Goal: Information Seeking & Learning: Learn about a topic

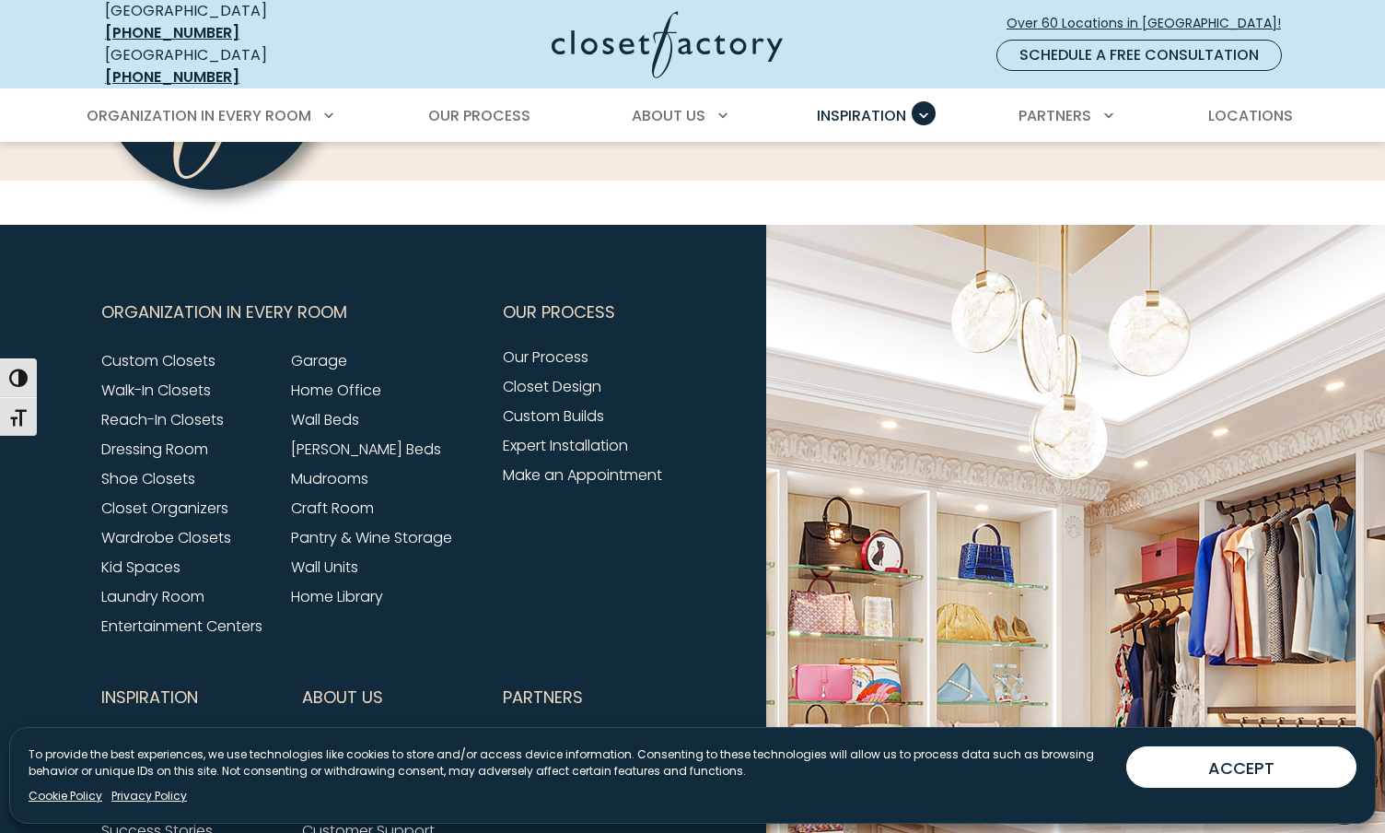
scroll to position [2087, 0]
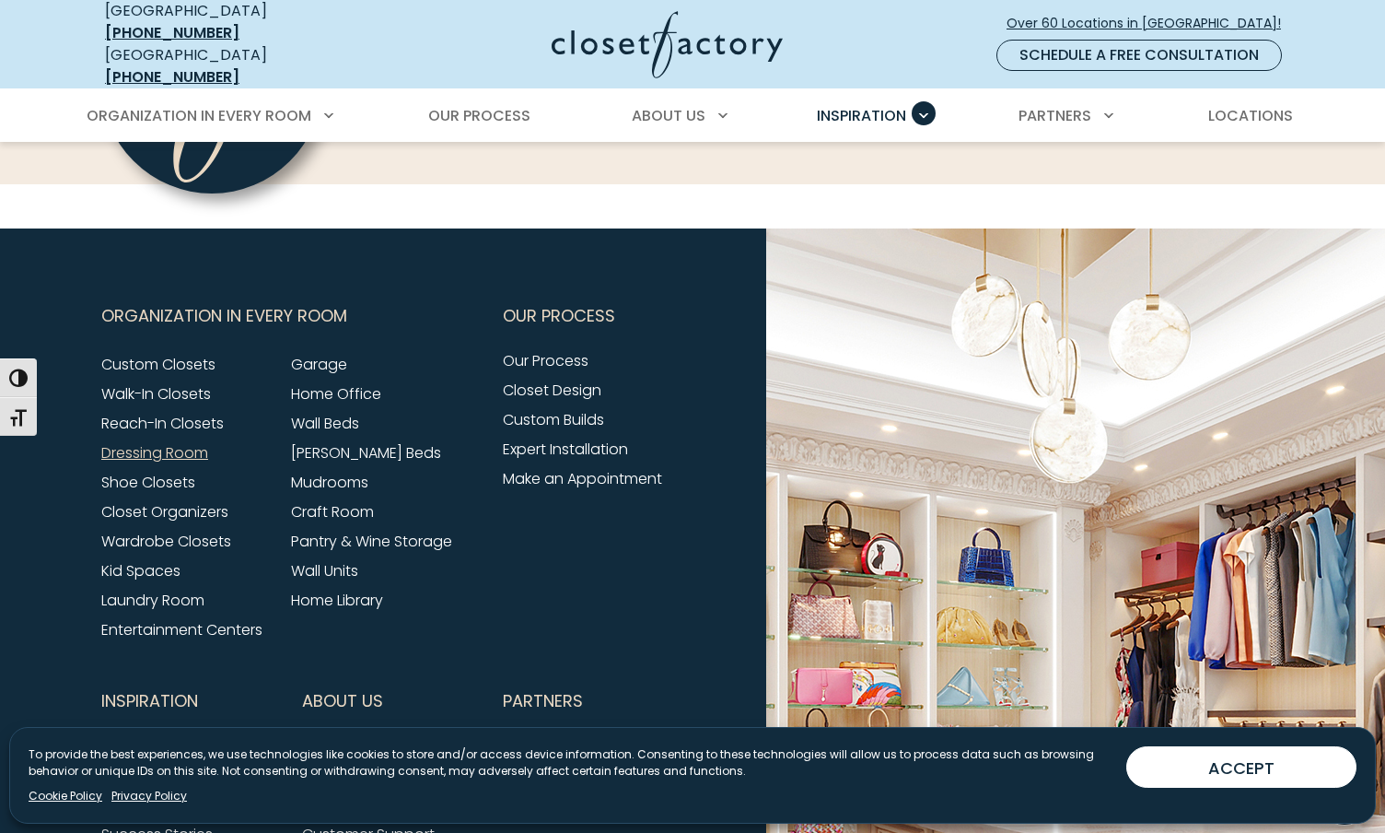
click at [192, 442] on link "Dressing Room" at bounding box center [154, 452] width 107 height 21
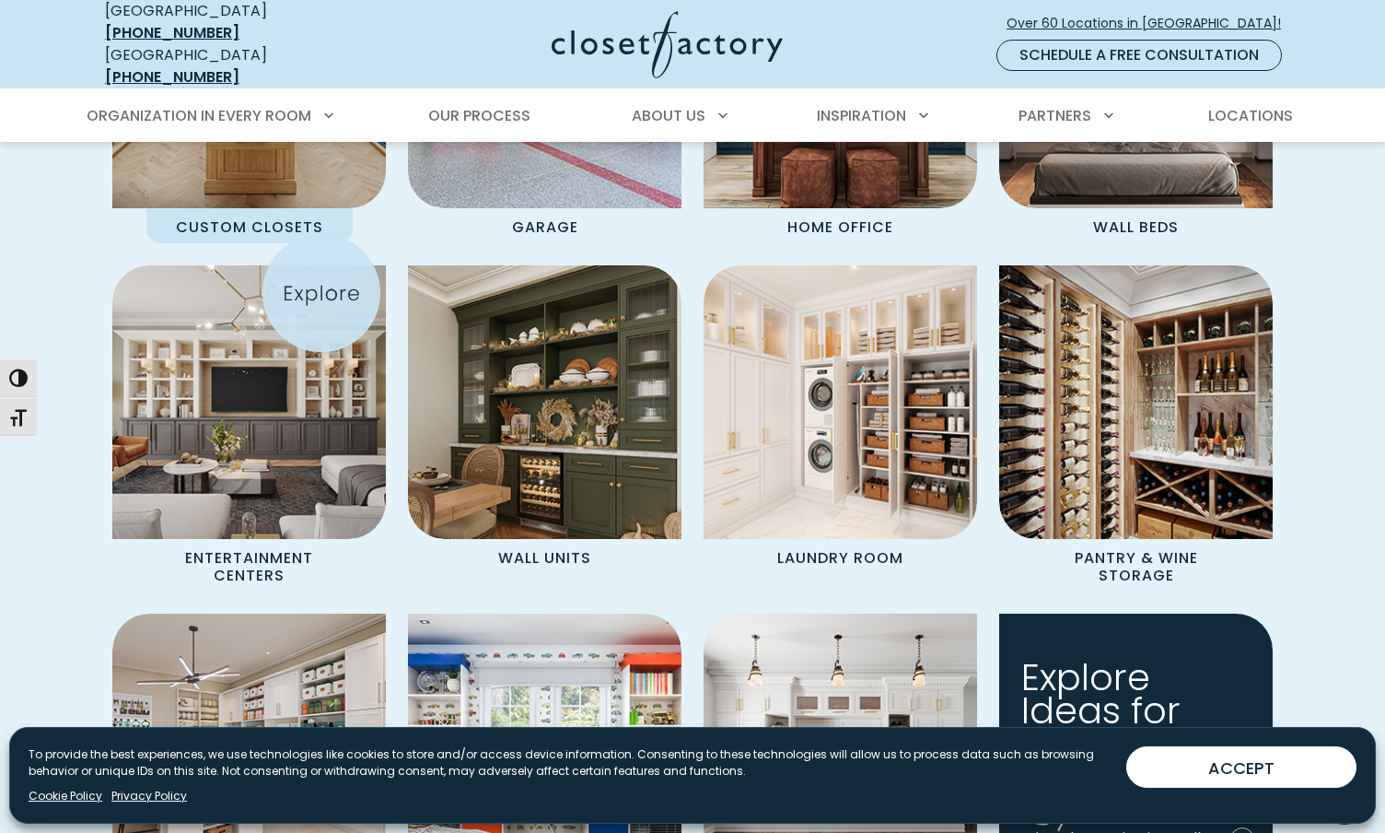
scroll to position [1656, 0]
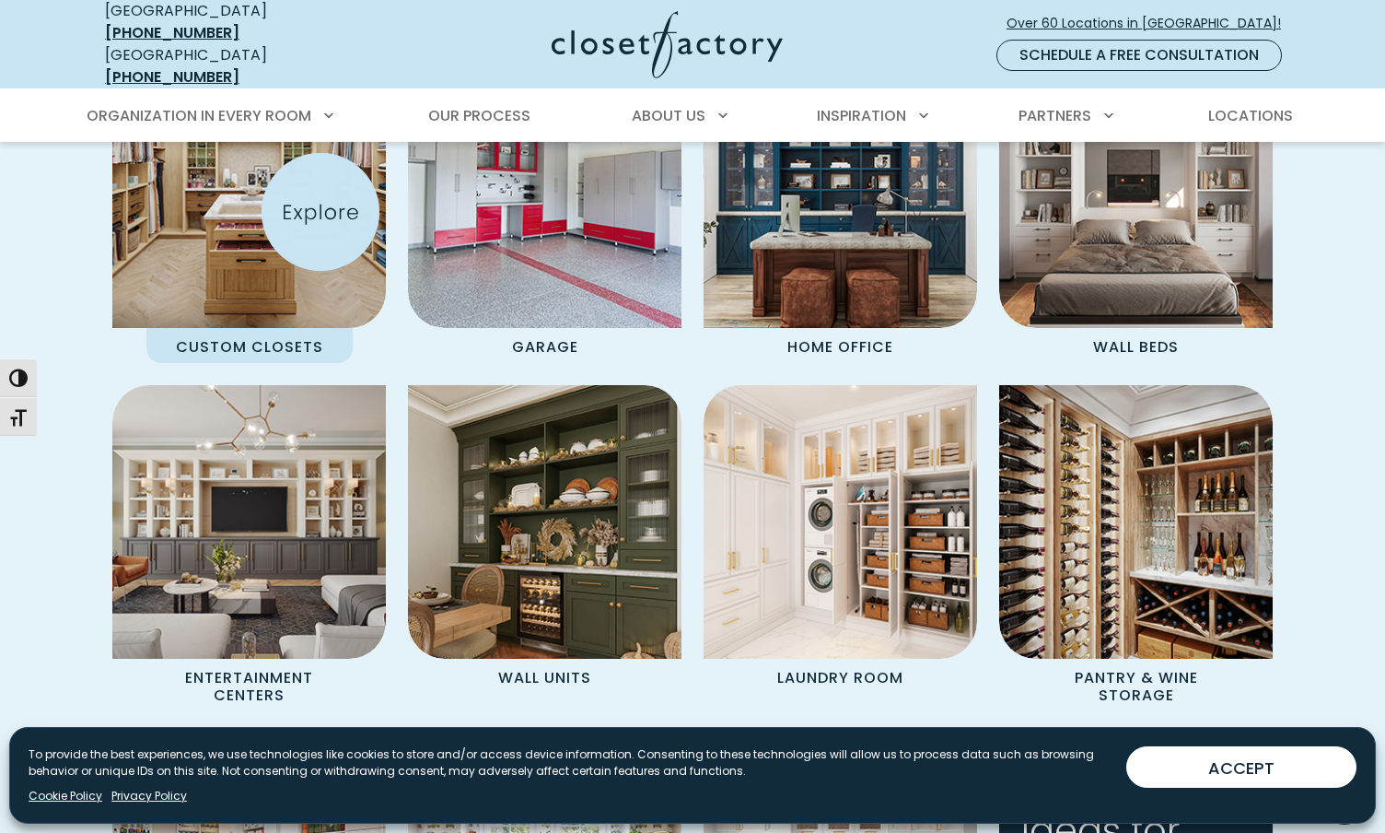
click at [320, 212] on img "Spaces Grid" at bounding box center [249, 191] width 301 height 301
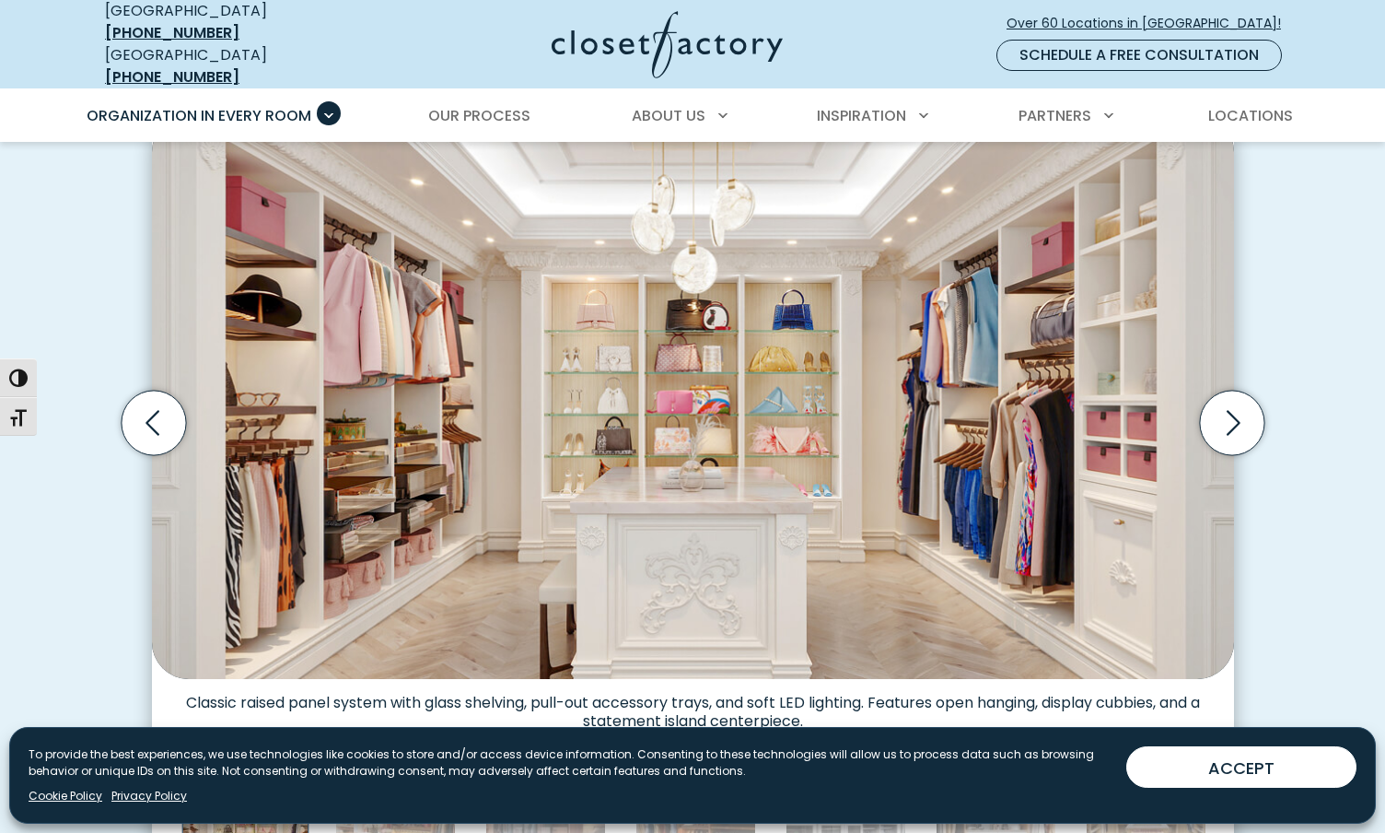
scroll to position [581, 0]
click at [1220, 423] on icon "Next slide" at bounding box center [1231, 422] width 64 height 64
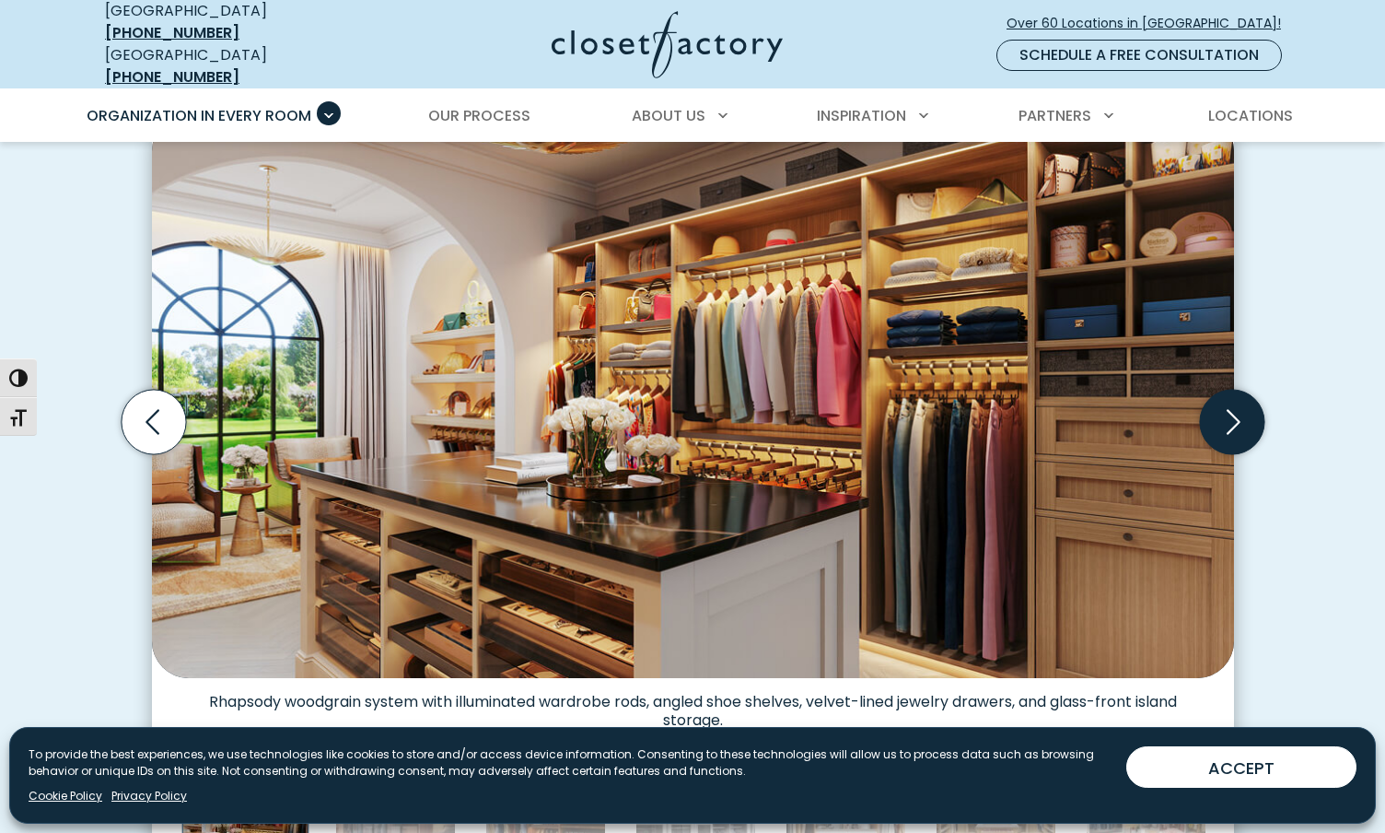
click at [1223, 419] on icon "Next slide" at bounding box center [1231, 422] width 64 height 64
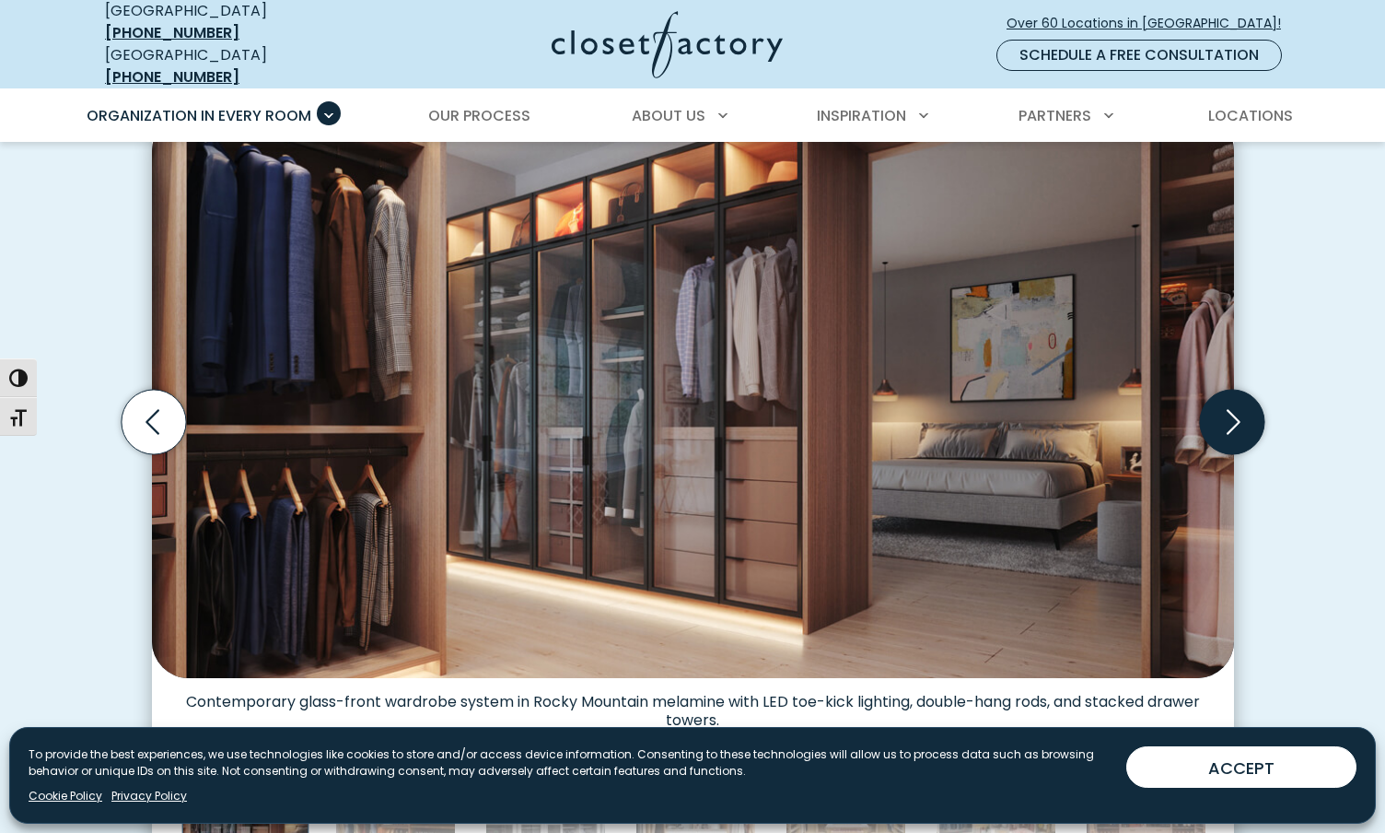
click at [1223, 419] on icon "Next slide" at bounding box center [1231, 422] width 64 height 64
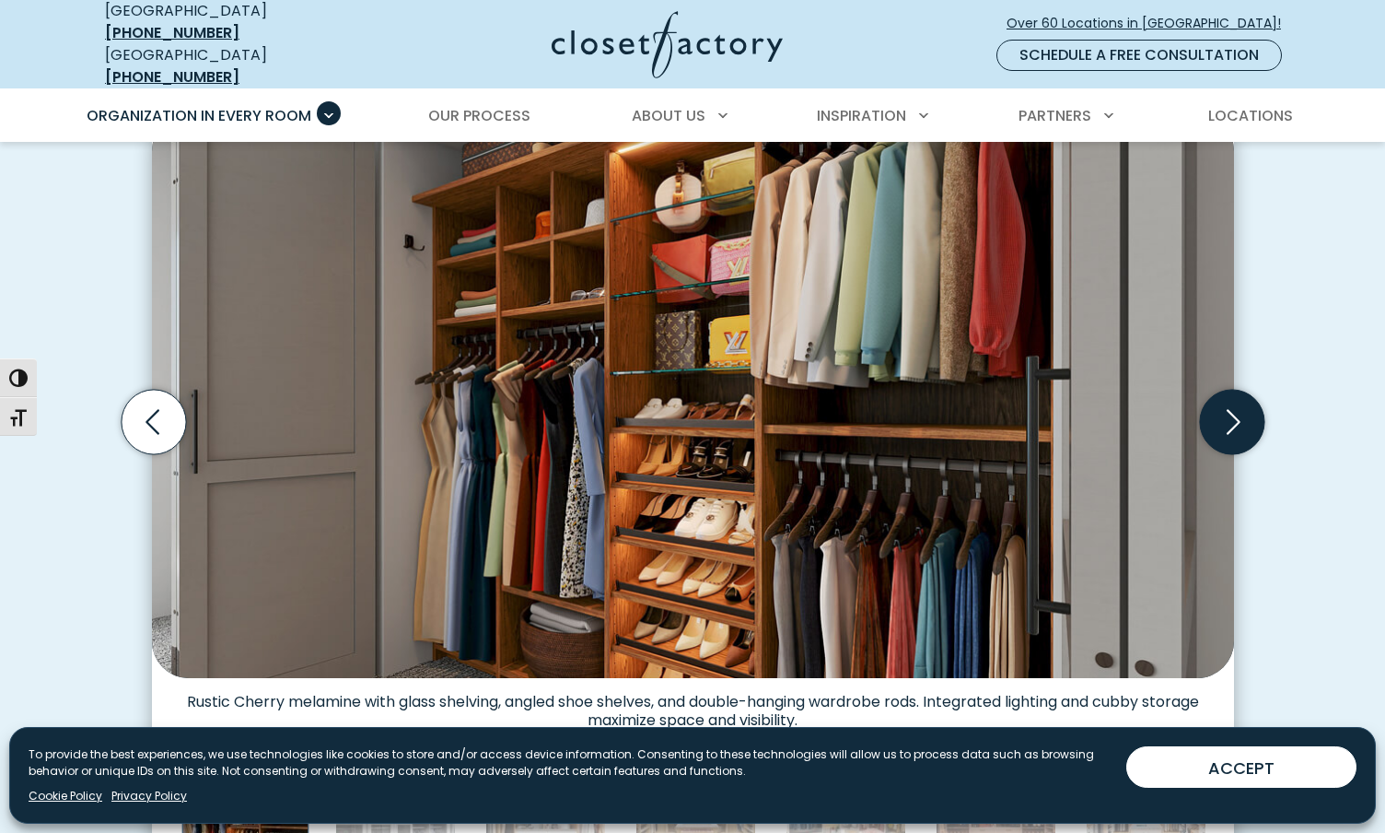
click at [1223, 419] on icon "Next slide" at bounding box center [1231, 422] width 64 height 64
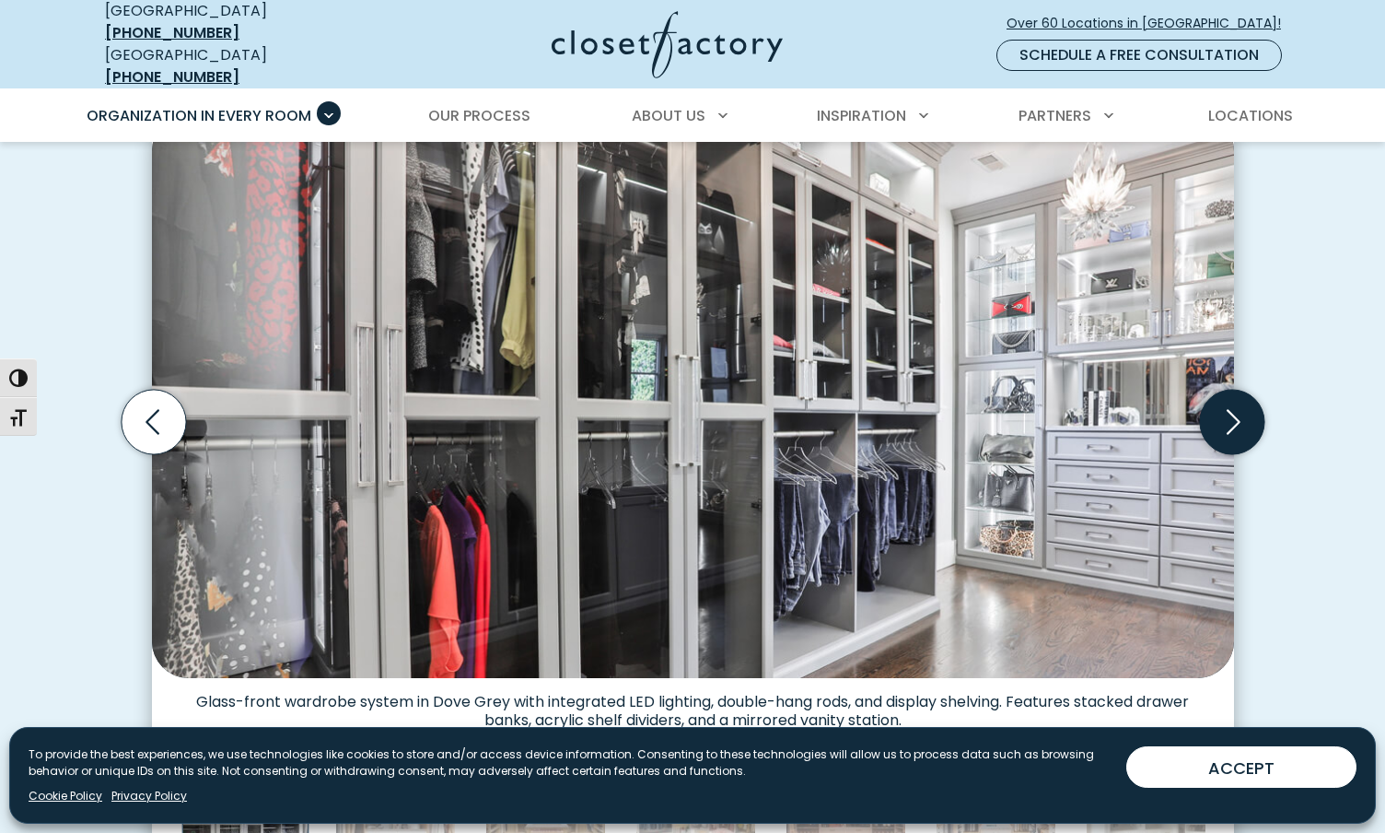
click at [1223, 419] on icon "Next slide" at bounding box center [1231, 422] width 64 height 64
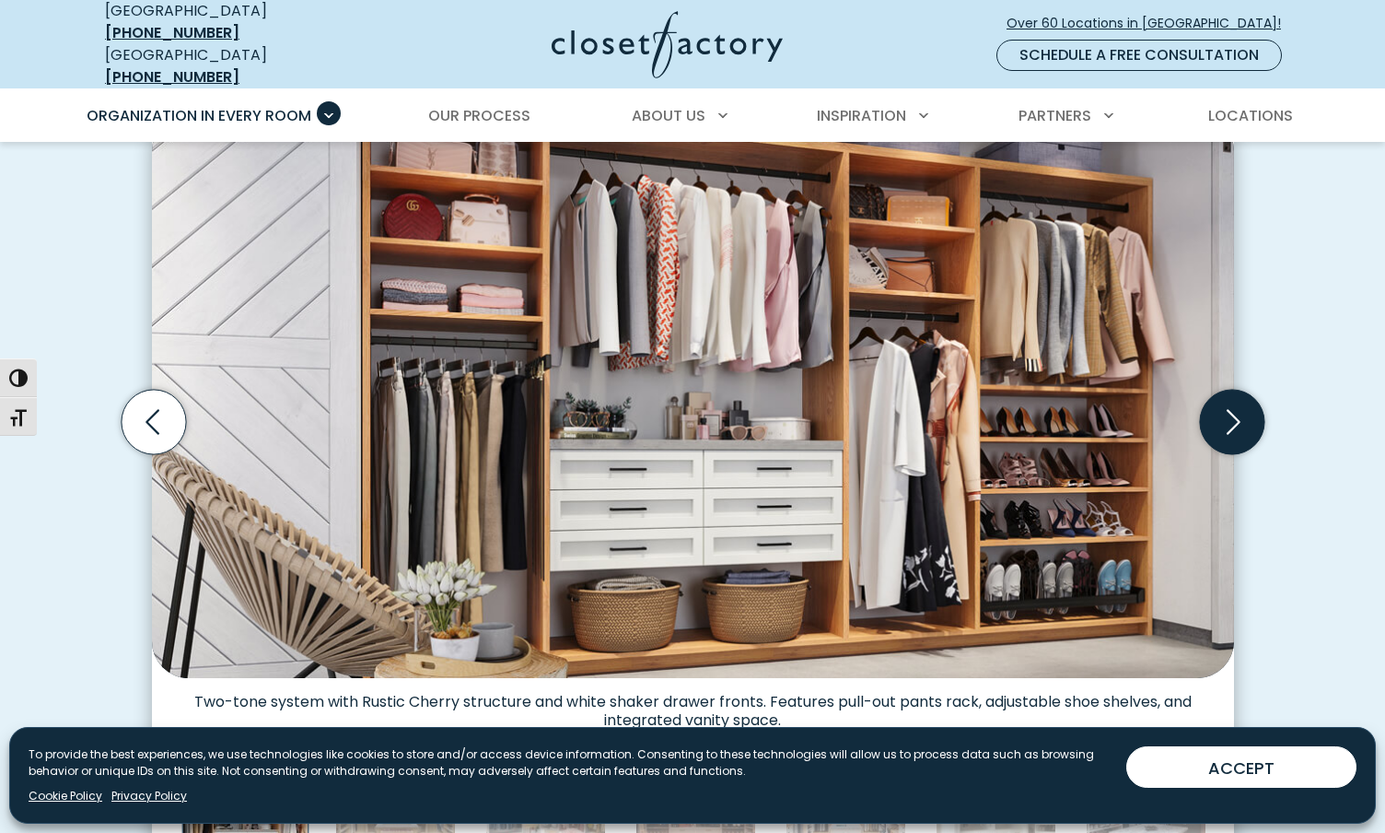
click at [1223, 419] on icon "Next slide" at bounding box center [1231, 422] width 64 height 64
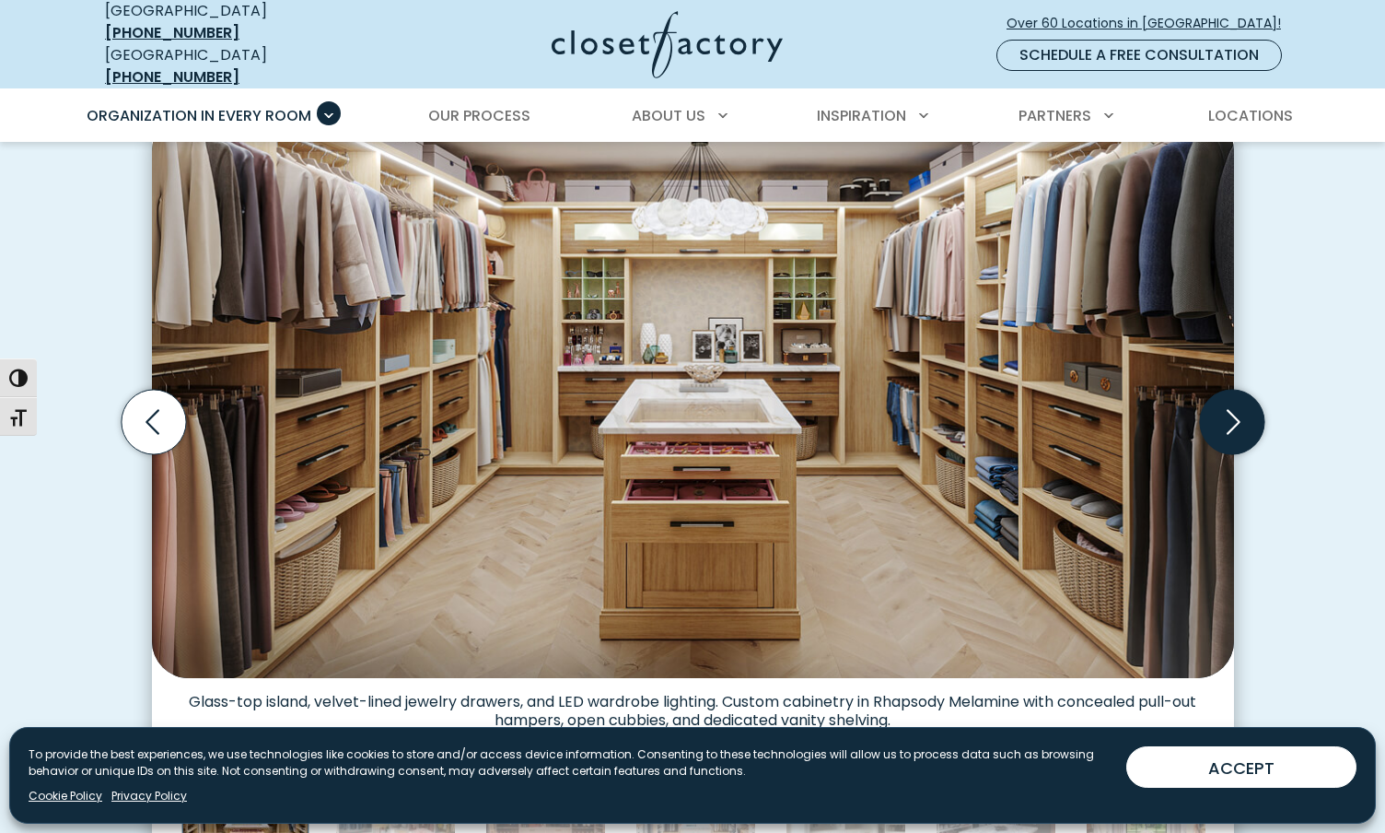
click at [1231, 408] on icon "Next slide" at bounding box center [1231, 422] width 64 height 64
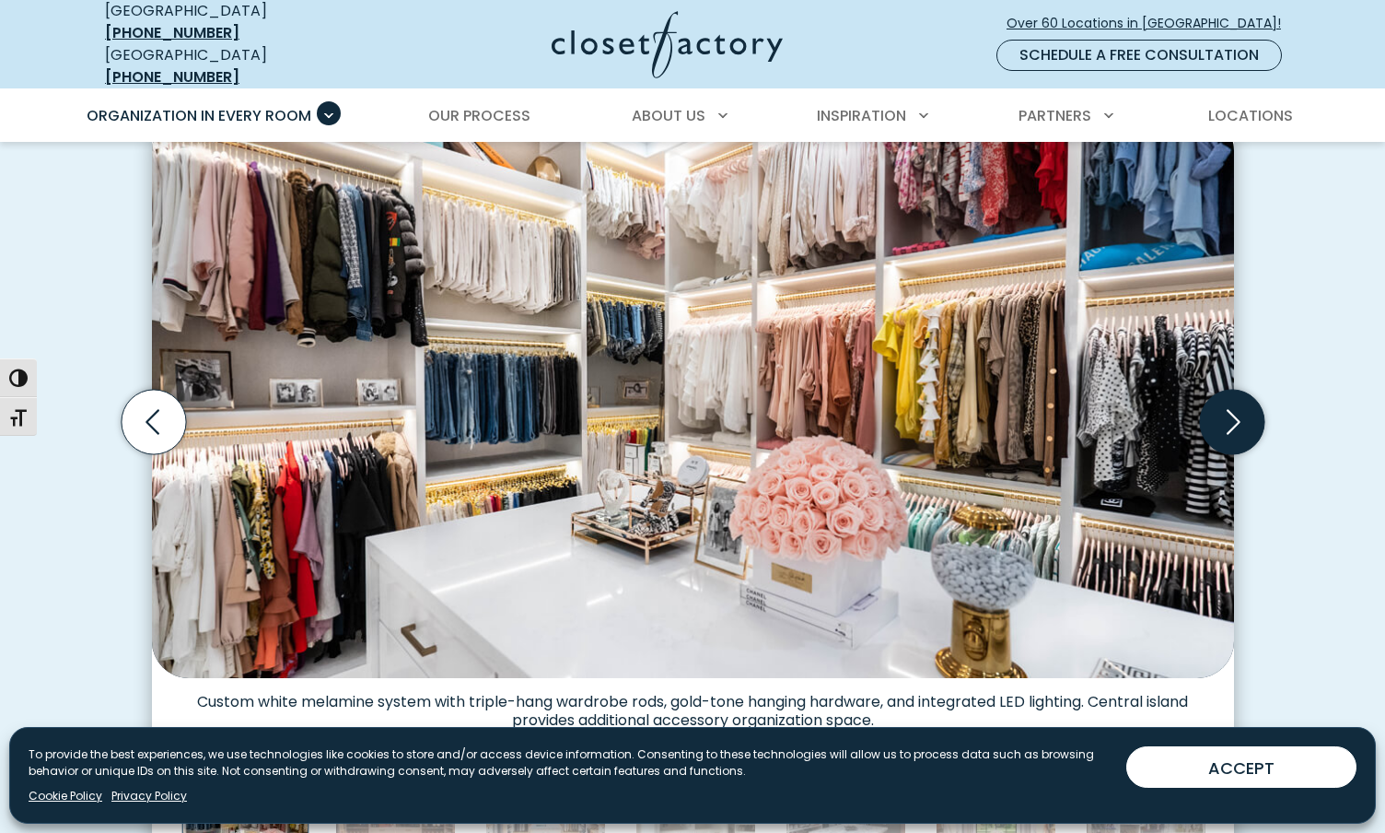
click at [1231, 408] on icon "Next slide" at bounding box center [1231, 422] width 64 height 64
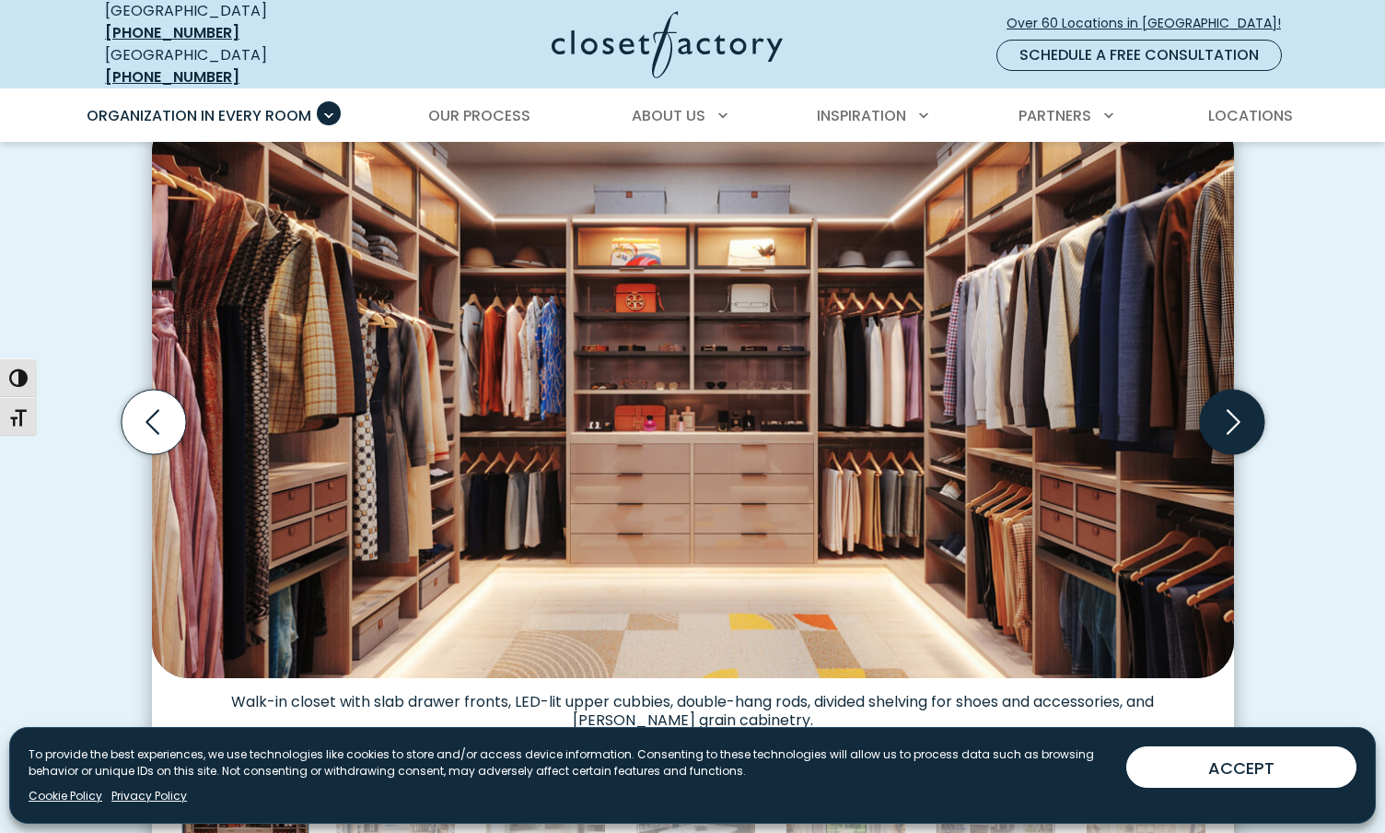
click at [1231, 408] on icon "Next slide" at bounding box center [1231, 422] width 64 height 64
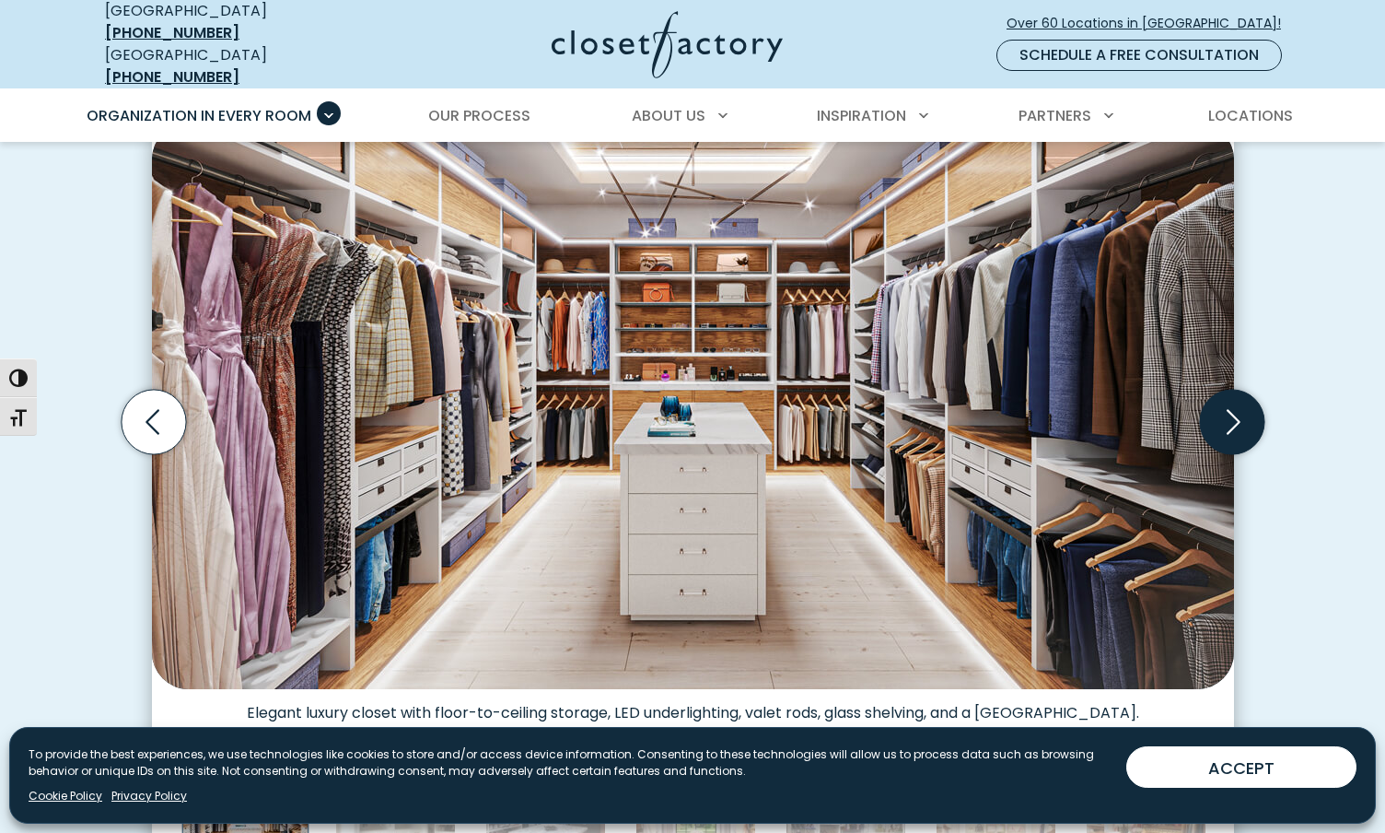
click at [1231, 408] on icon "Next slide" at bounding box center [1231, 422] width 64 height 64
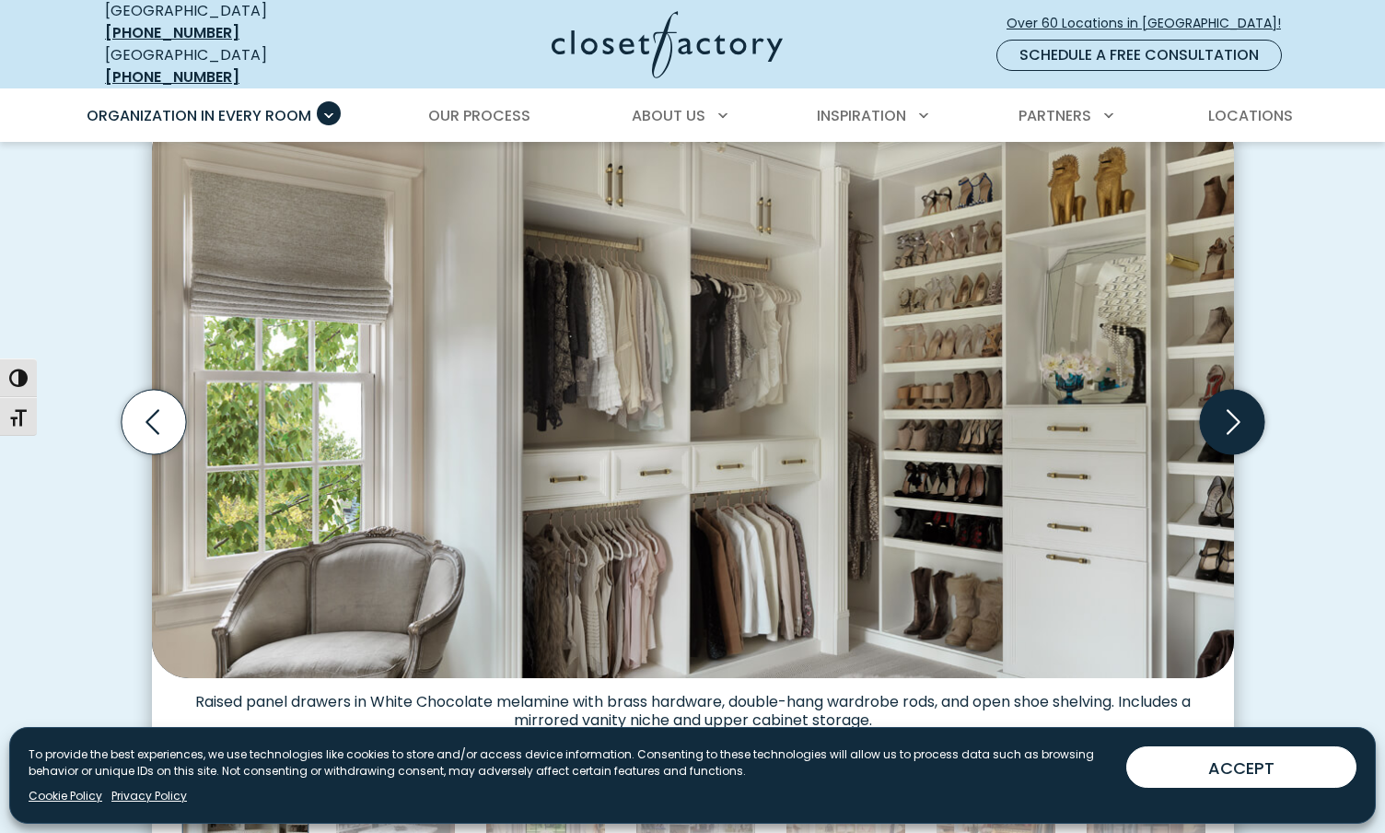
click at [1231, 408] on icon "Next slide" at bounding box center [1231, 422] width 64 height 64
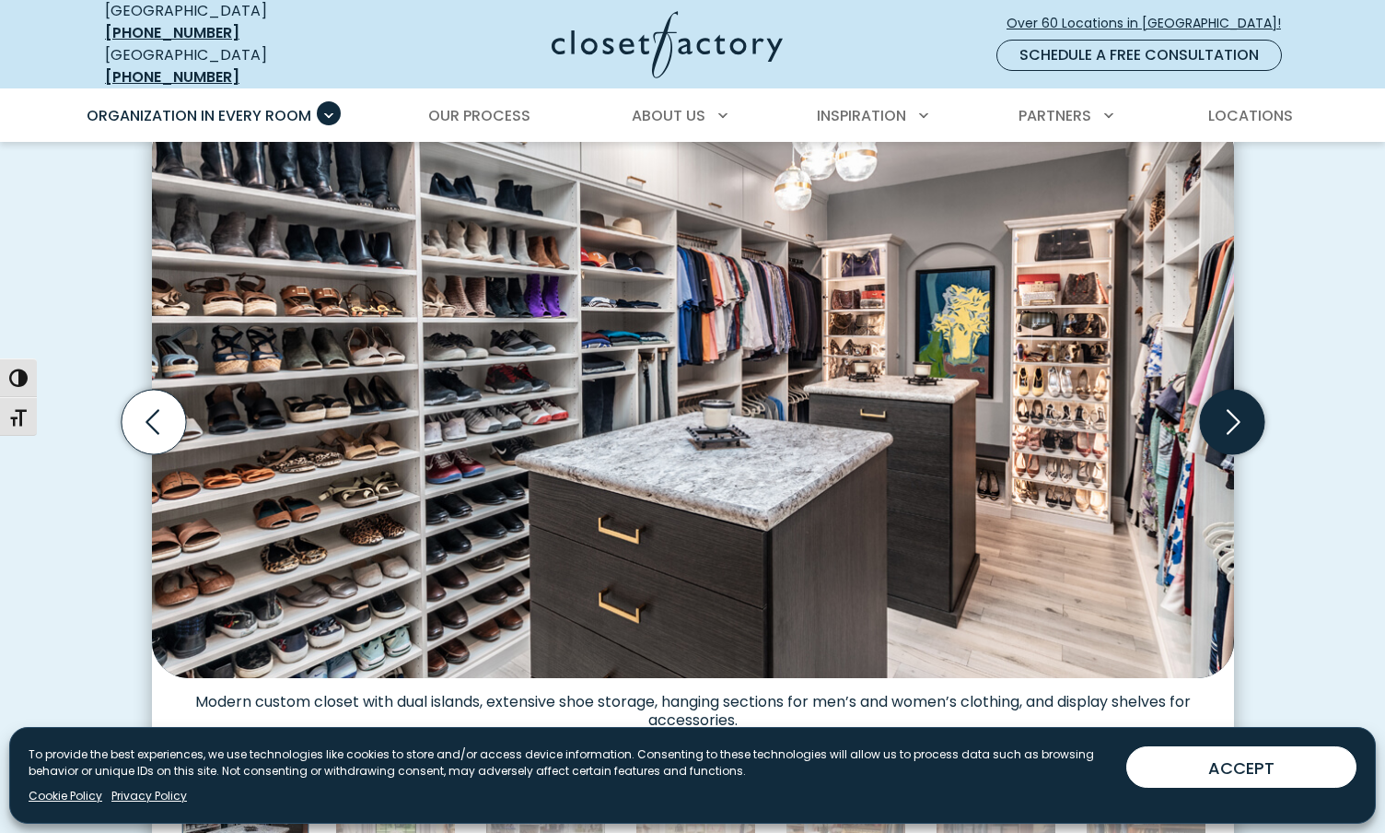
click at [1231, 408] on icon "Next slide" at bounding box center [1231, 422] width 64 height 64
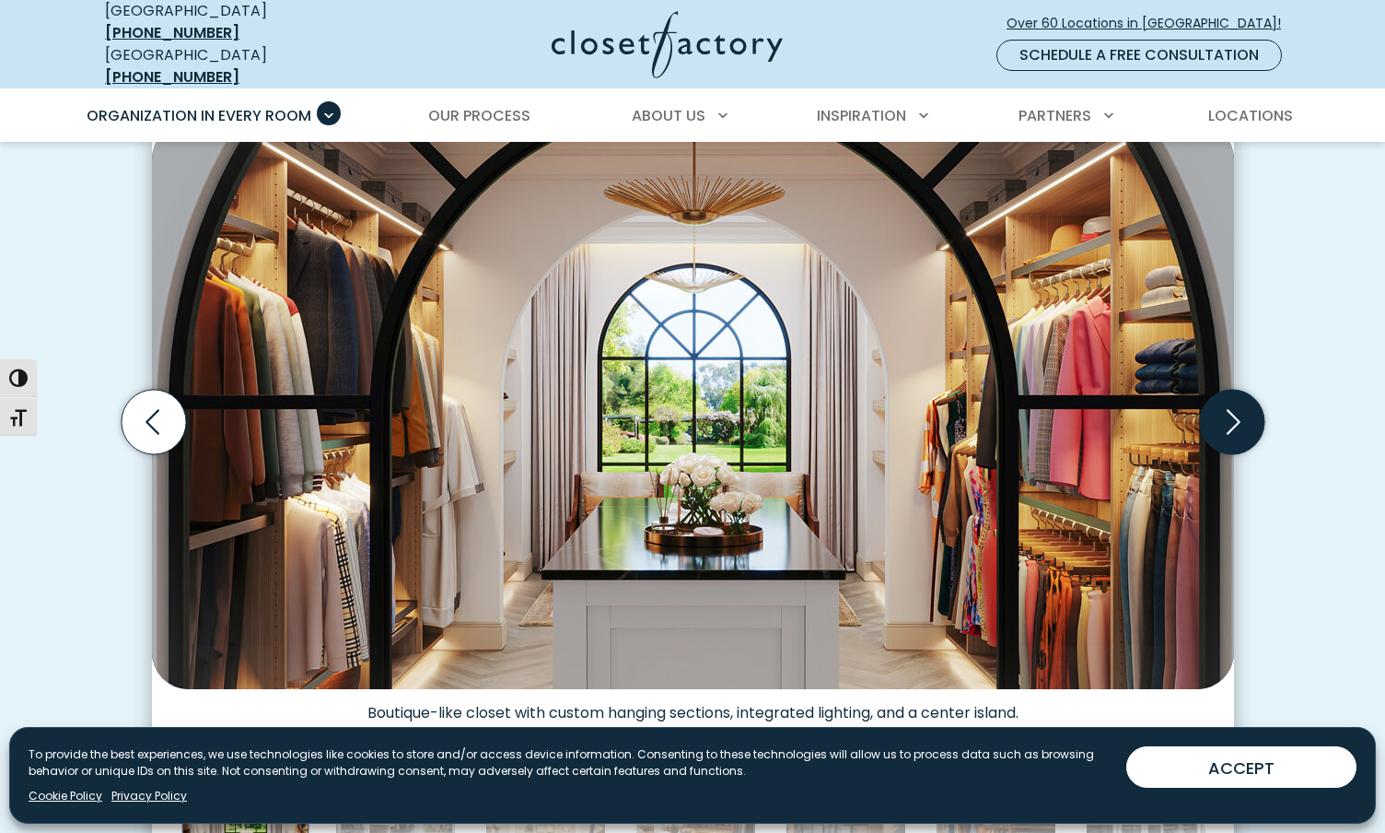
click at [1231, 408] on icon "Next slide" at bounding box center [1231, 422] width 64 height 64
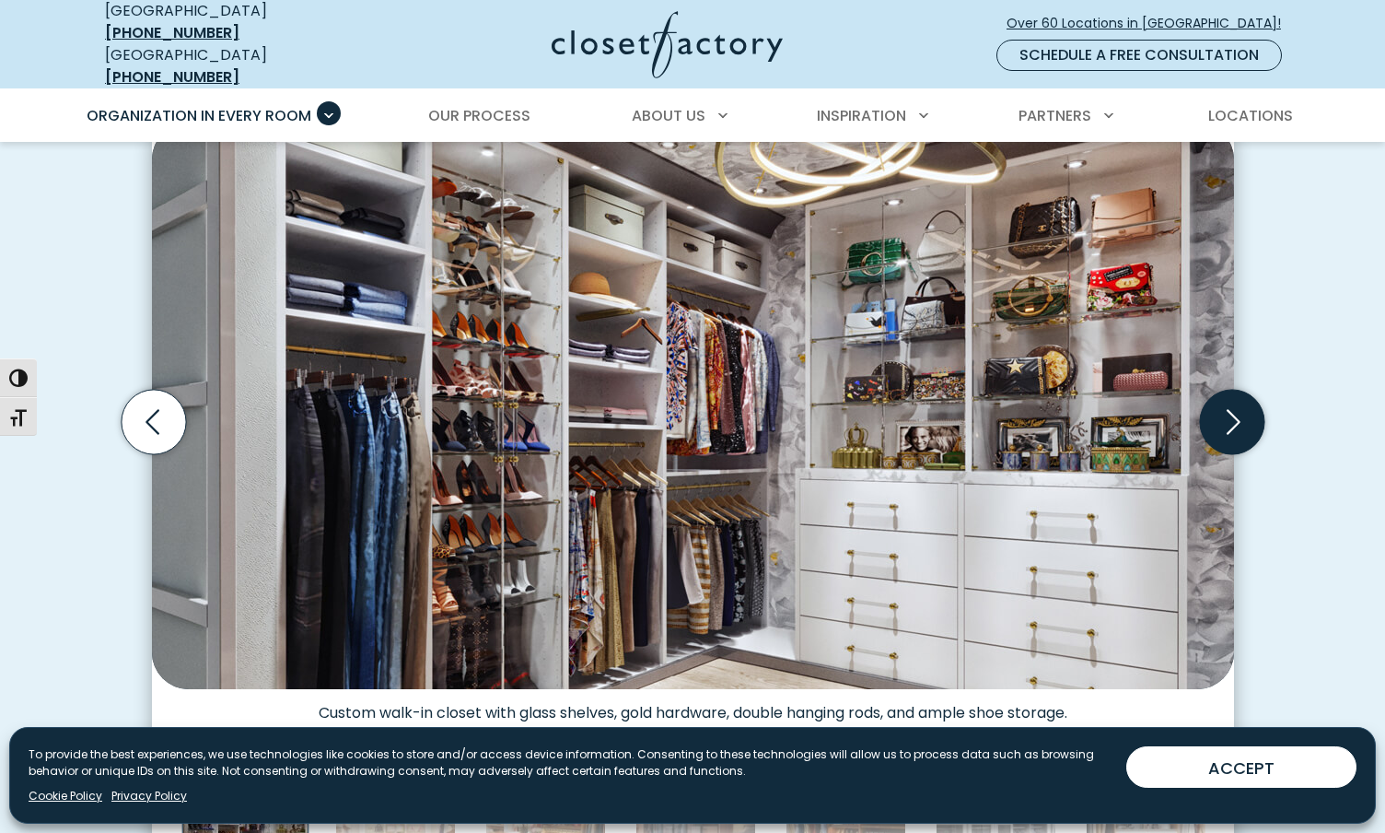
click at [1231, 408] on icon "Next slide" at bounding box center [1231, 422] width 64 height 64
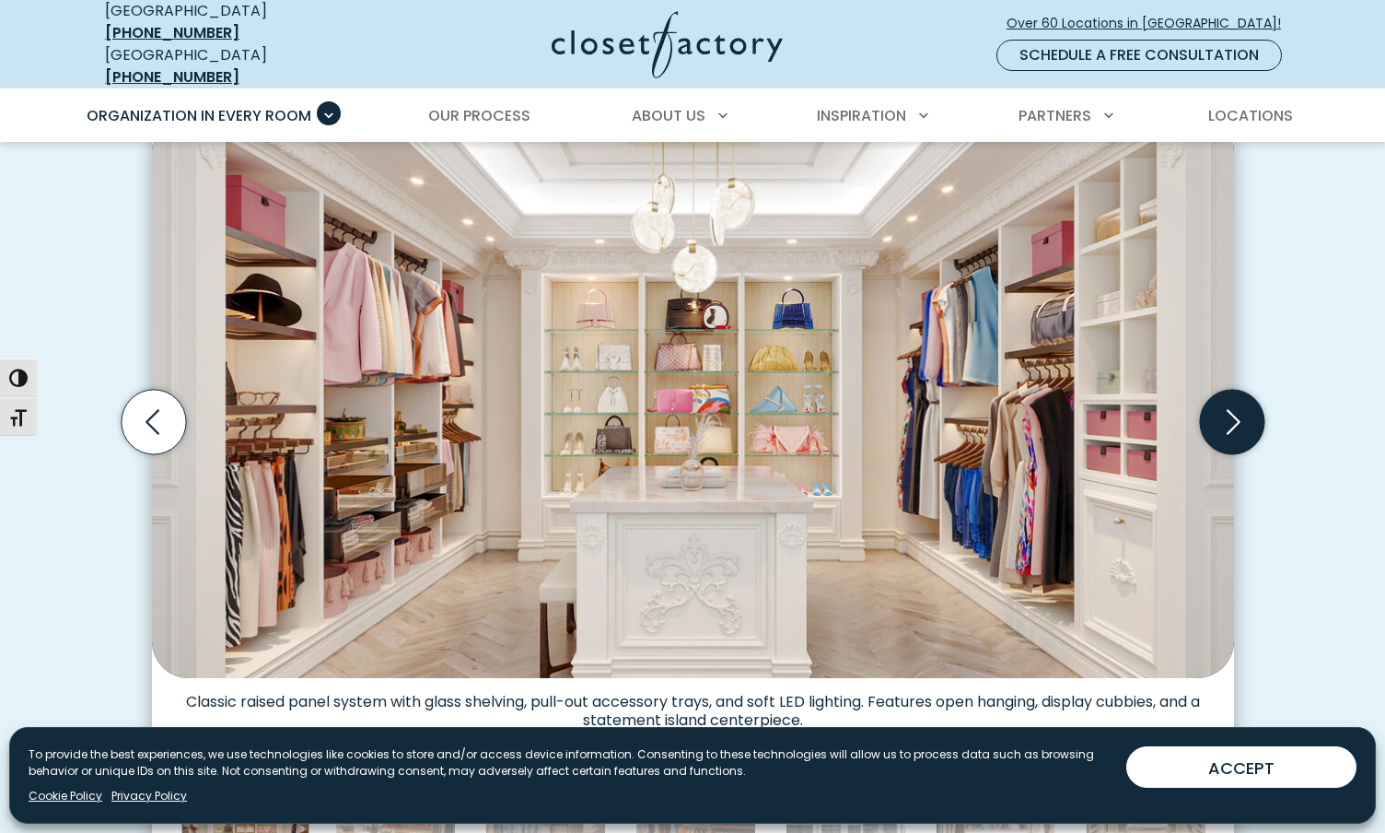
click at [1231, 408] on icon "Next slide" at bounding box center [1231, 422] width 64 height 64
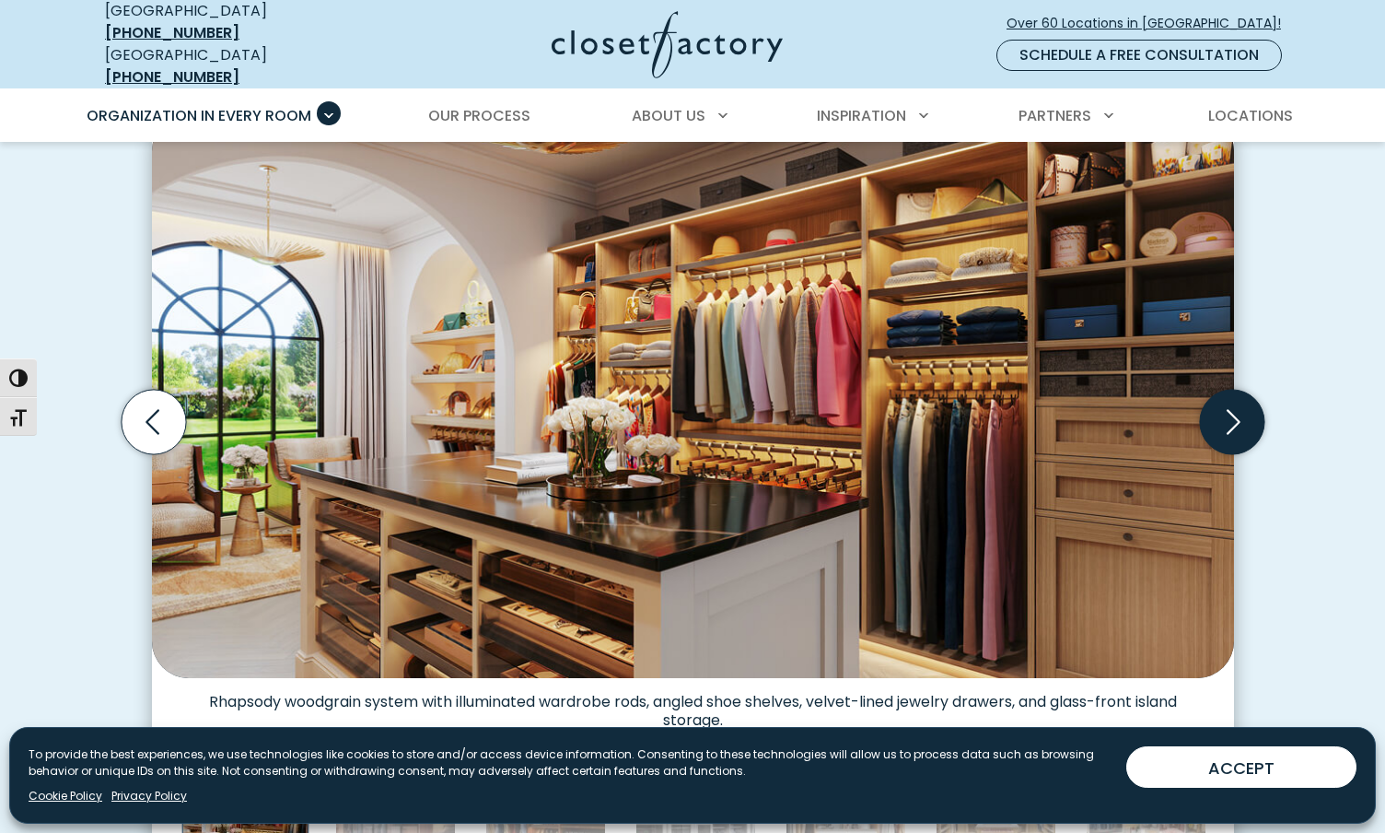
click at [1231, 408] on icon "Next slide" at bounding box center [1231, 422] width 64 height 64
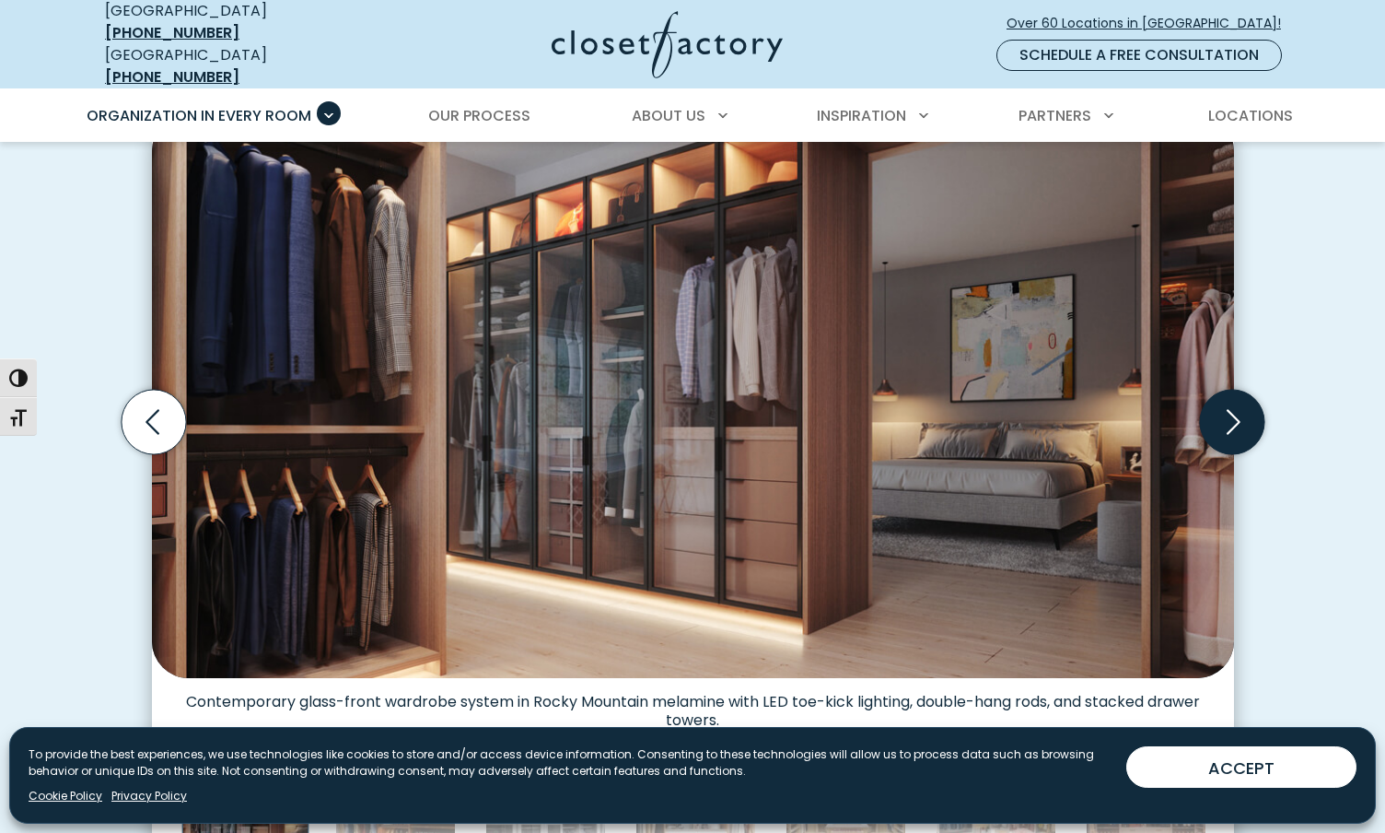
click at [1231, 408] on icon "Next slide" at bounding box center [1231, 422] width 64 height 64
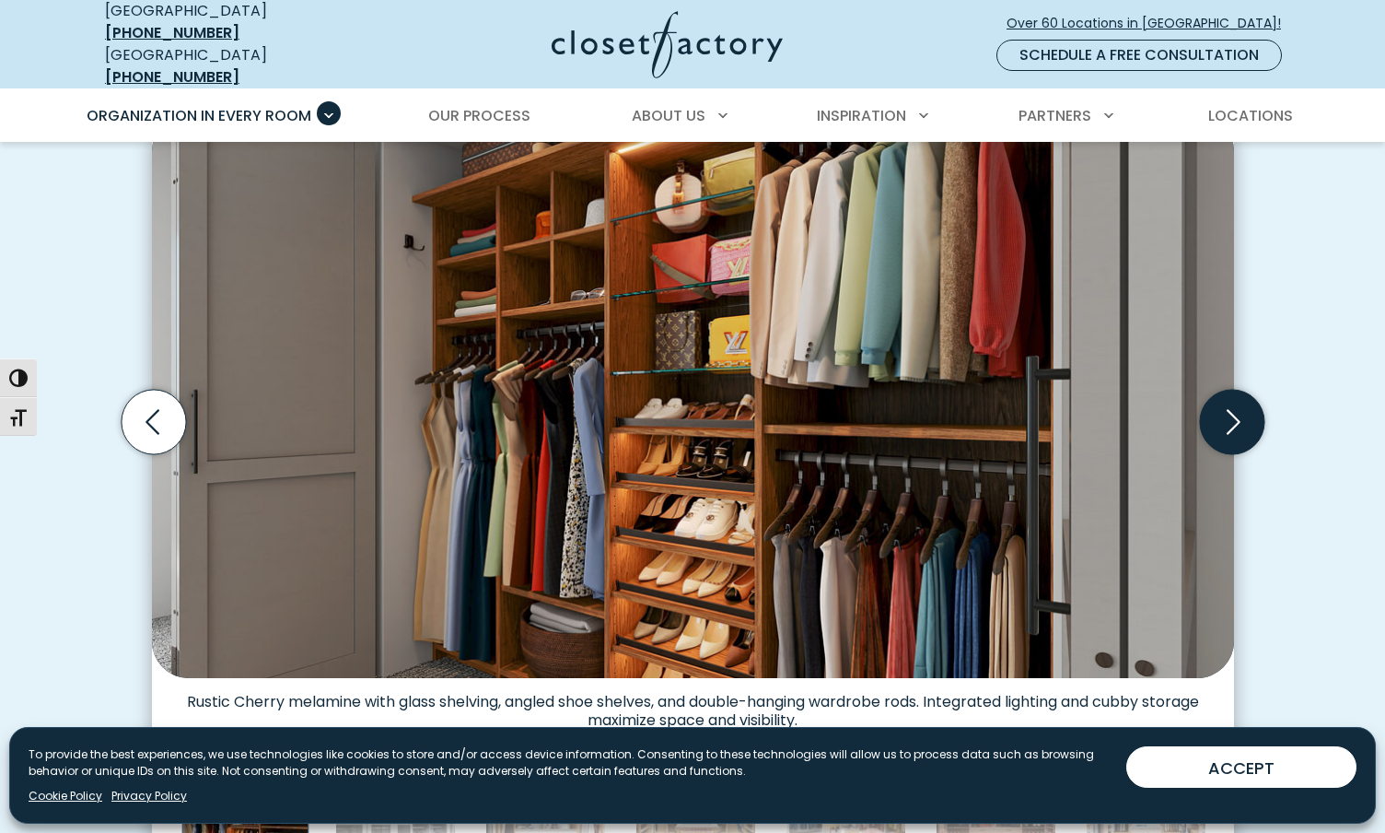
click at [1231, 408] on icon "Next slide" at bounding box center [1231, 422] width 64 height 64
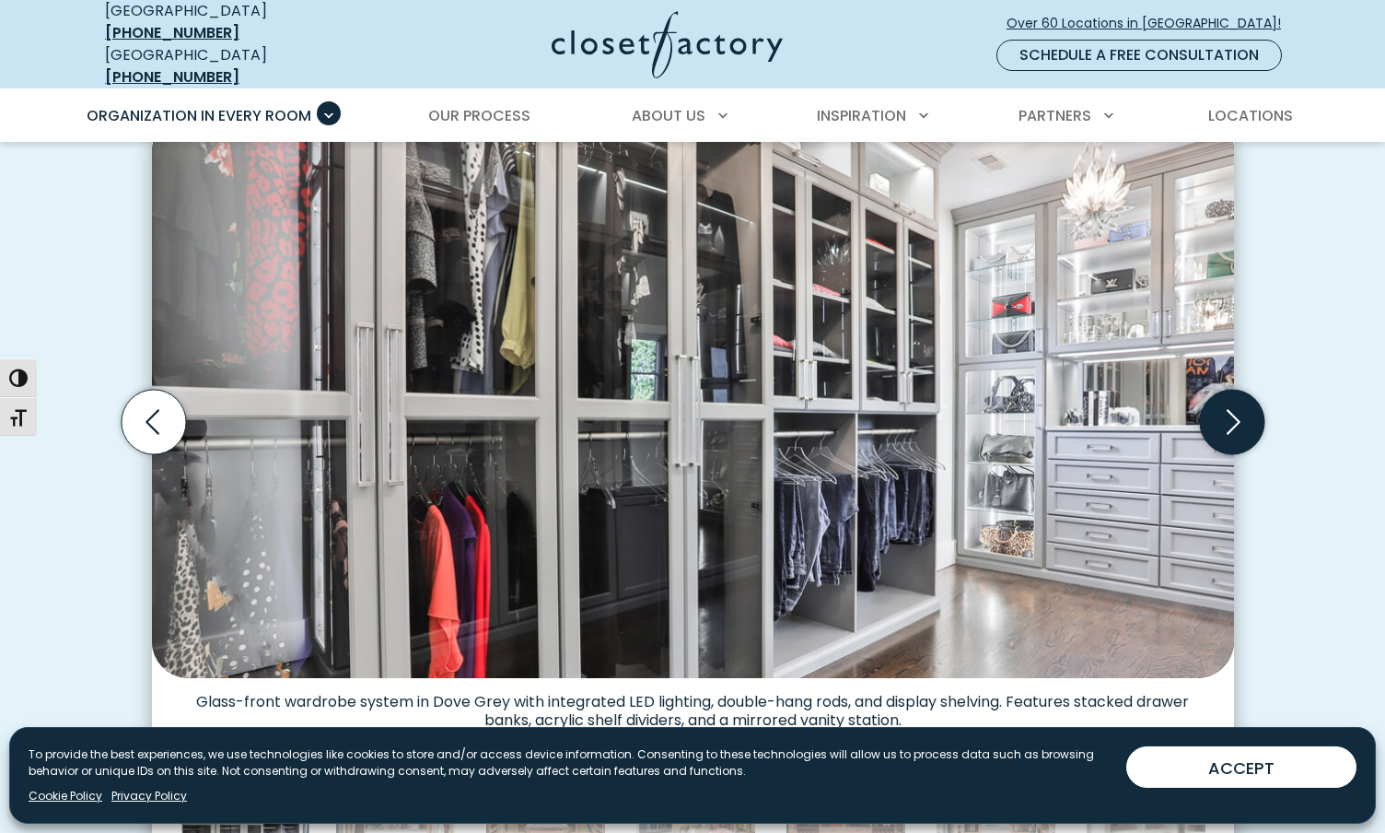
click at [1231, 408] on icon "Next slide" at bounding box center [1231, 422] width 64 height 64
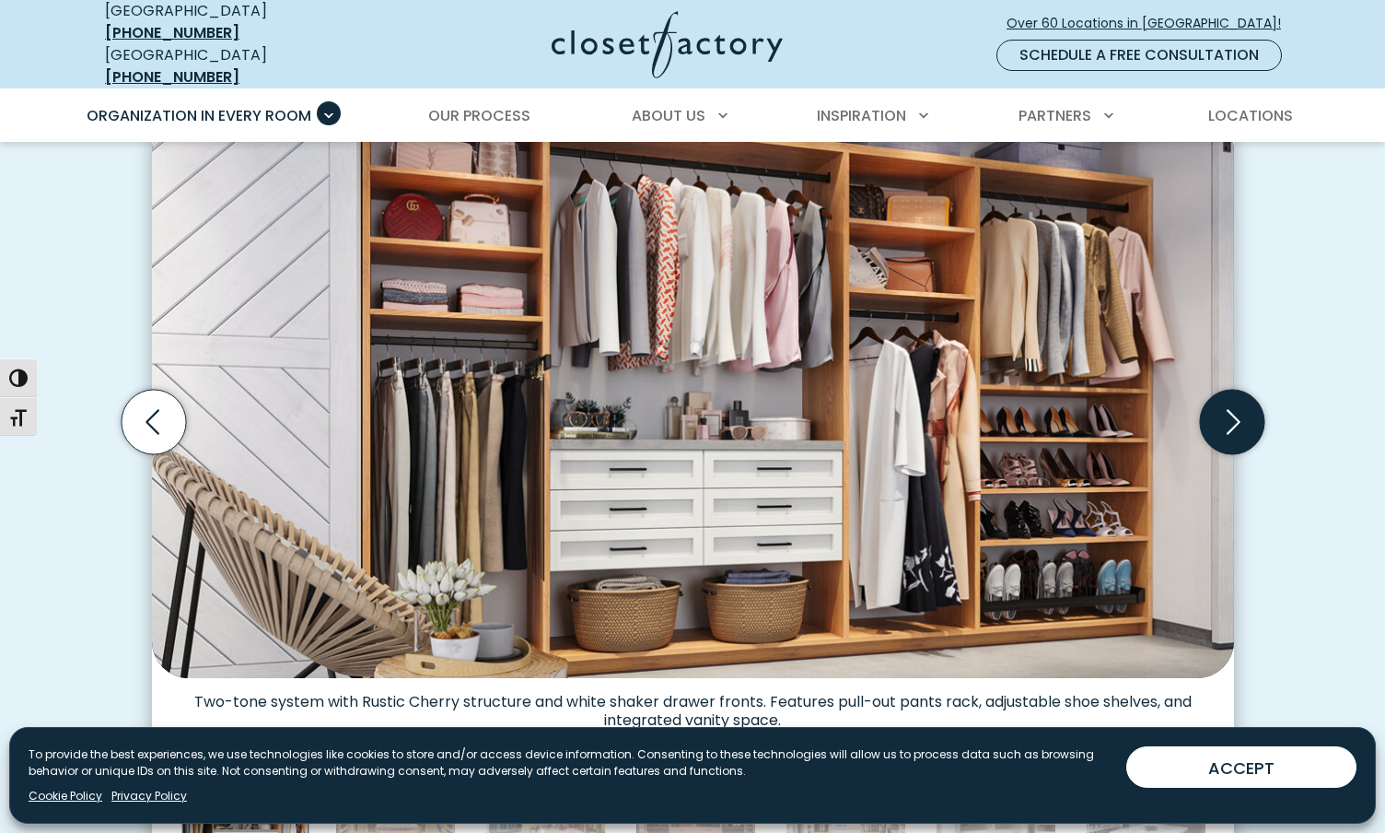
click at [1231, 408] on icon "Next slide" at bounding box center [1231, 422] width 64 height 64
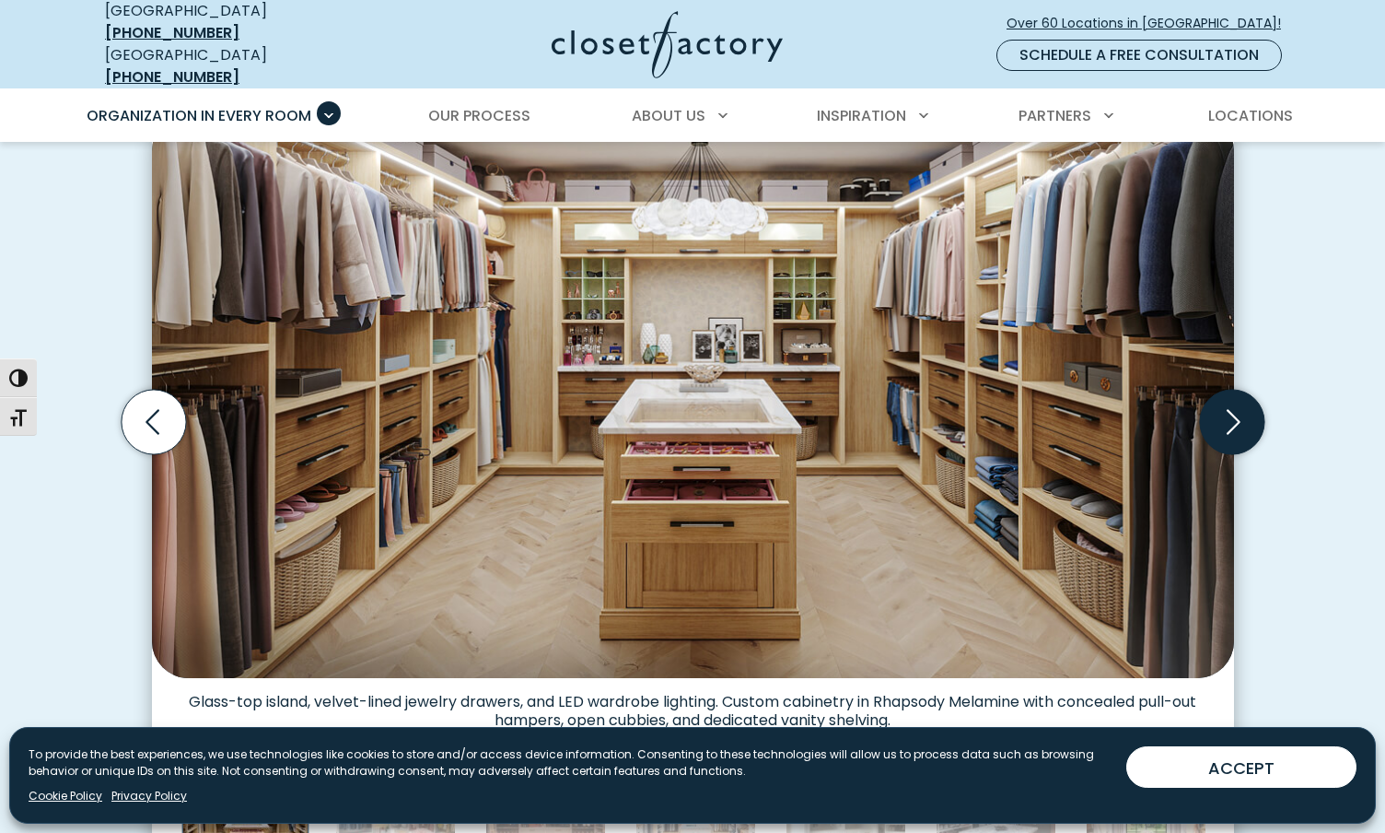
click at [1231, 408] on icon "Next slide" at bounding box center [1231, 422] width 64 height 64
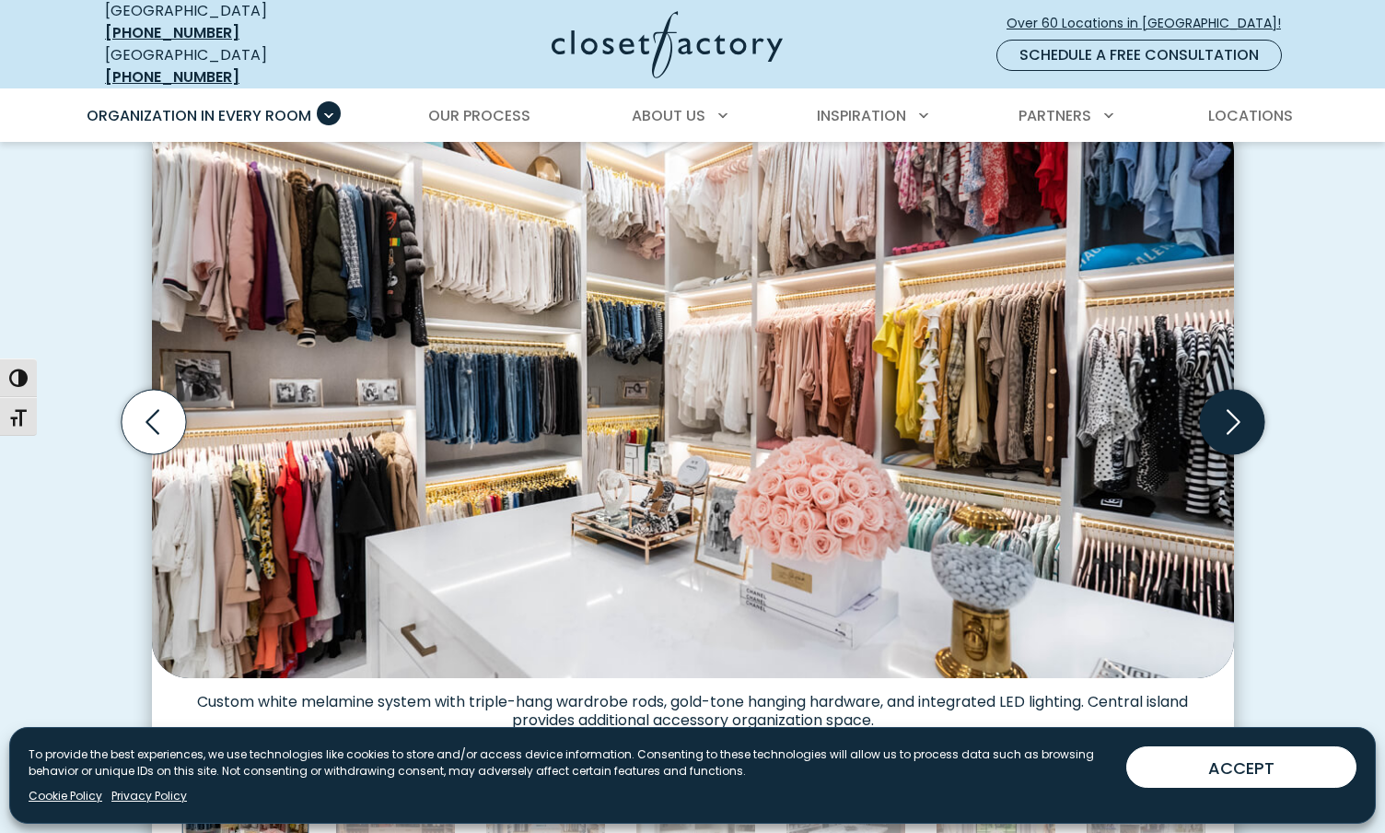
click at [1231, 408] on icon "Next slide" at bounding box center [1231, 422] width 64 height 64
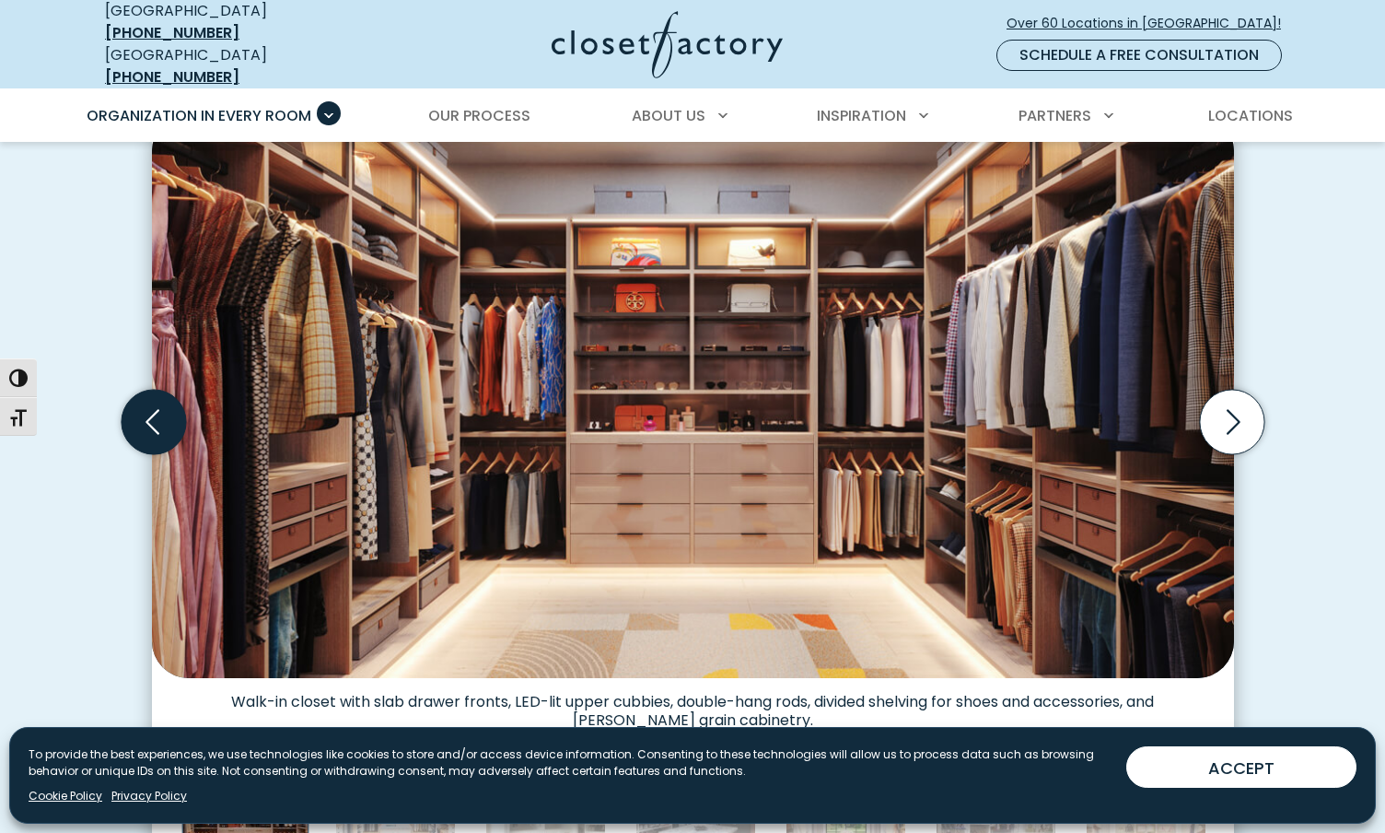
click at [180, 416] on icon "Previous slide" at bounding box center [153, 422] width 64 height 64
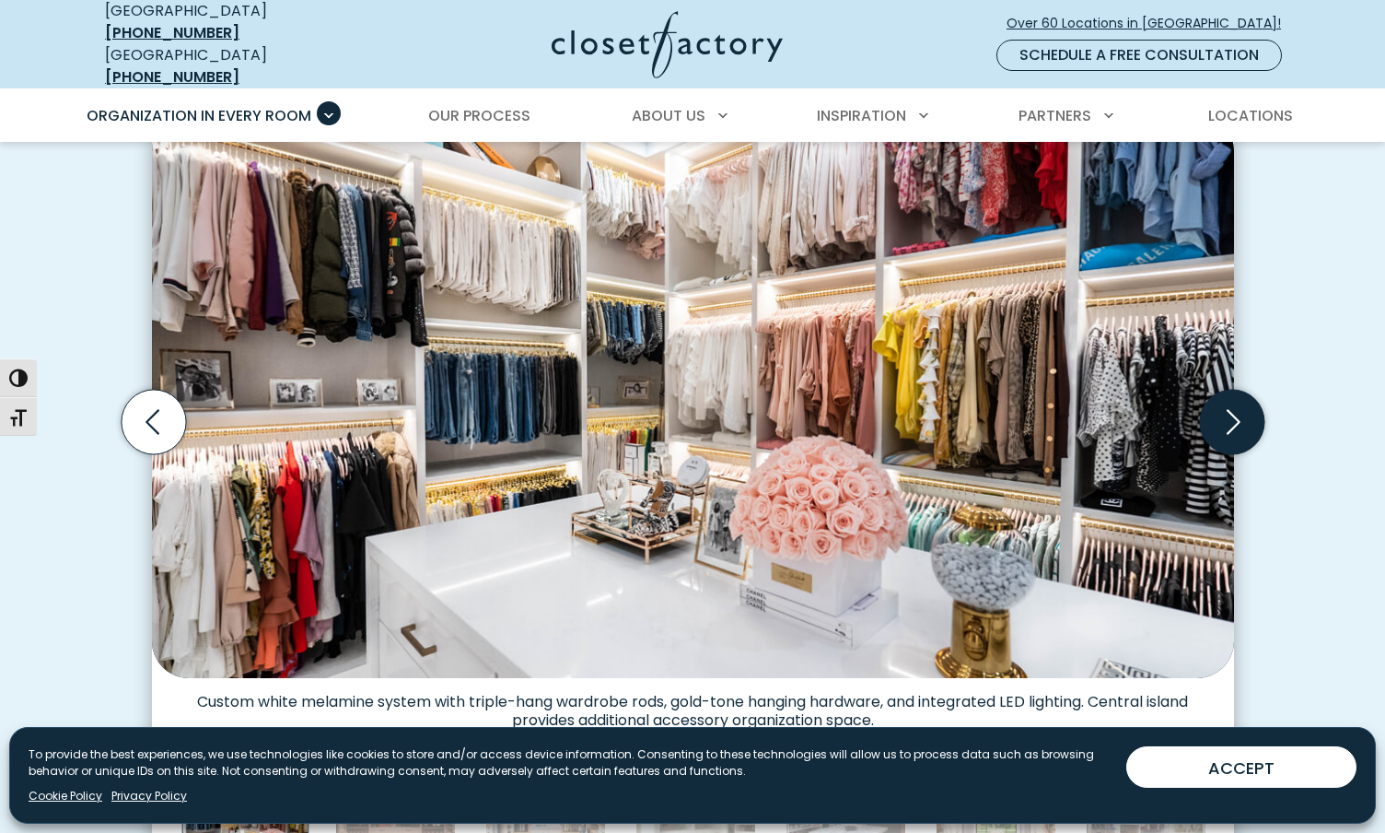
click at [1227, 430] on icon "Next slide" at bounding box center [1231, 422] width 64 height 64
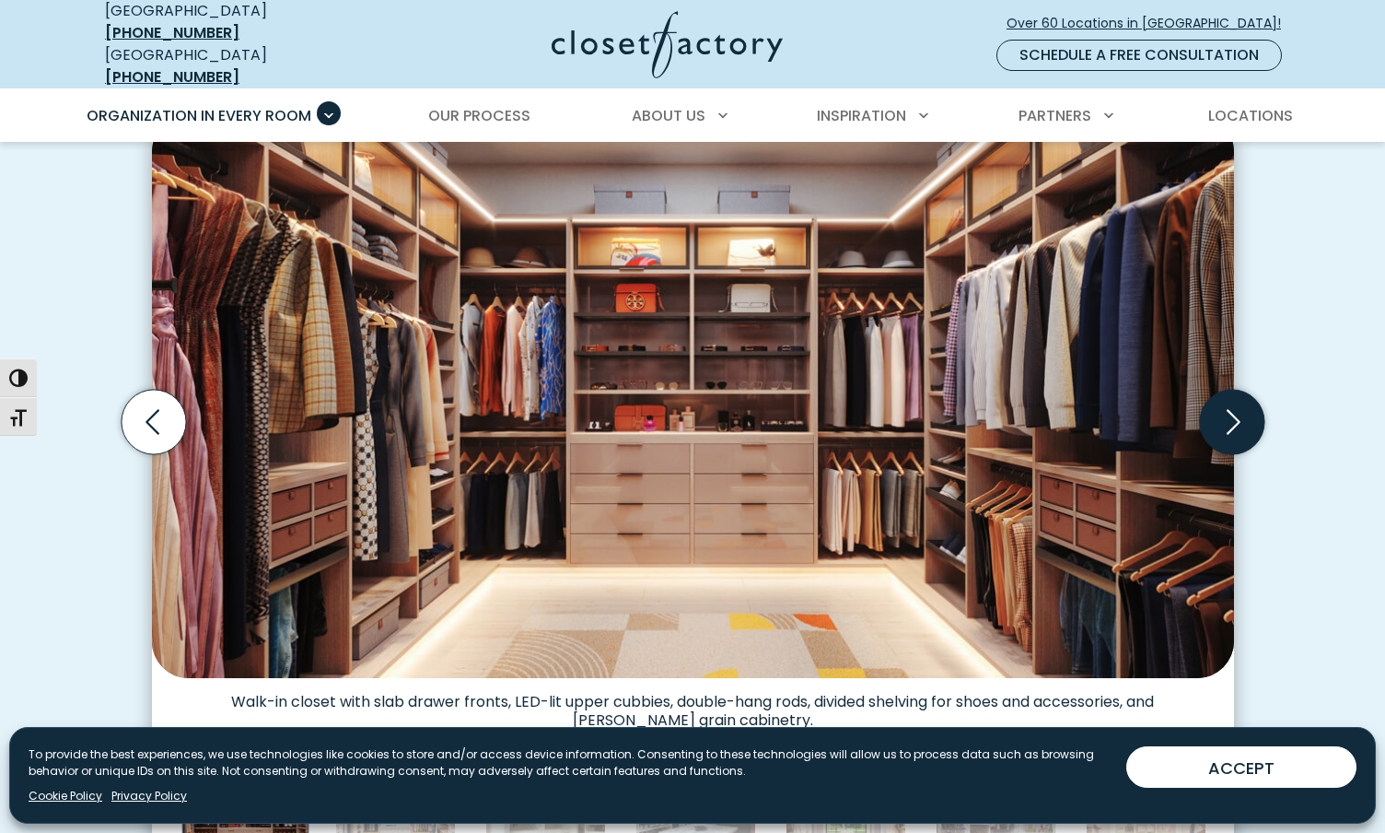
click at [1227, 430] on icon "Next slide" at bounding box center [1231, 422] width 64 height 64
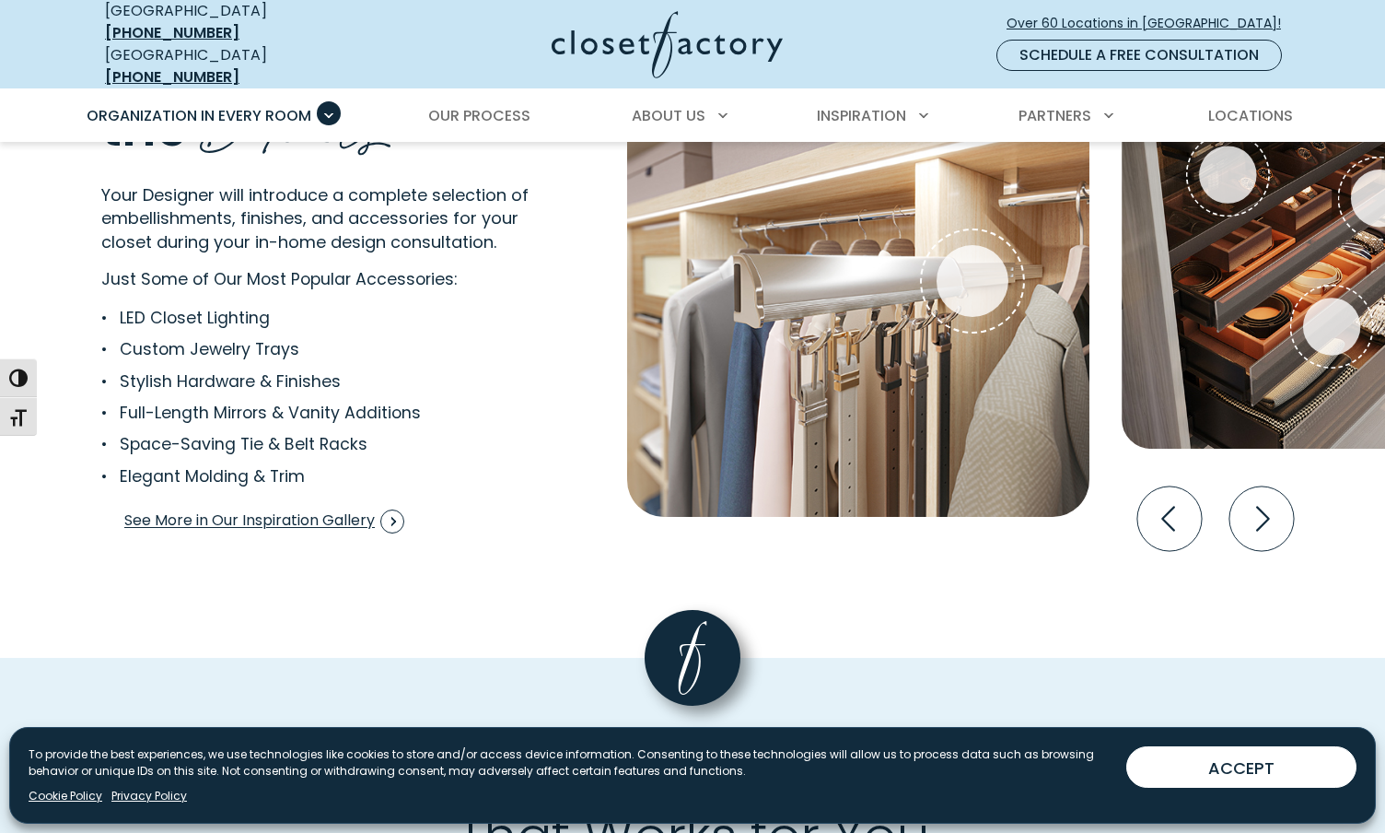
scroll to position [3490, 0]
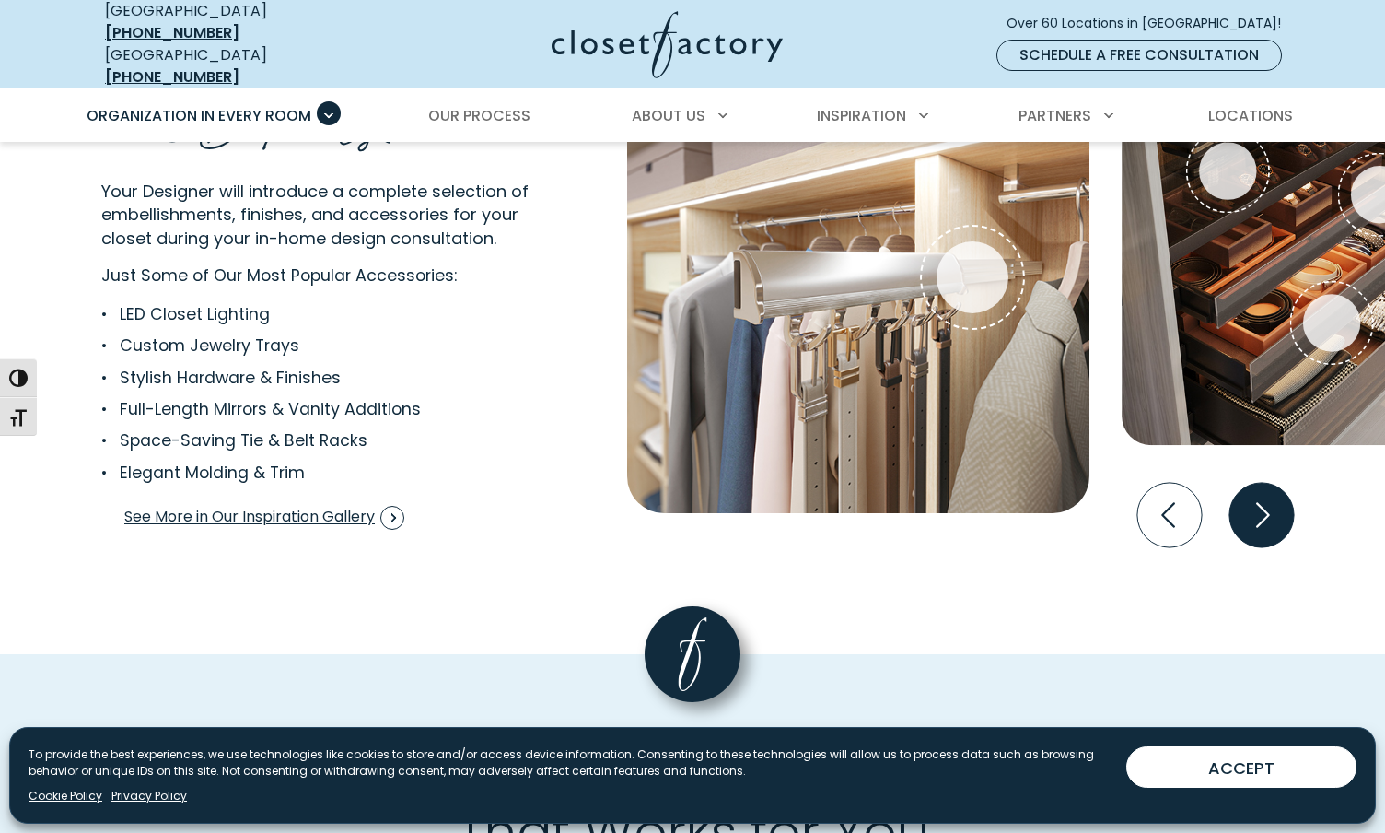
click at [1242, 491] on icon "Next slide" at bounding box center [1261, 515] width 64 height 64
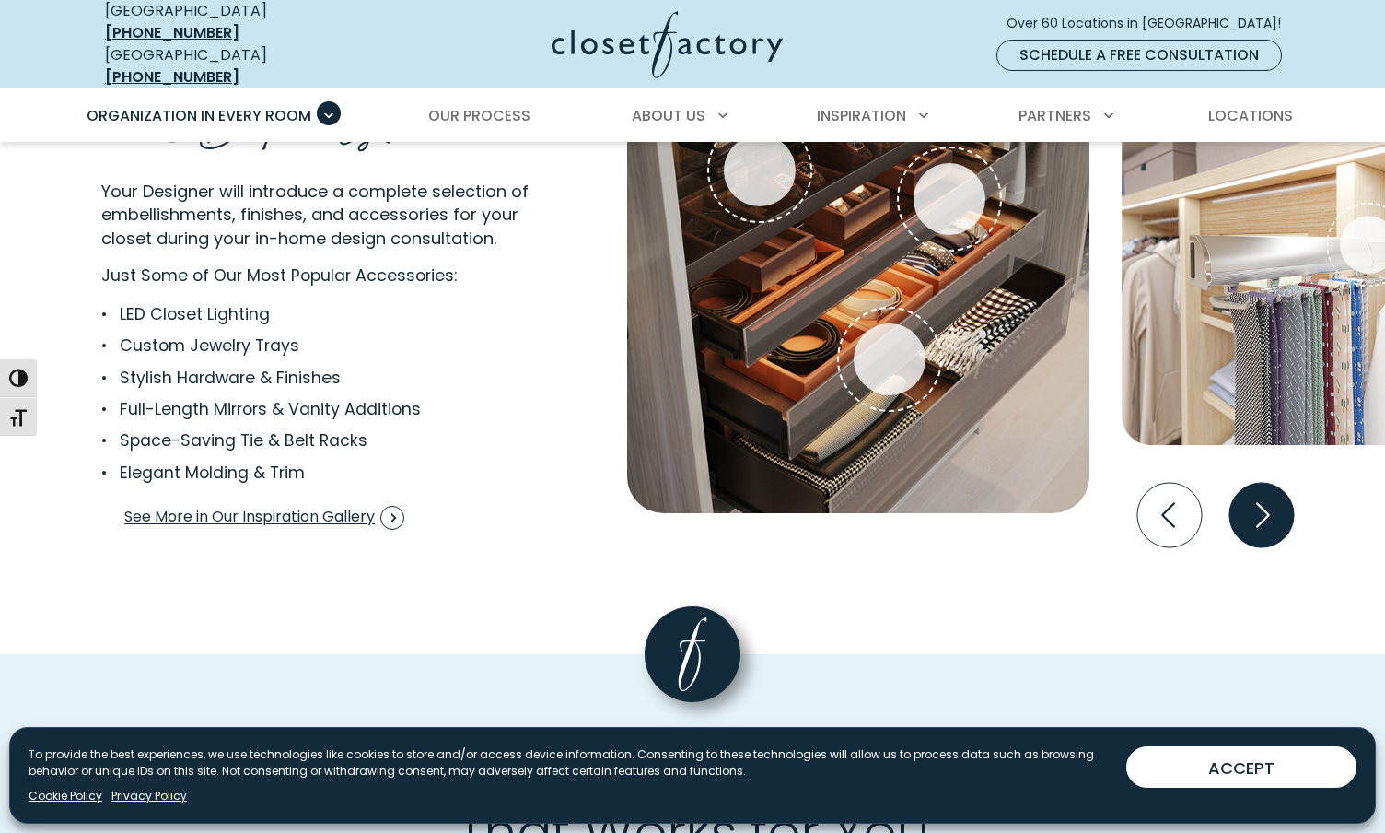
click at [1242, 491] on icon "Next slide" at bounding box center [1261, 515] width 64 height 64
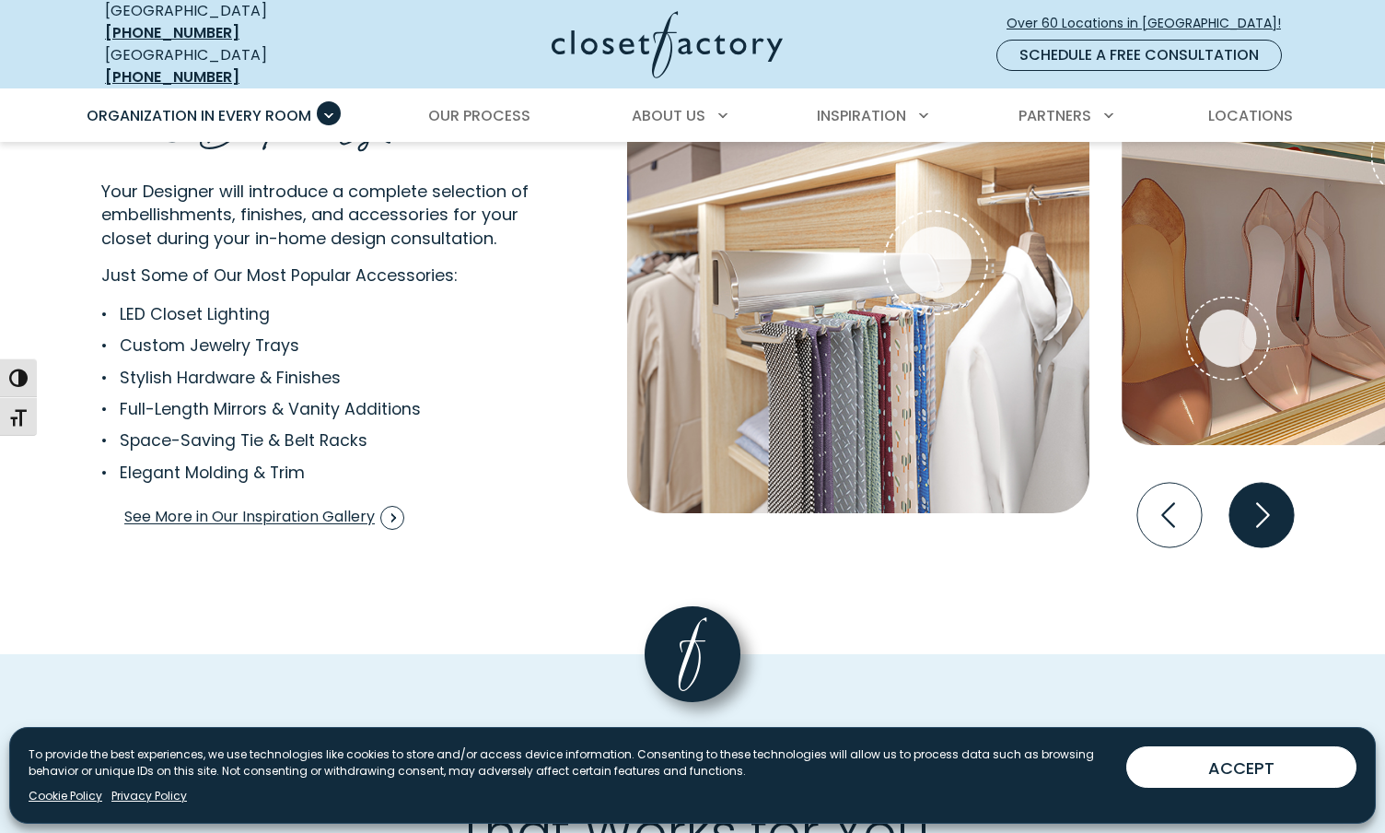
click at [1242, 492] on icon "Next slide" at bounding box center [1261, 515] width 64 height 64
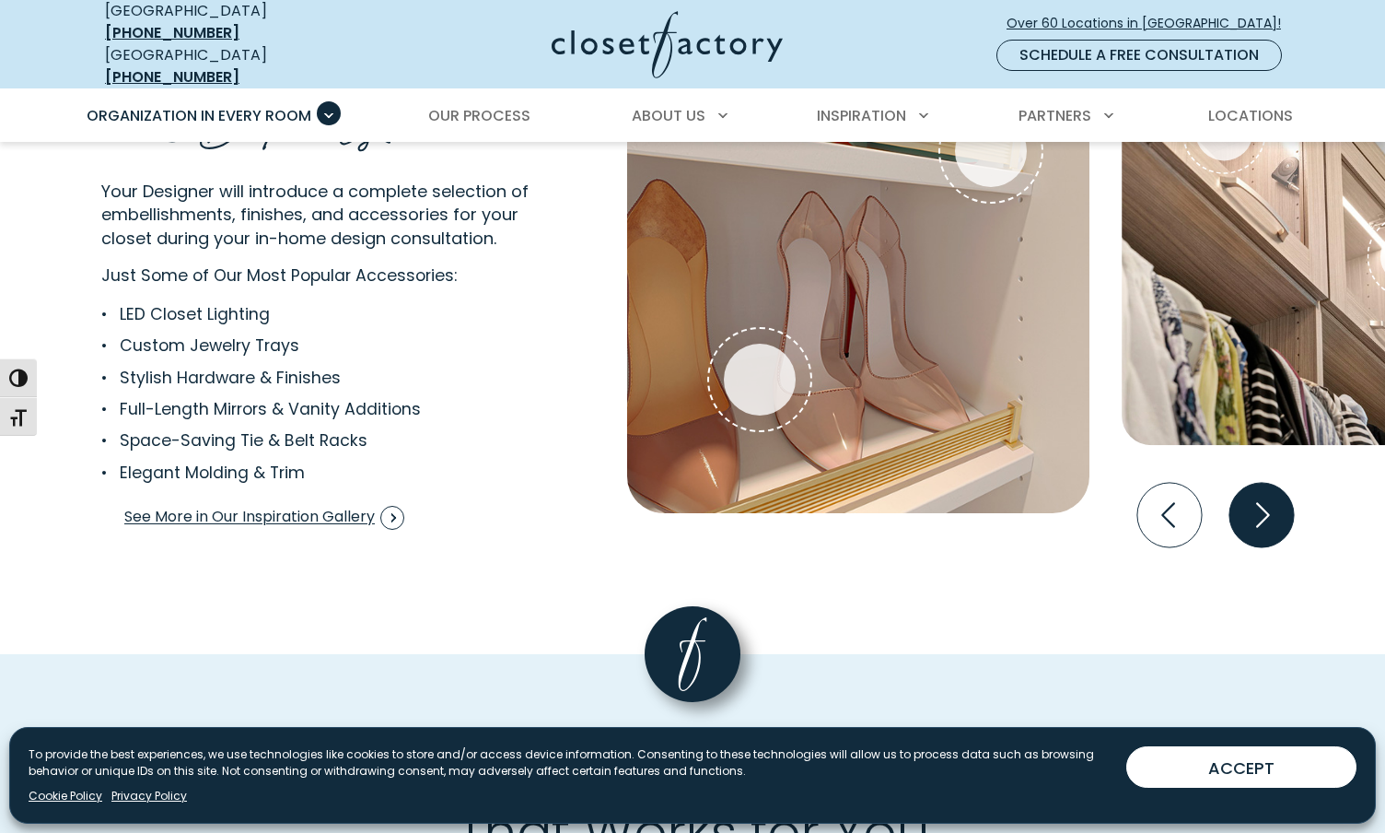
click at [1242, 492] on icon "Next slide" at bounding box center [1261, 515] width 64 height 64
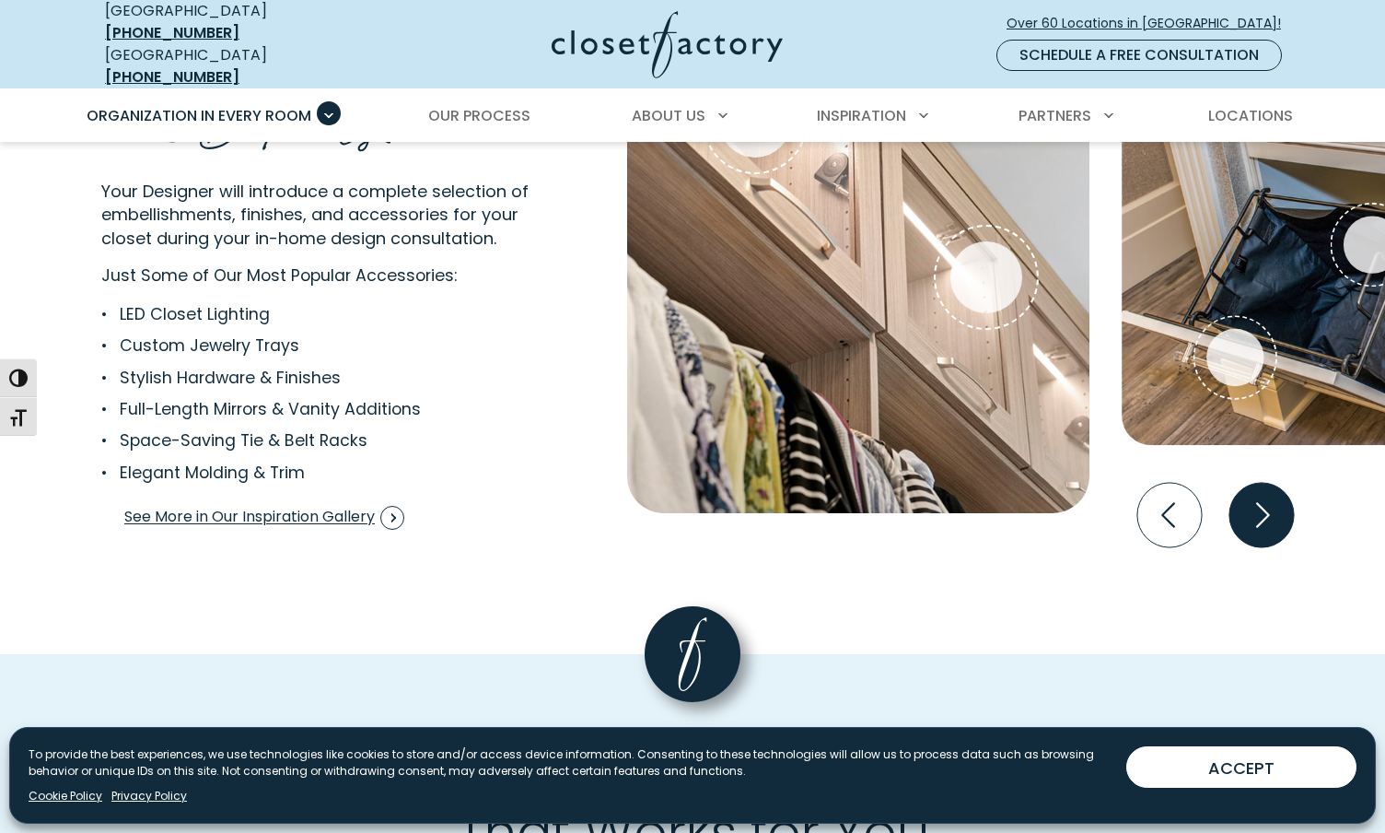
click at [1242, 492] on icon "Next slide" at bounding box center [1261, 515] width 64 height 64
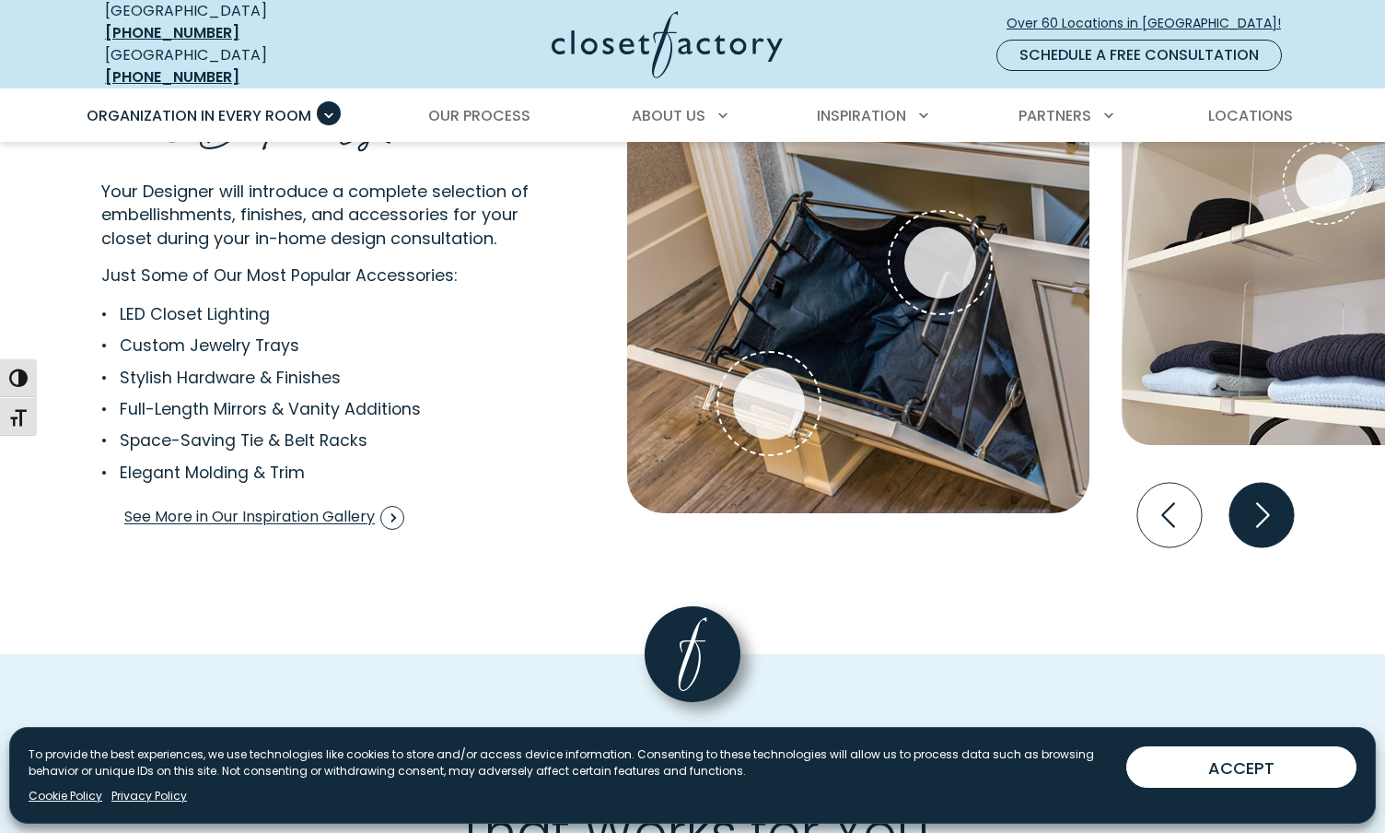
click at [1242, 492] on icon "Next slide" at bounding box center [1261, 515] width 64 height 64
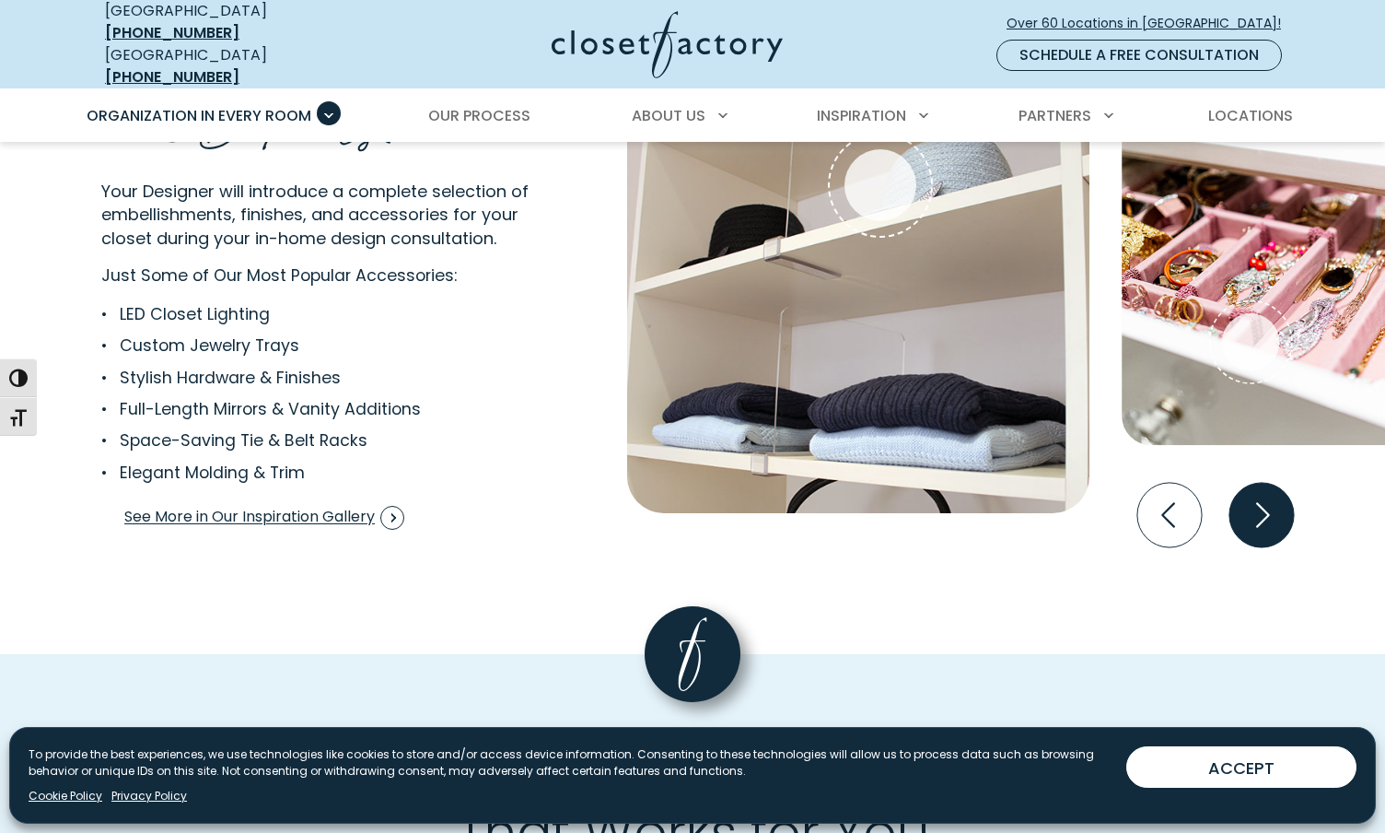
click at [1242, 492] on icon "Next slide" at bounding box center [1261, 515] width 64 height 64
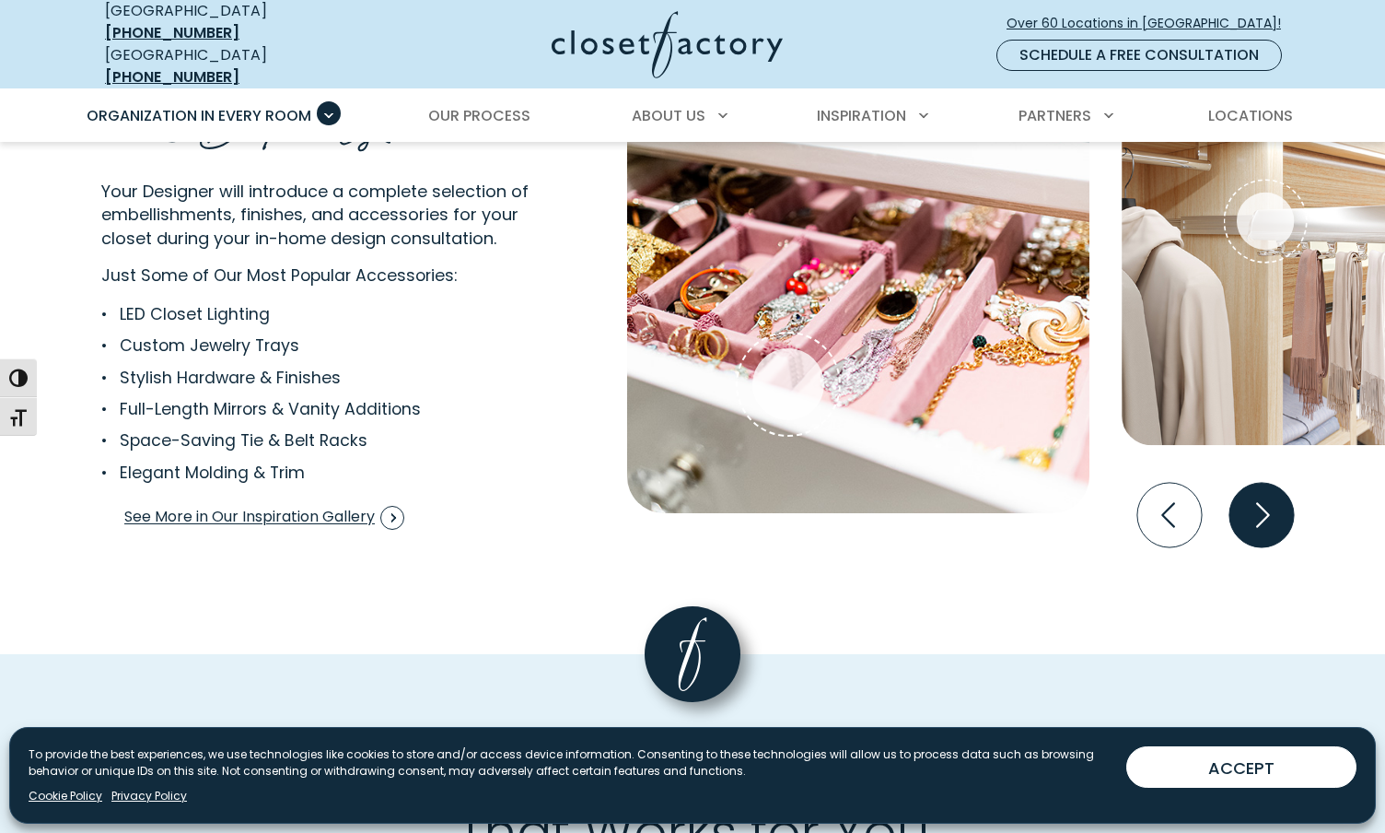
click at [1242, 492] on icon "Next slide" at bounding box center [1261, 515] width 64 height 64
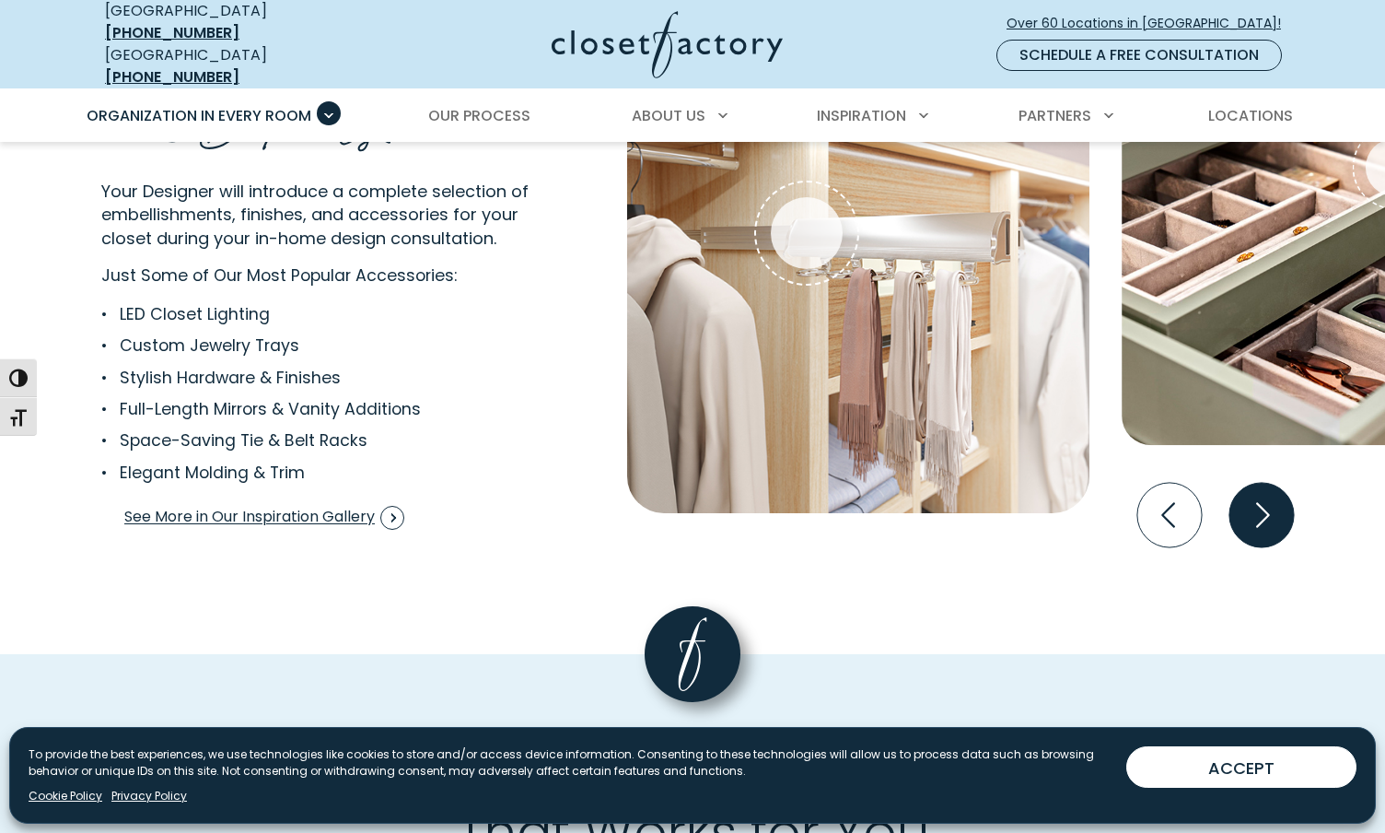
click at [1242, 492] on icon "Next slide" at bounding box center [1261, 515] width 64 height 64
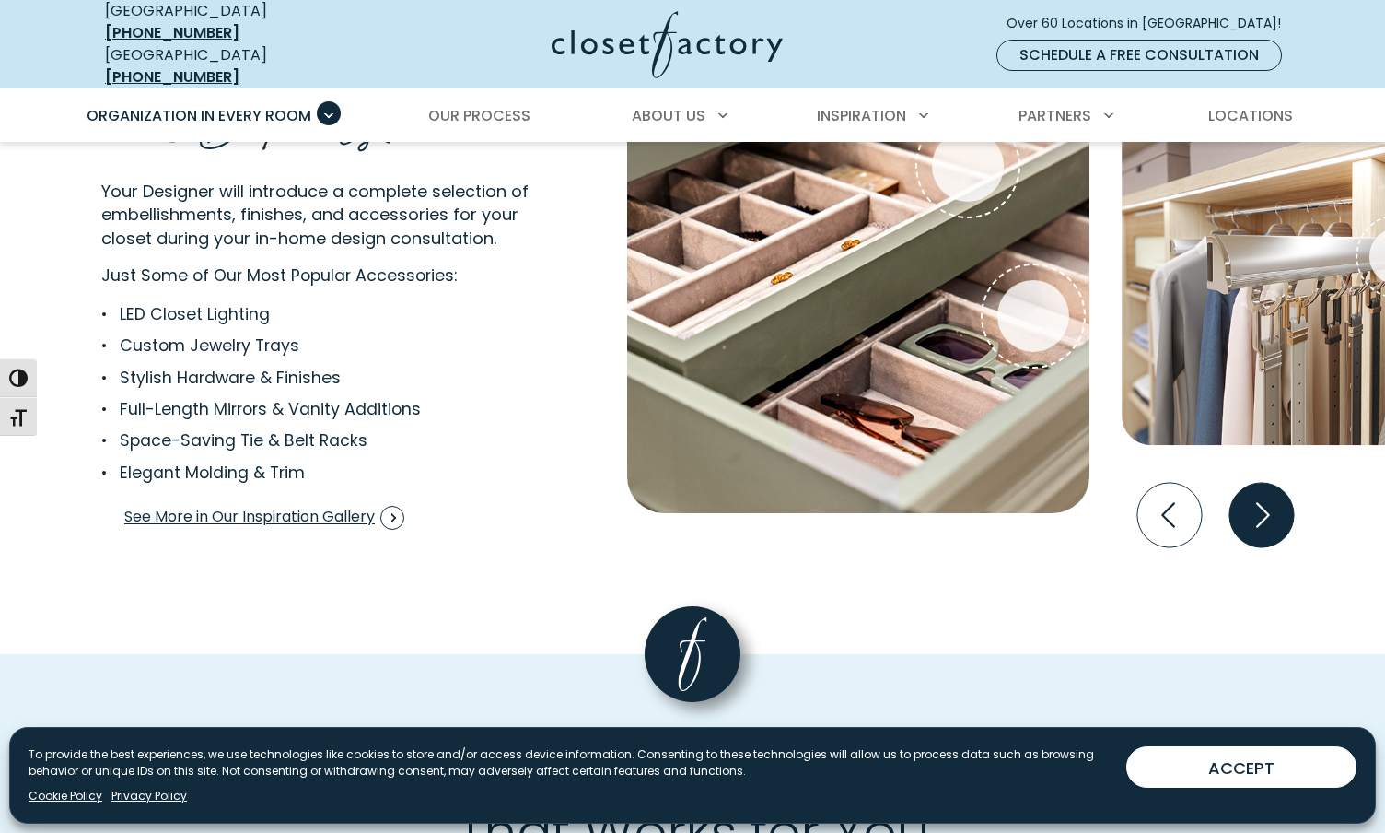
click at [1242, 492] on icon "Next slide" at bounding box center [1261, 515] width 64 height 64
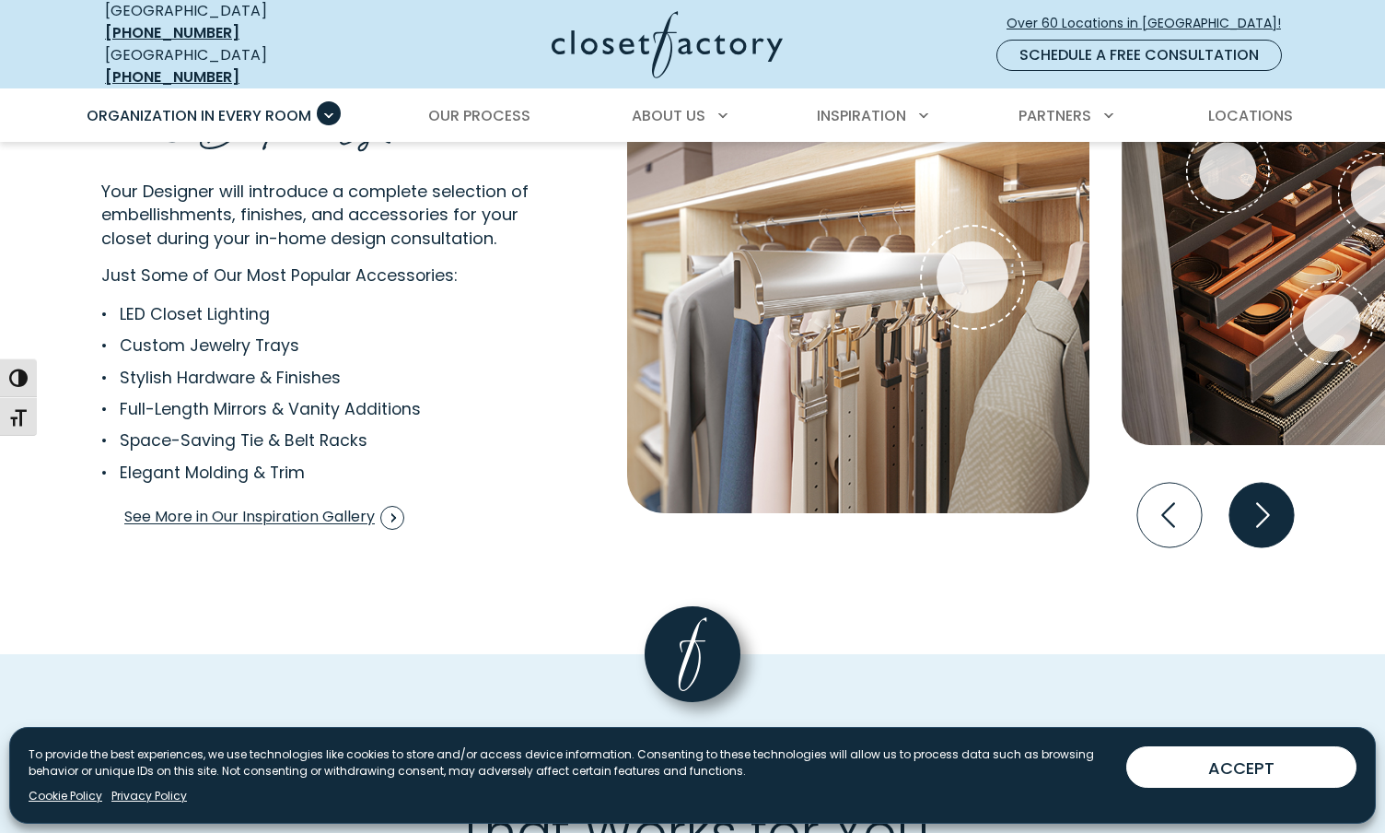
click at [1242, 492] on icon "Next slide" at bounding box center [1261, 515] width 64 height 64
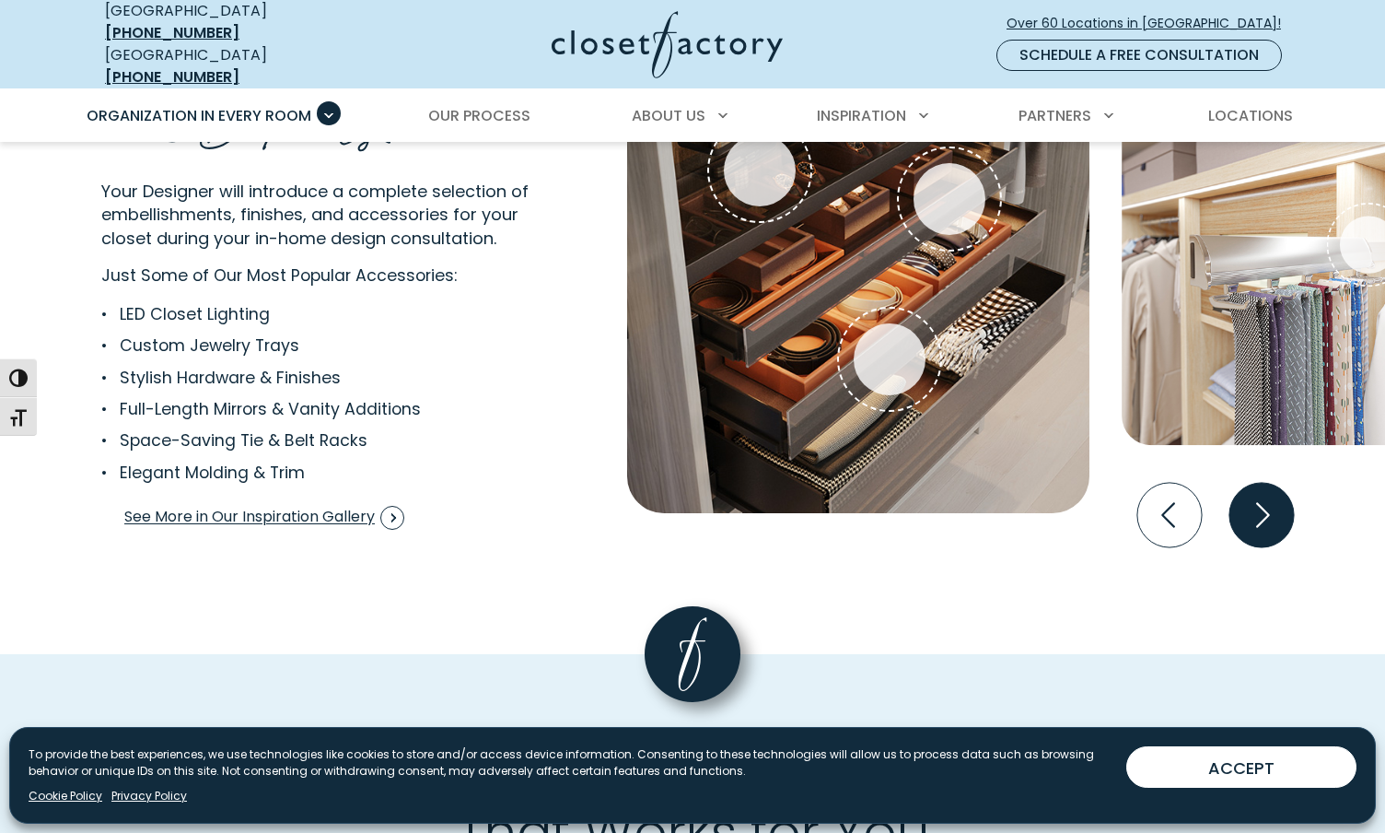
click at [1242, 492] on icon "Next slide" at bounding box center [1261, 515] width 64 height 64
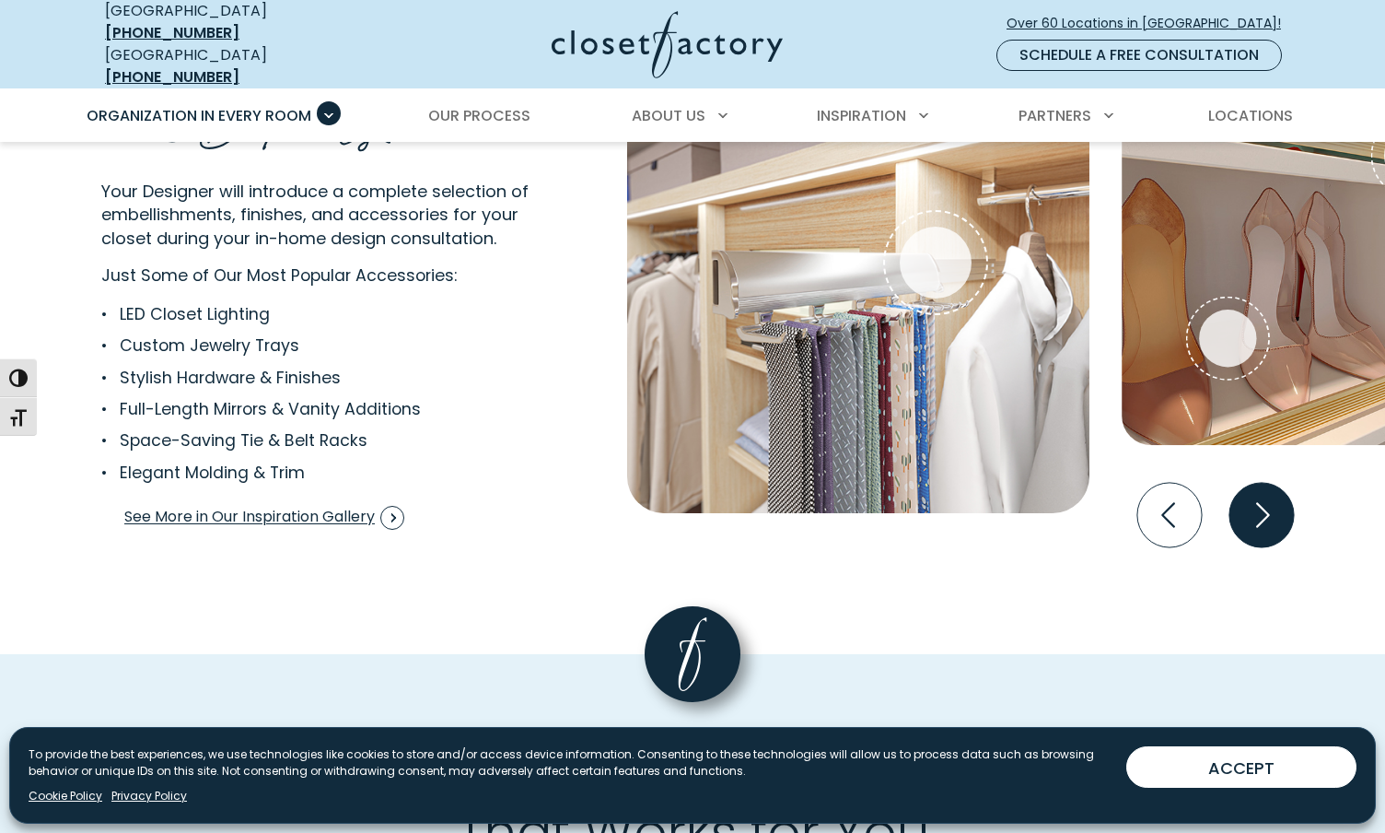
click at [1242, 492] on icon "Next slide" at bounding box center [1261, 515] width 64 height 64
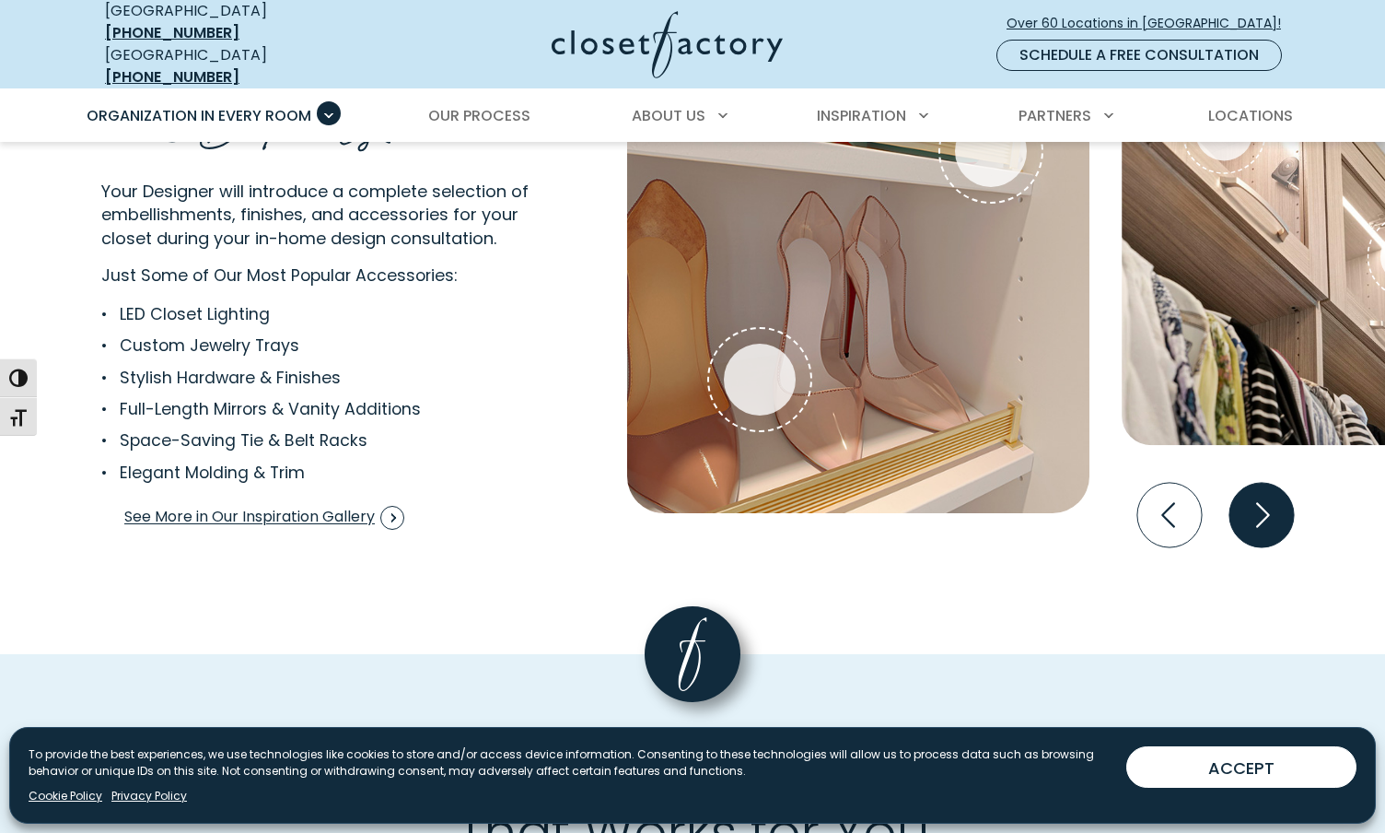
click at [1242, 492] on icon "Next slide" at bounding box center [1261, 515] width 64 height 64
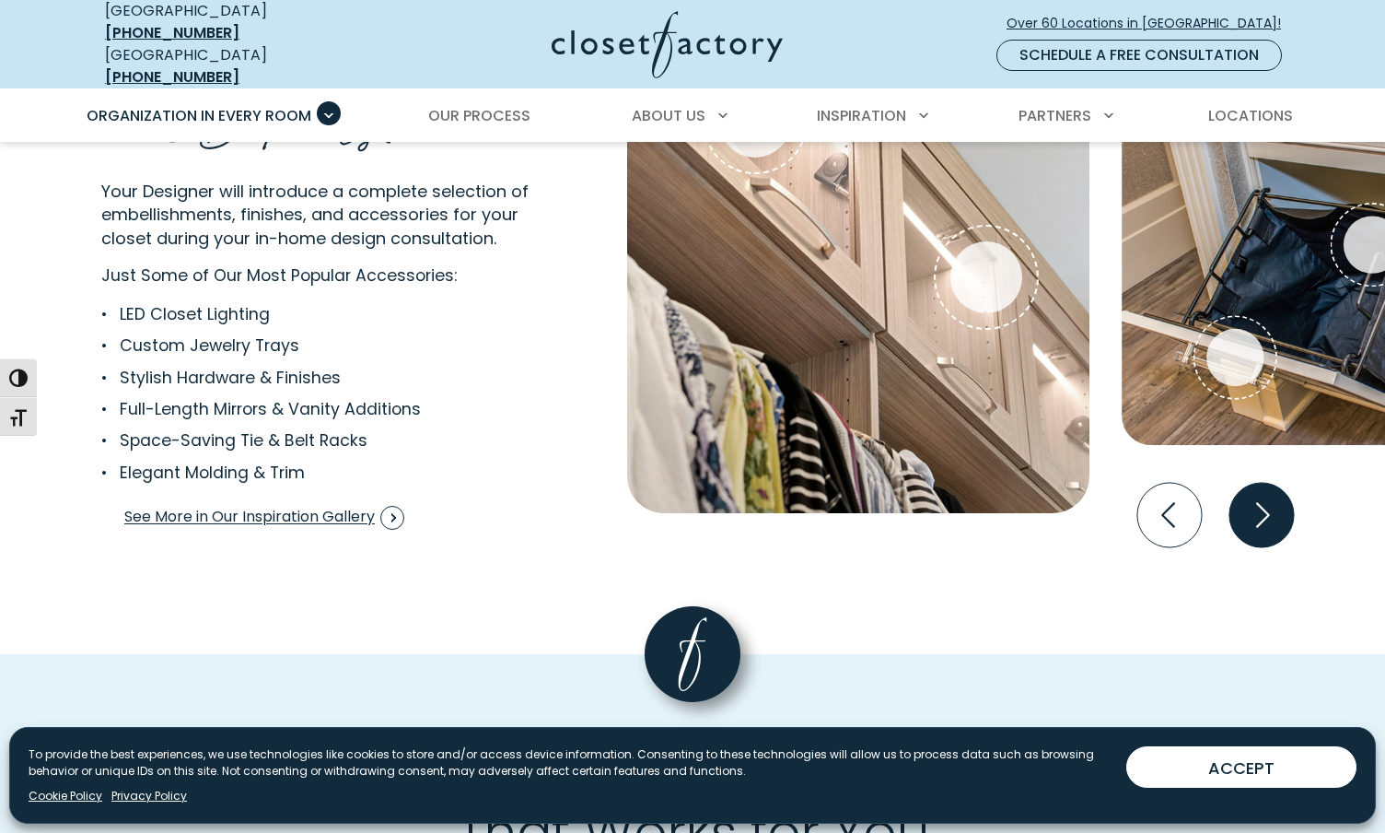
click at [1242, 492] on icon "Next slide" at bounding box center [1261, 515] width 64 height 64
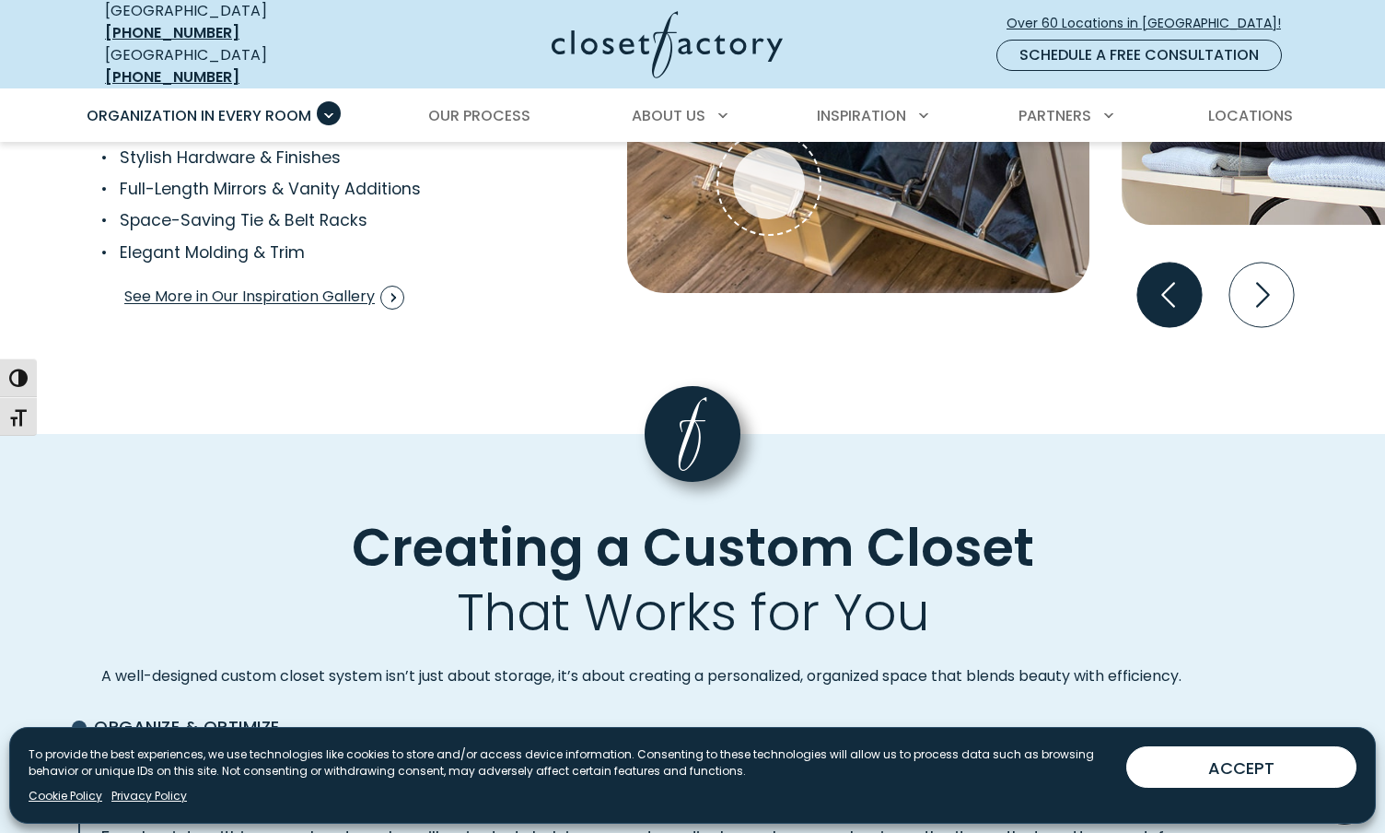
scroll to position [3709, 0]
click at [337, 292] on span "See More in Our Inspiration Gallery" at bounding box center [264, 298] width 280 height 24
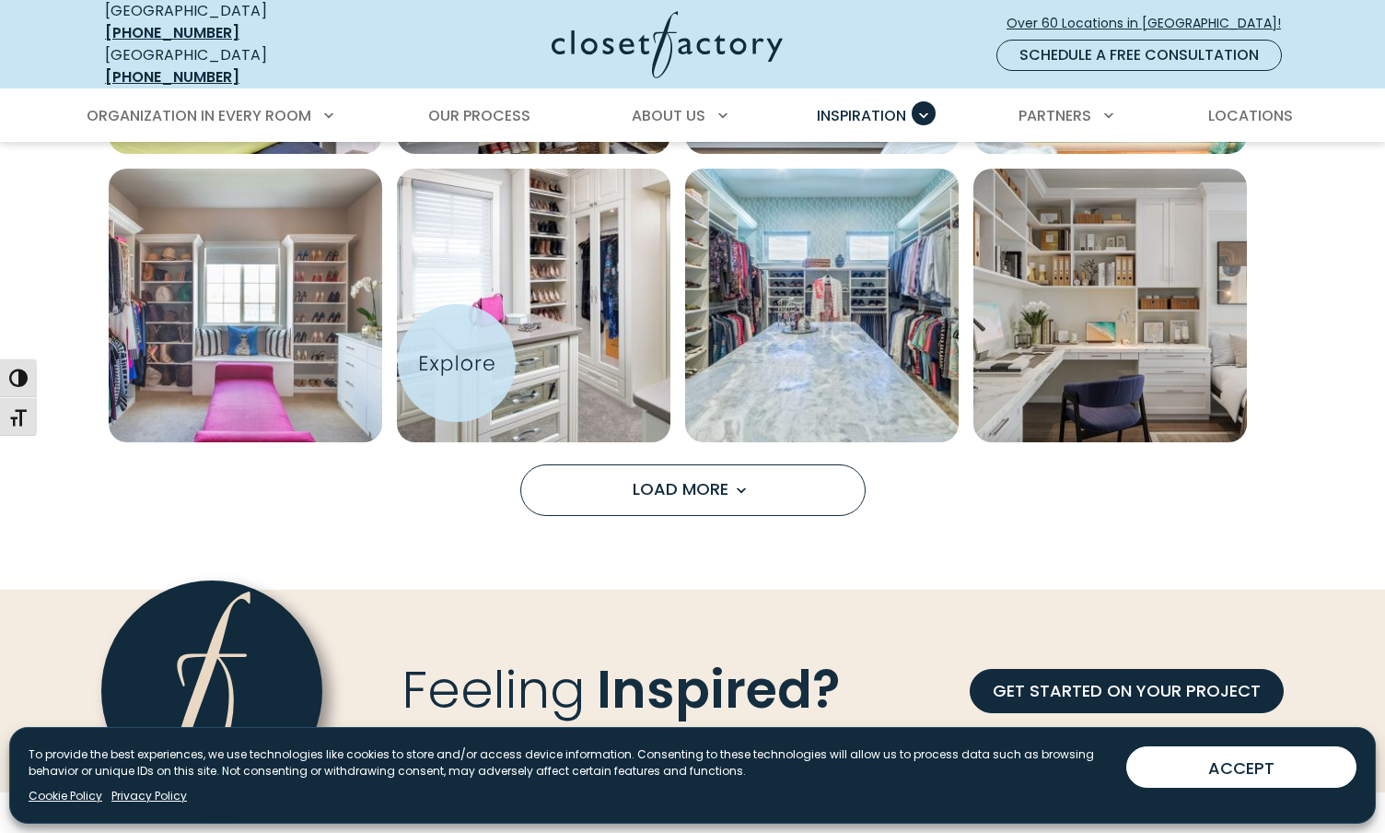
scroll to position [1518, 0]
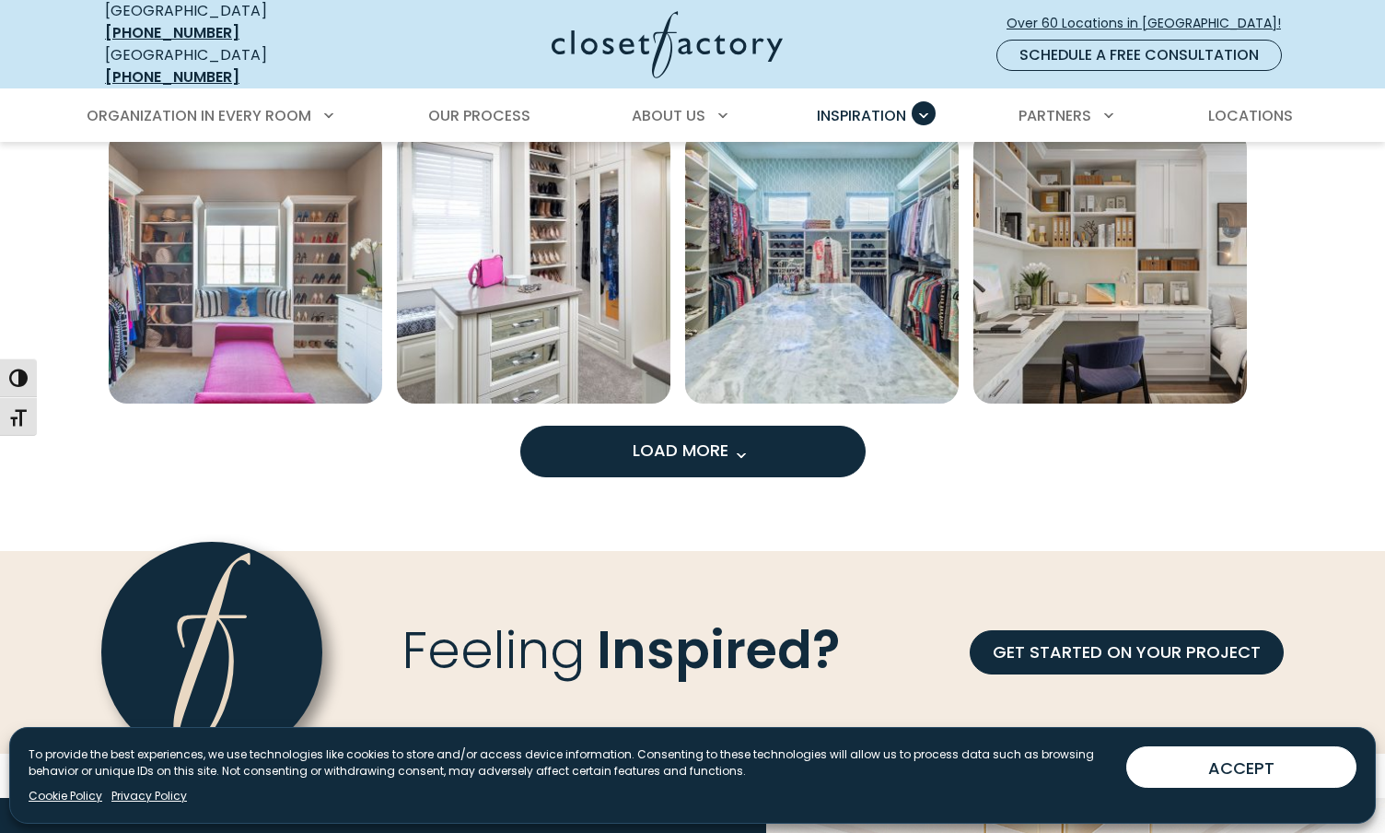
click at [613, 440] on button "Load More" at bounding box center [692, 451] width 345 height 52
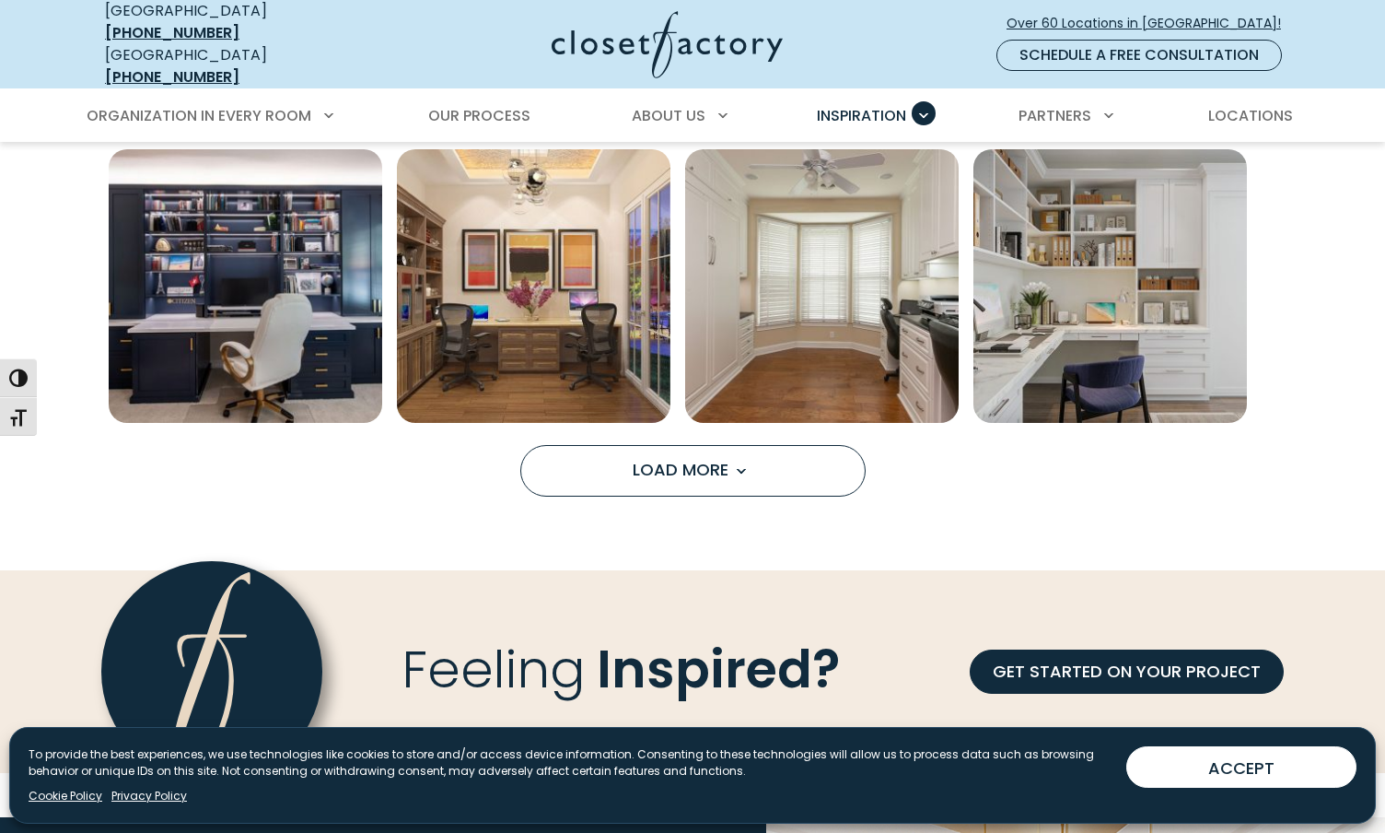
scroll to position [2653, 0]
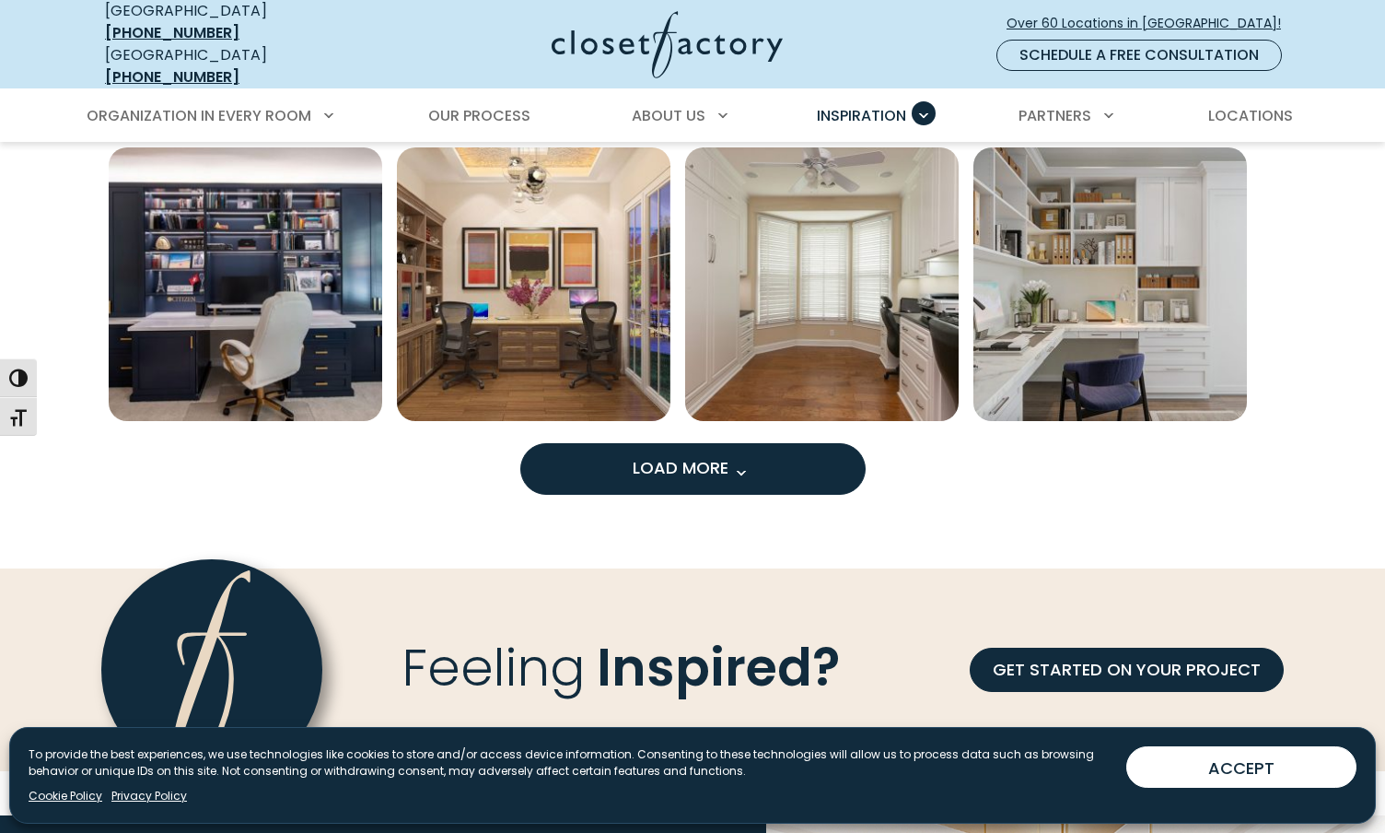
click at [618, 469] on button "Load More" at bounding box center [692, 469] width 345 height 52
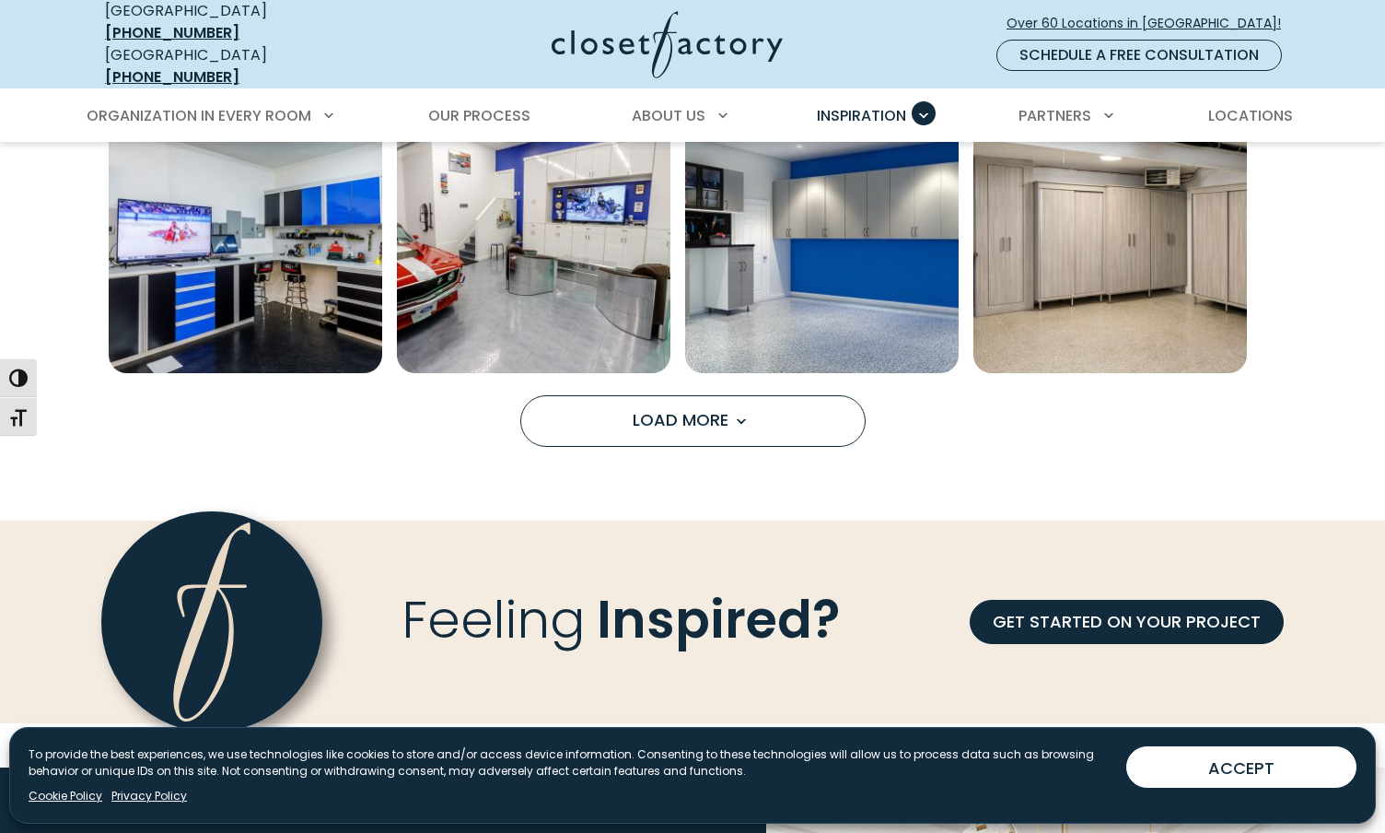
scroll to position [3857, 0]
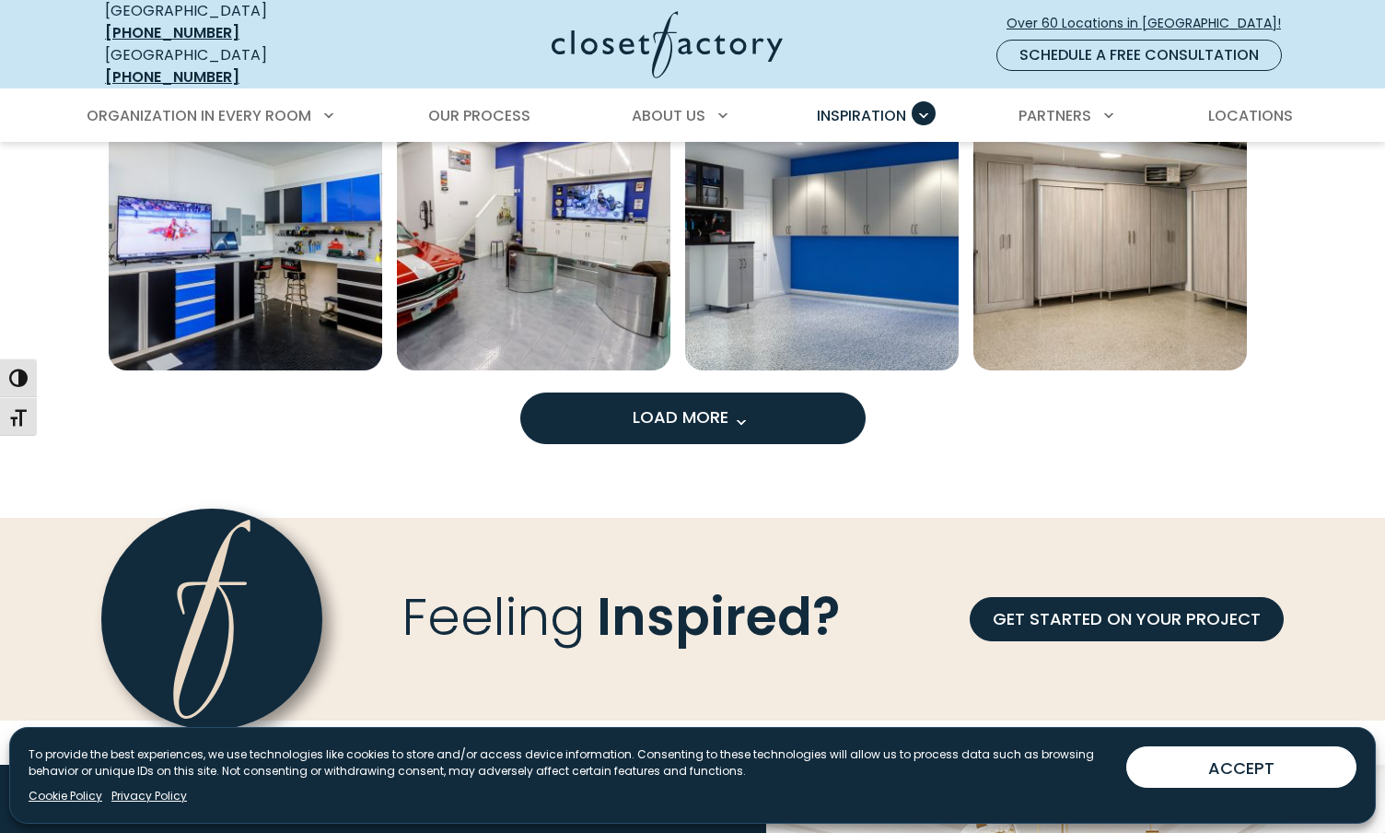
click at [624, 422] on button "Load More" at bounding box center [692, 418] width 345 height 52
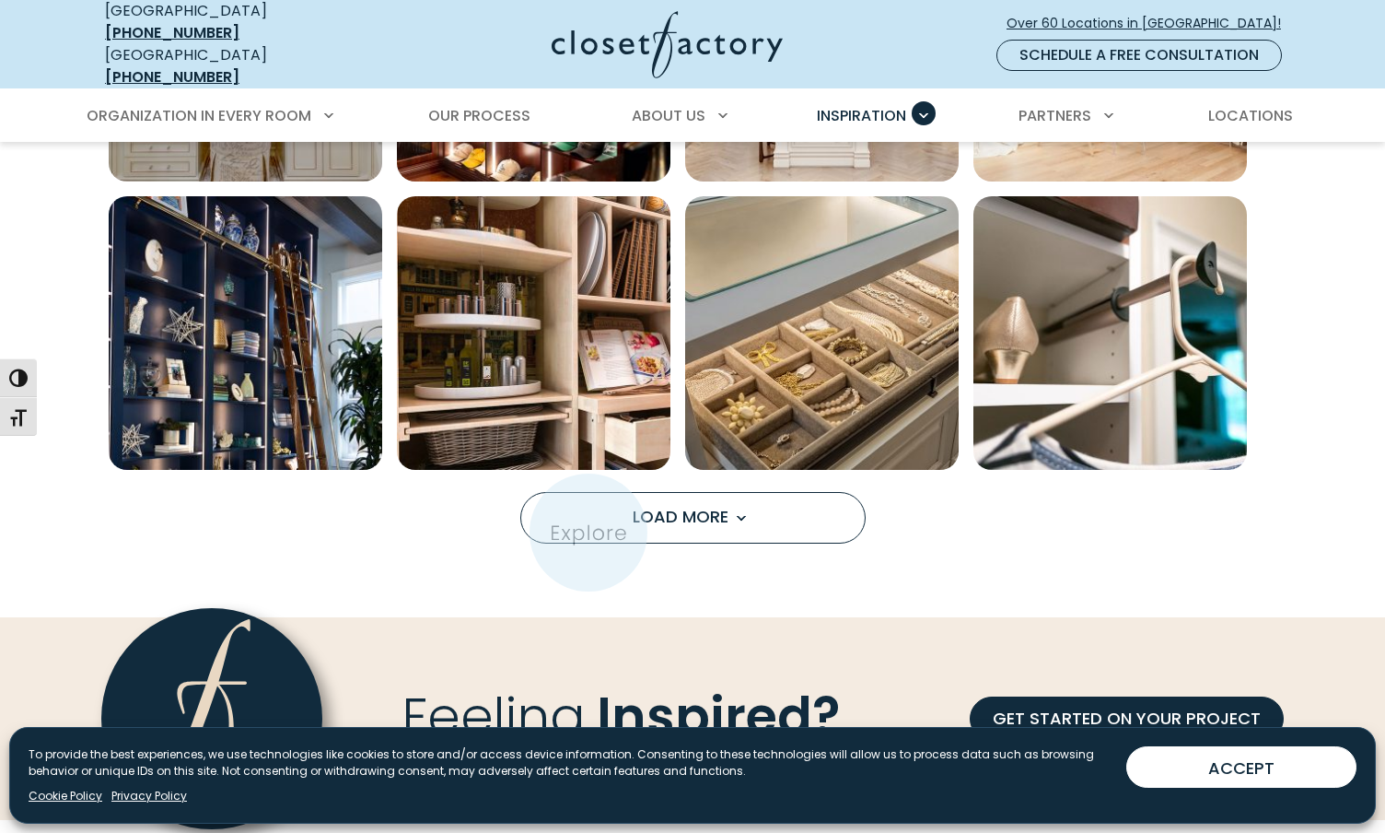
scroll to position [4990, 0]
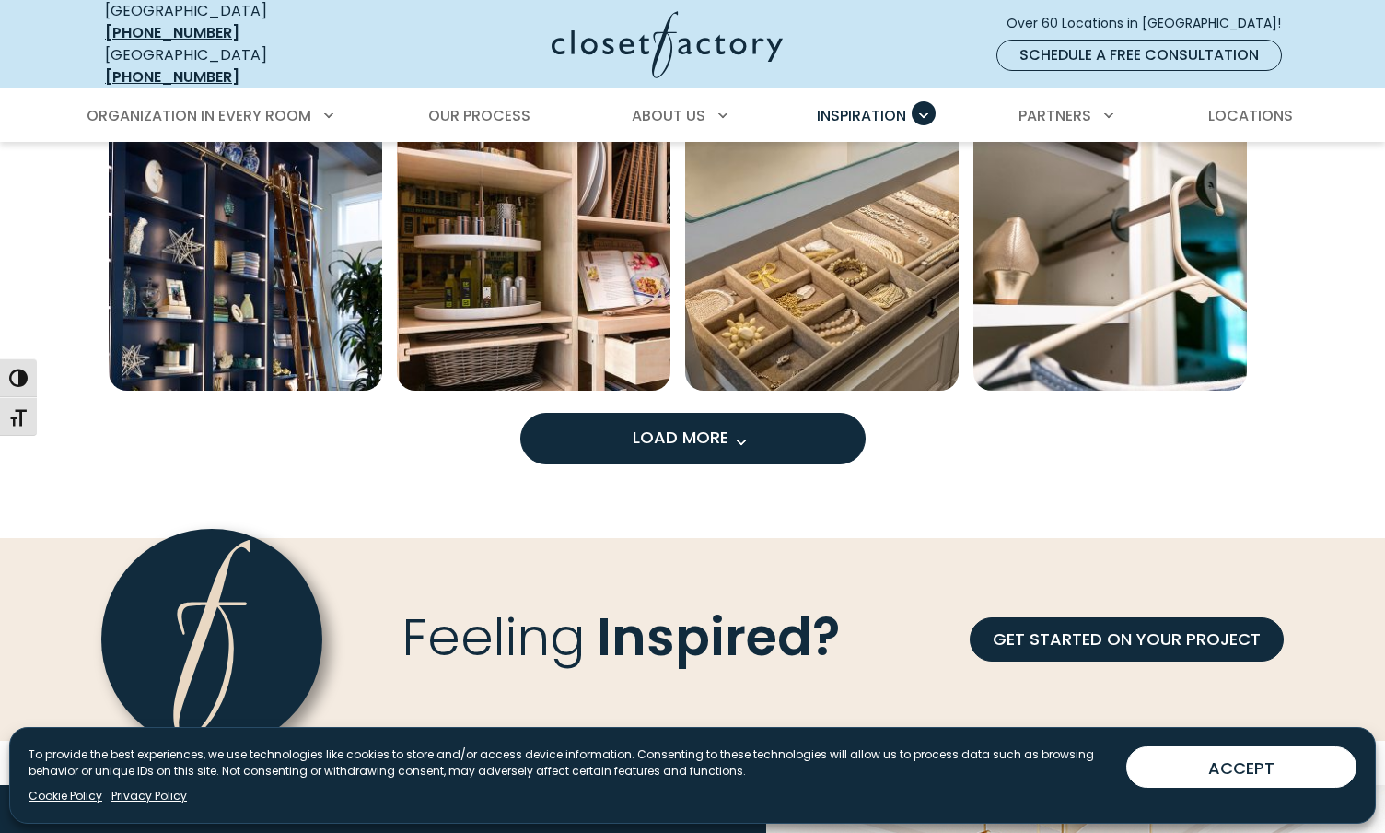
click at [682, 446] on button "Load More" at bounding box center [692, 439] width 345 height 52
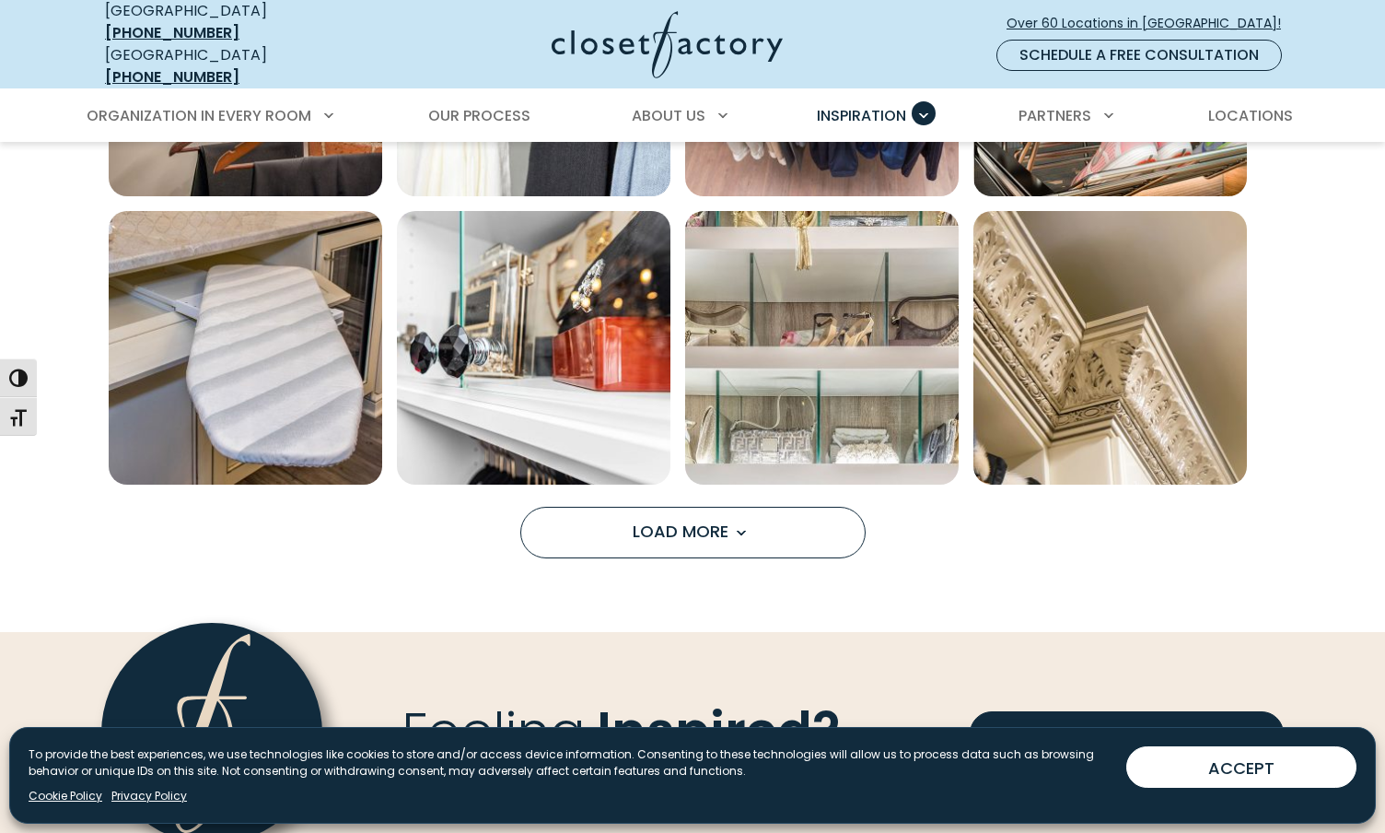
scroll to position [6071, 0]
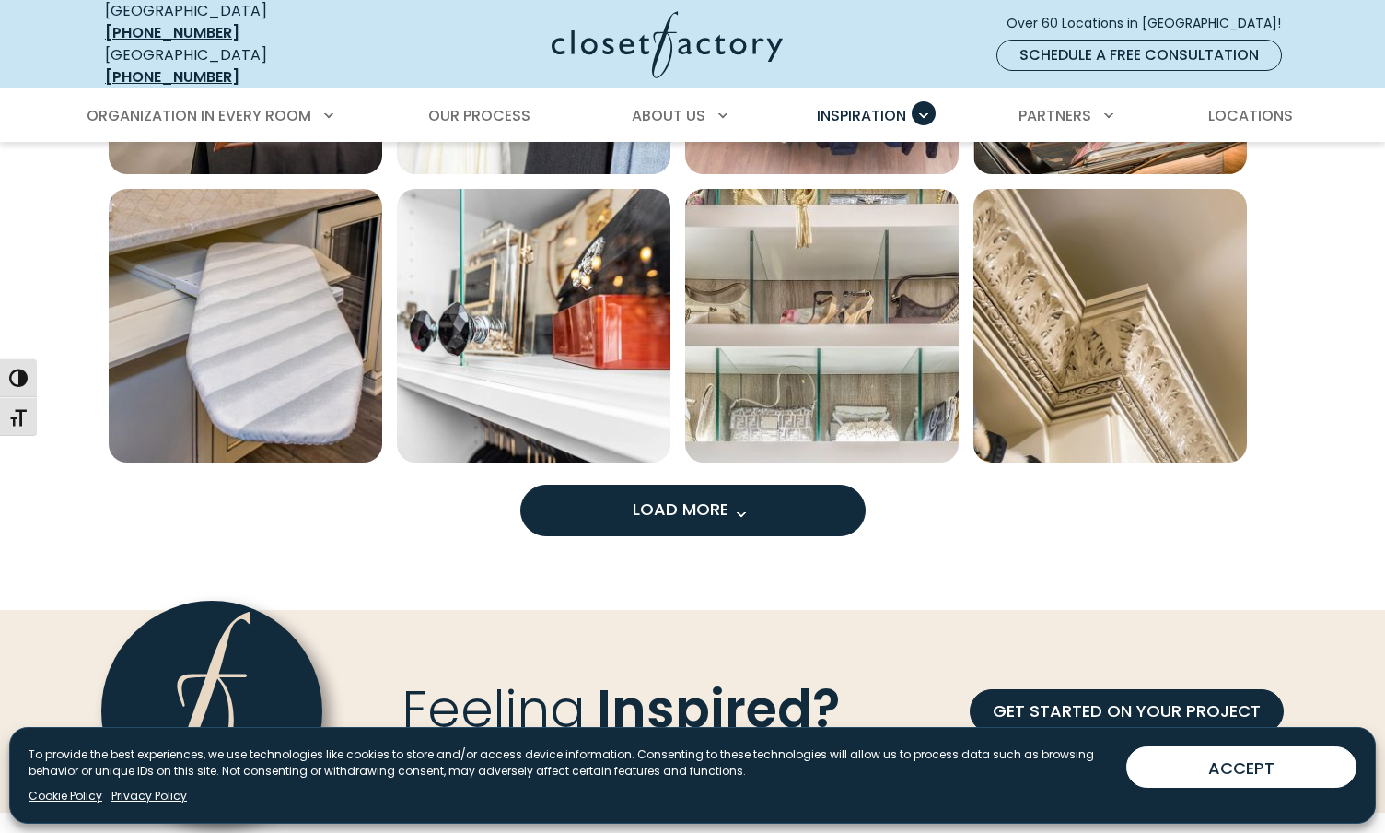
click at [653, 502] on span "Load More" at bounding box center [693, 508] width 120 height 23
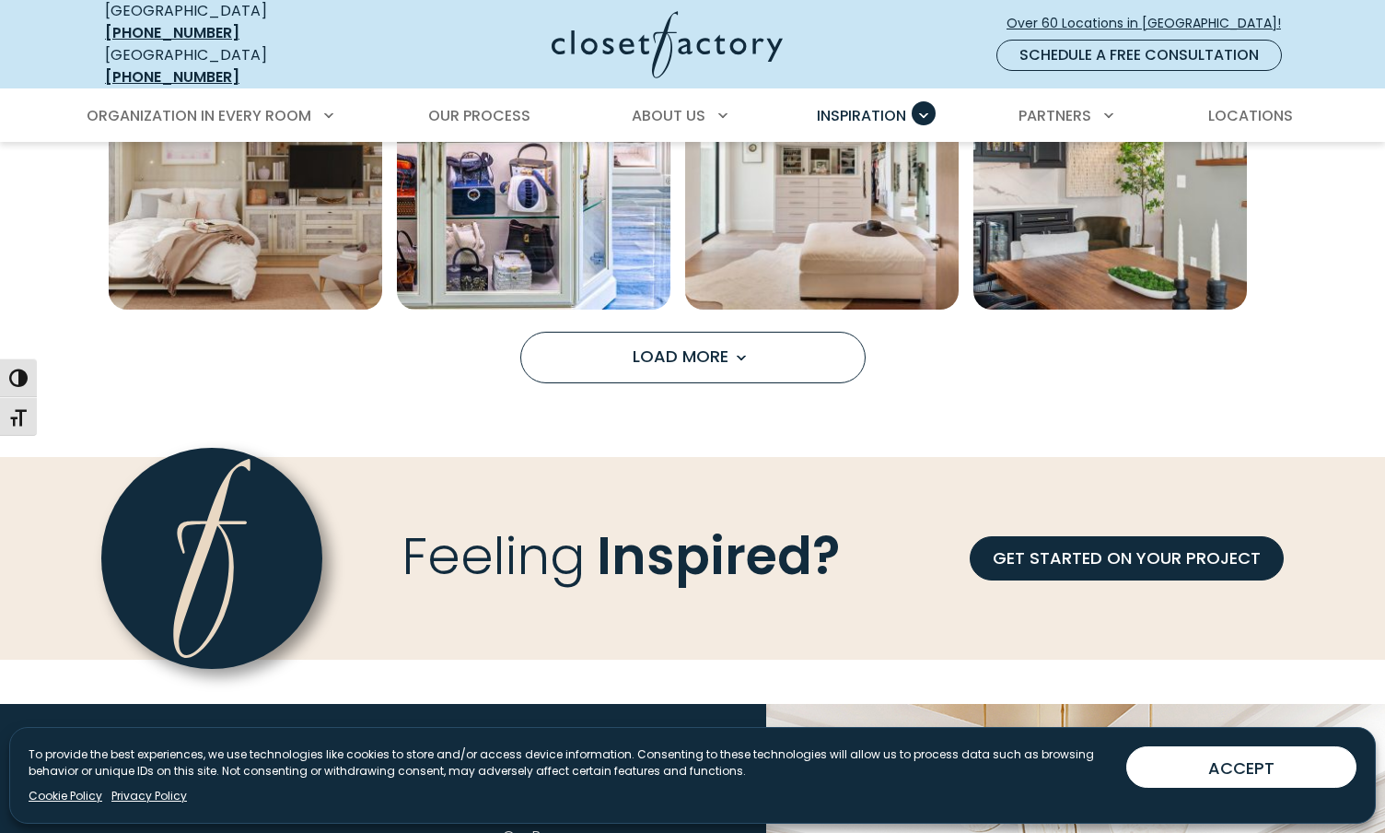
scroll to position [7384, 0]
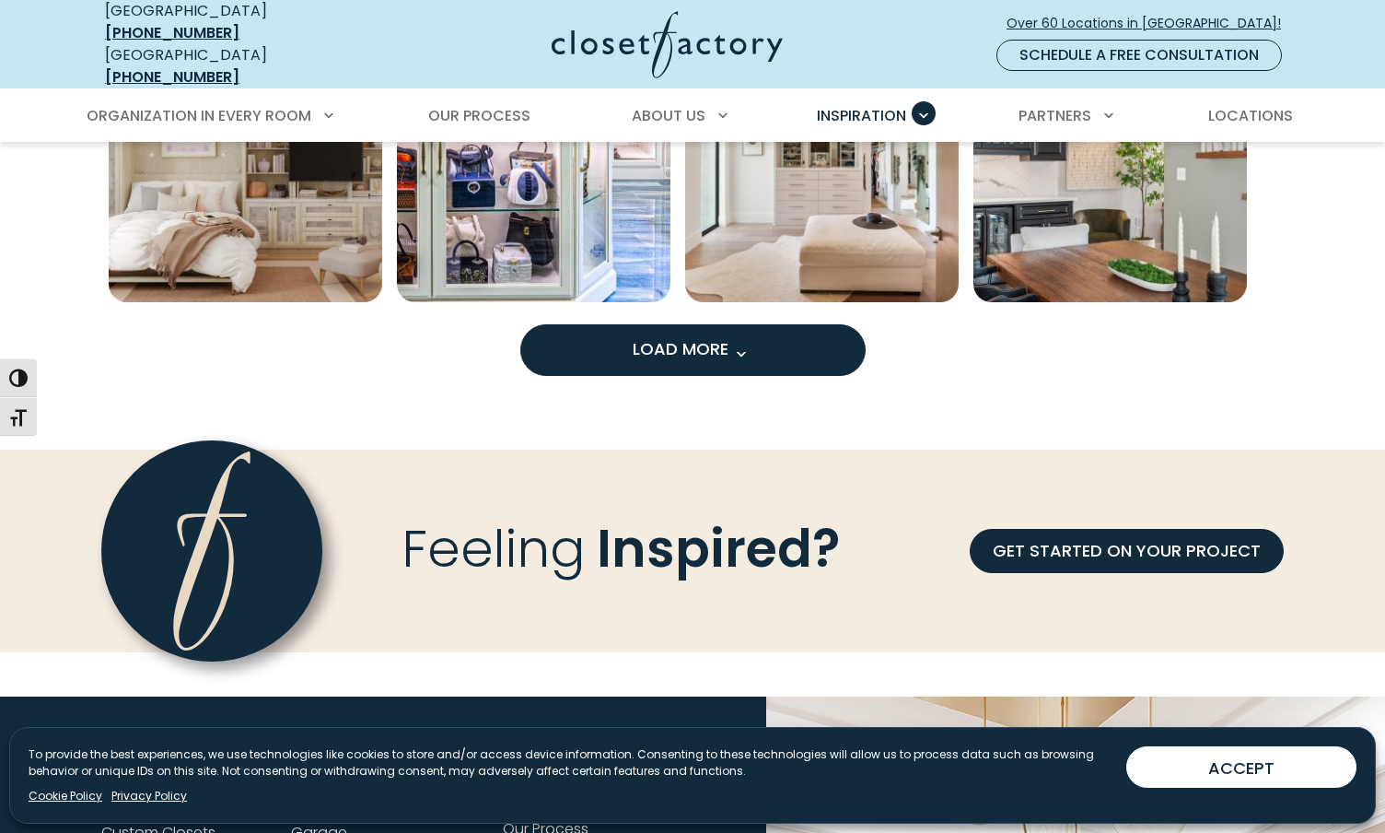
click at [735, 352] on button "Load More" at bounding box center [692, 350] width 345 height 52
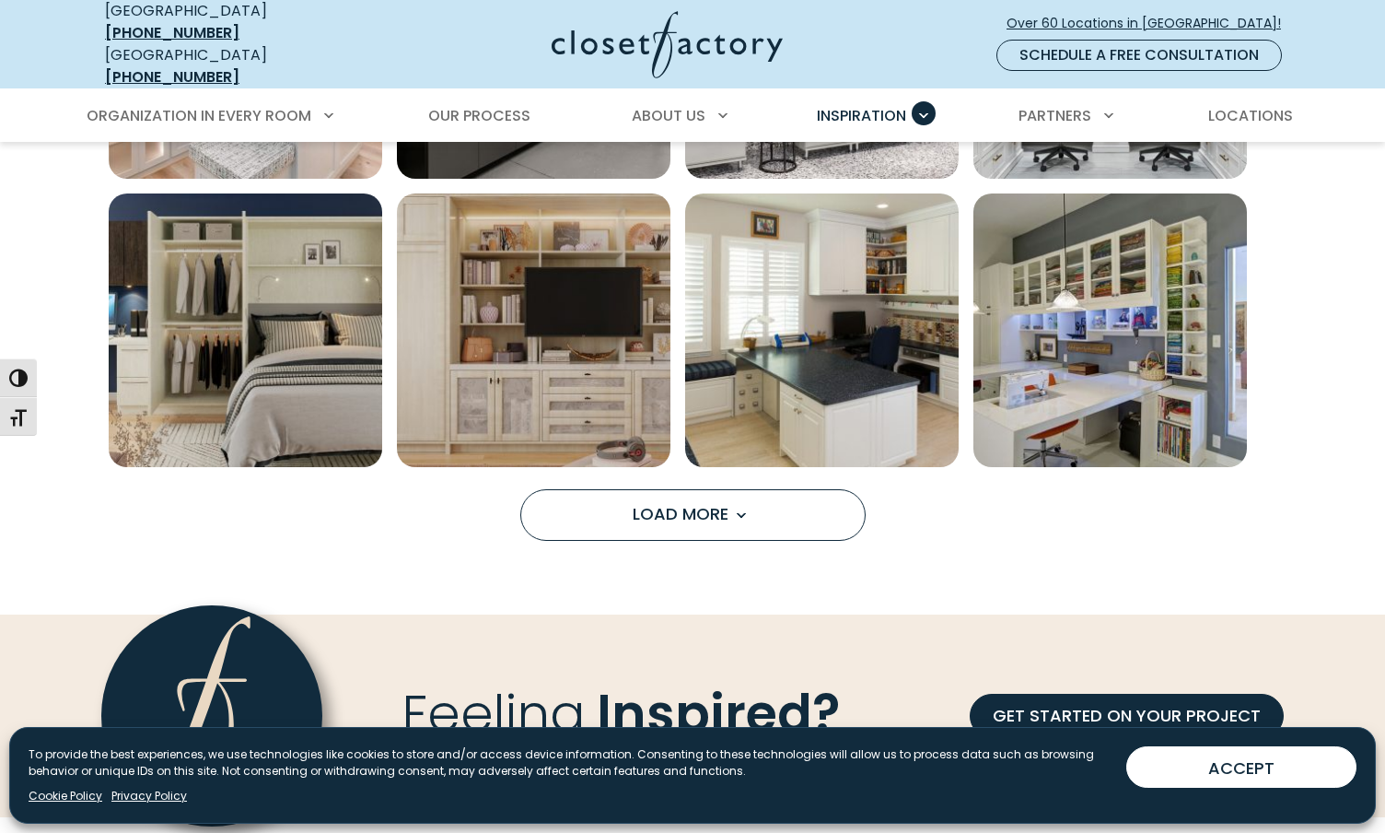
scroll to position [8373, 0]
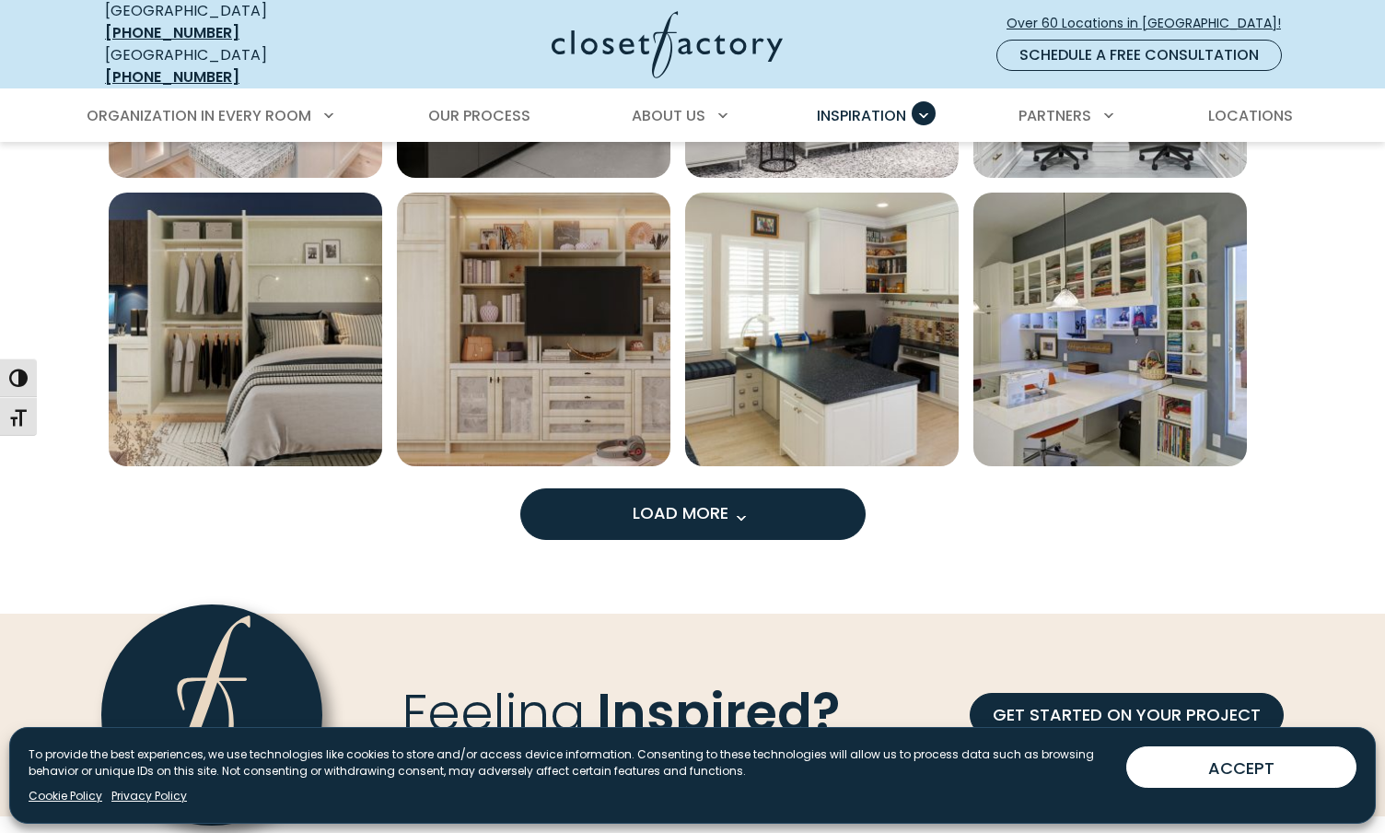
click at [681, 501] on span "Load More" at bounding box center [693, 512] width 120 height 23
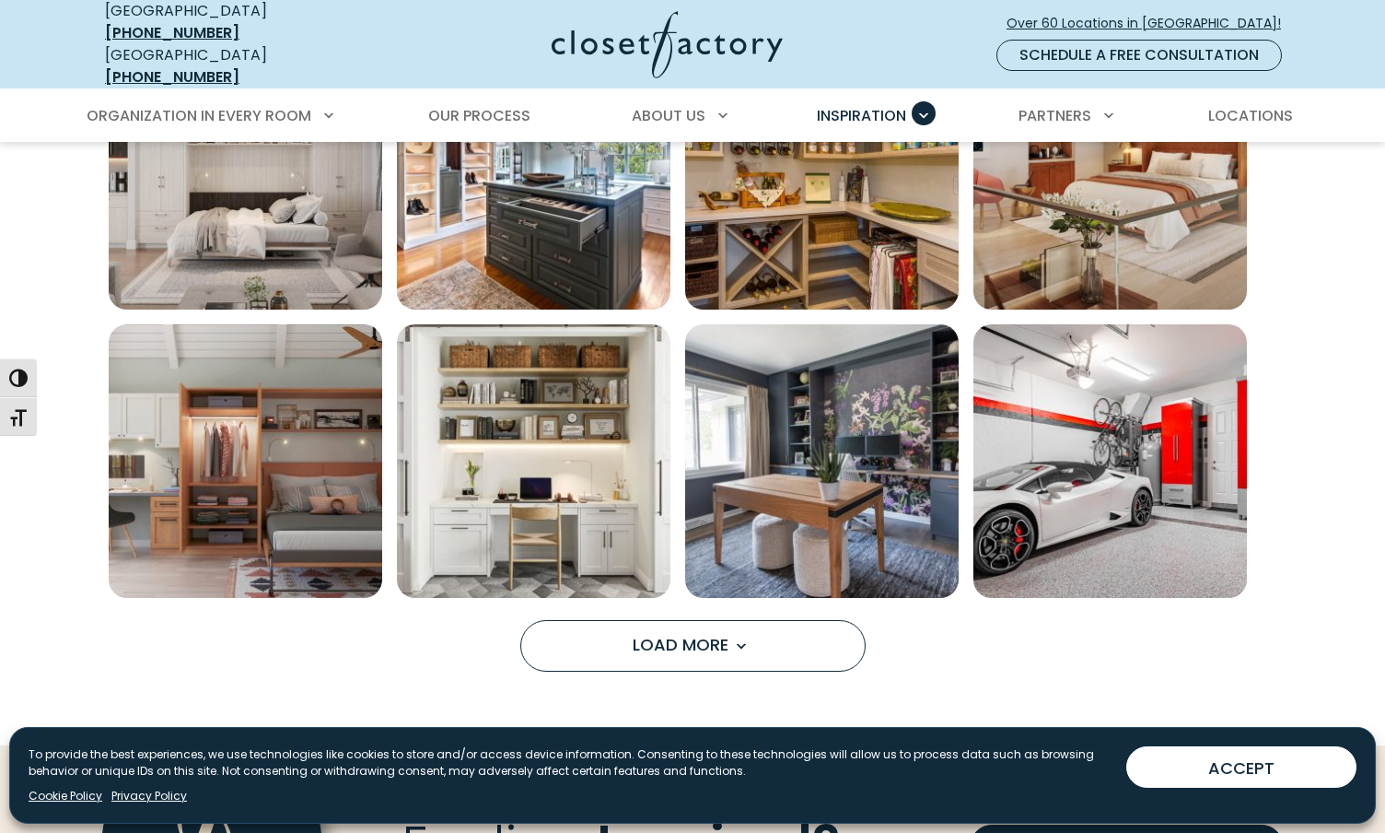
scroll to position [9396, 0]
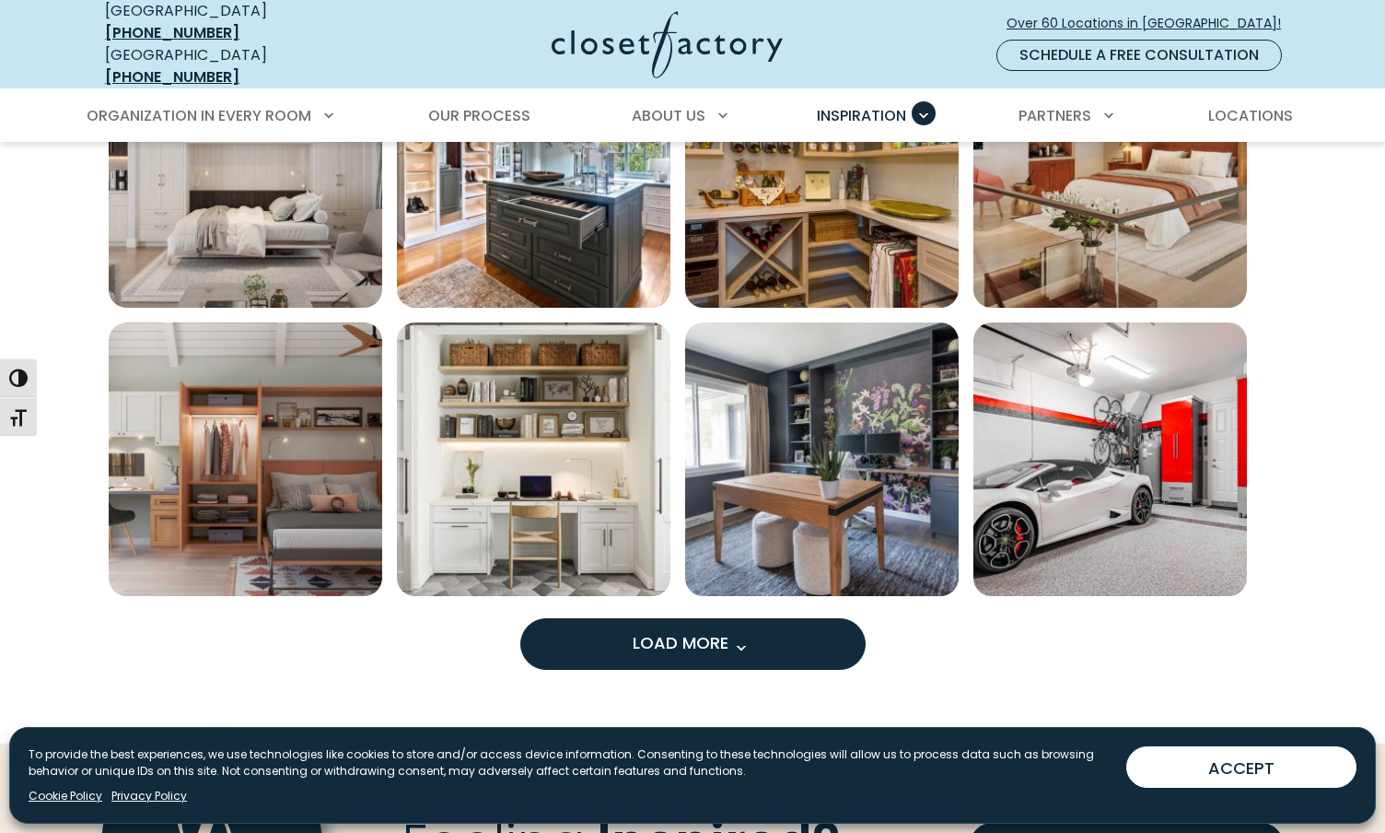
click at [681, 618] on button "Load More" at bounding box center [692, 644] width 345 height 52
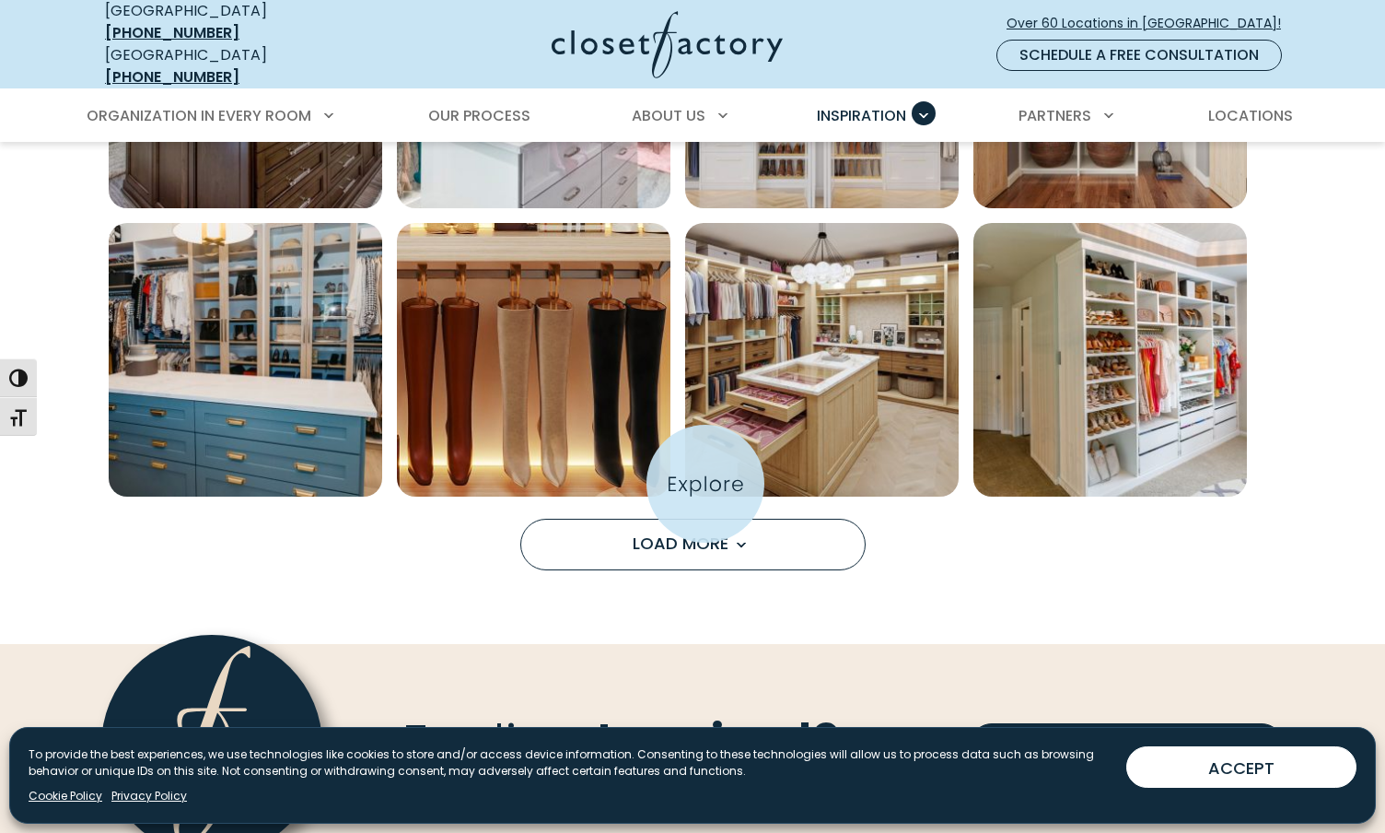
scroll to position [10650, 0]
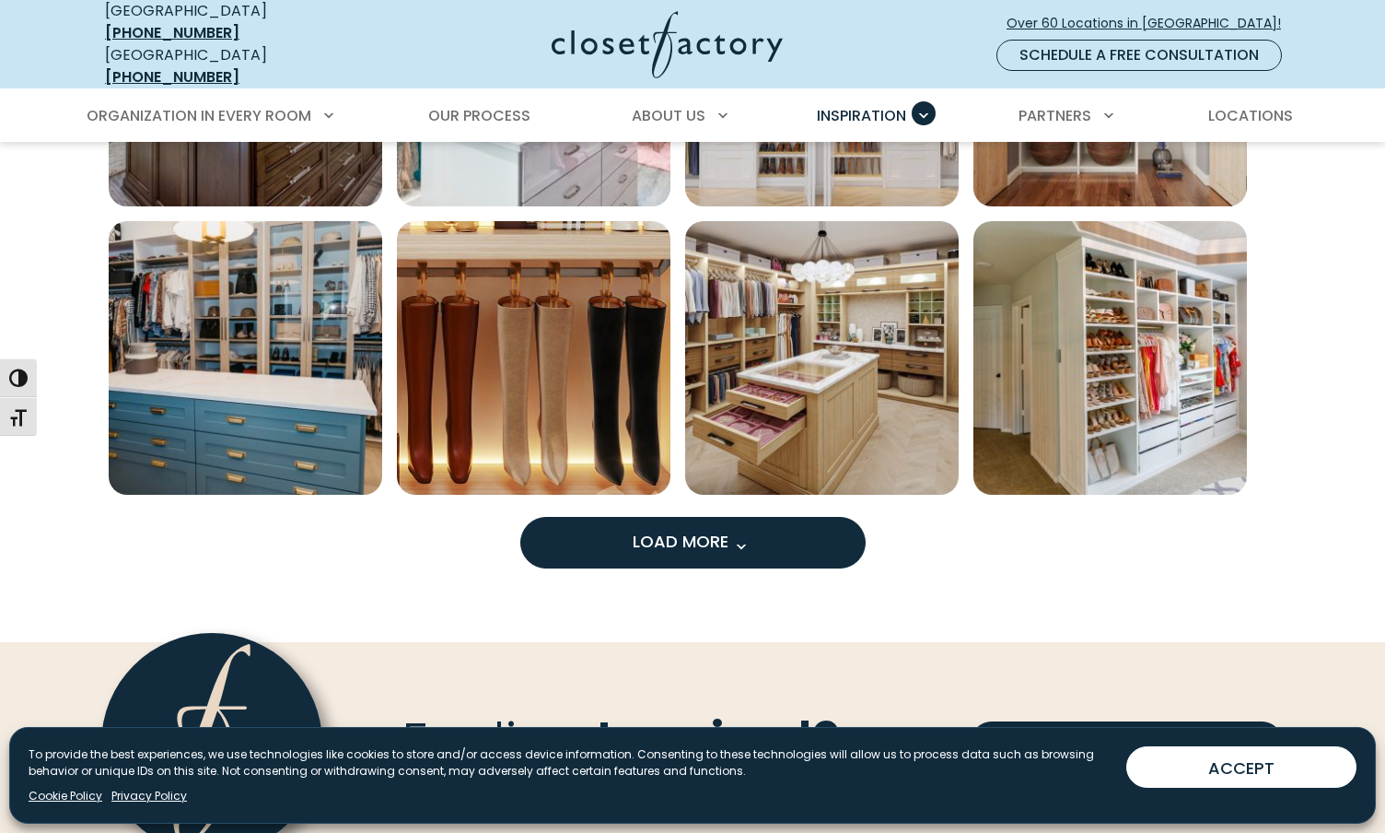
click at [700, 530] on span "Load More" at bounding box center [693, 541] width 120 height 23
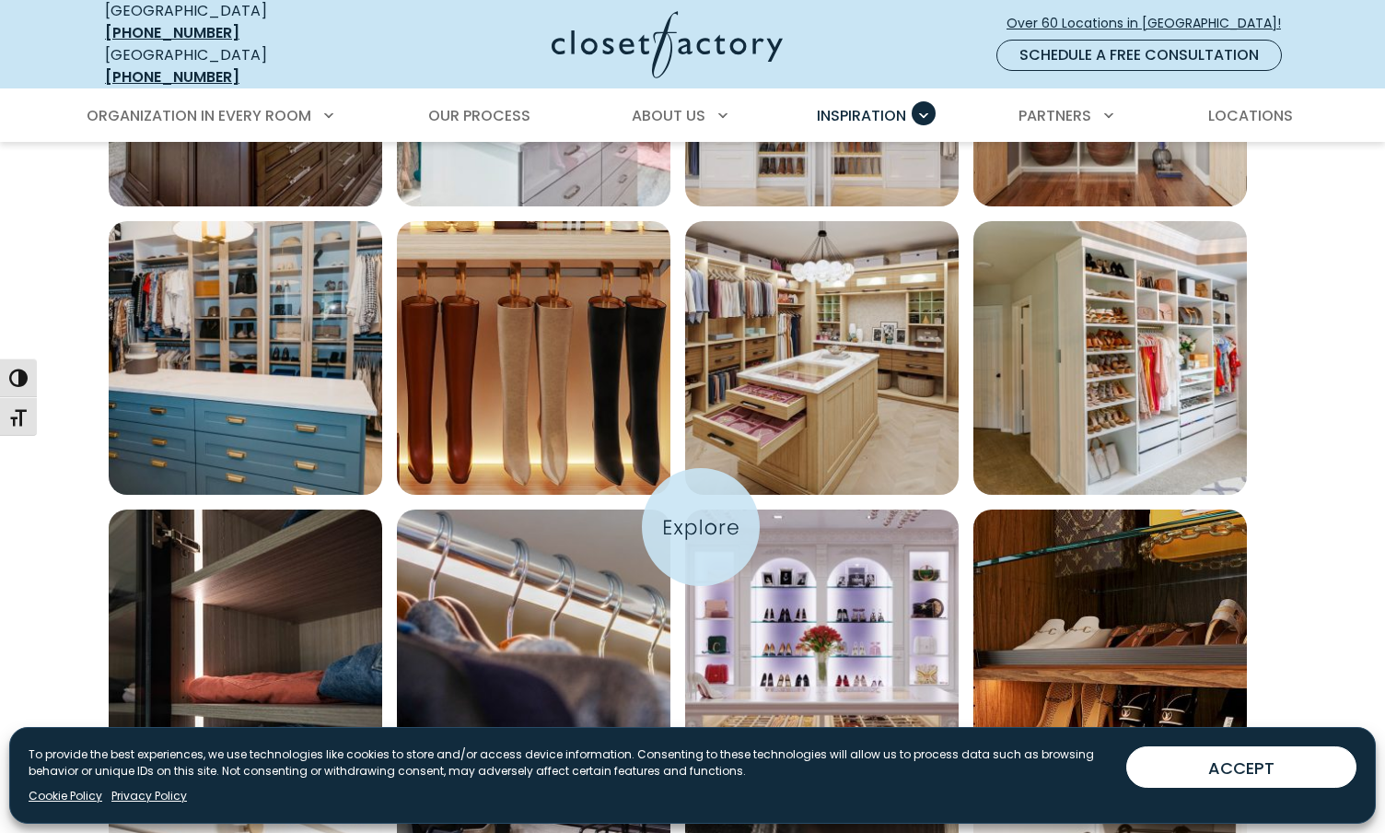
drag, startPoint x: 701, startPoint y: 528, endPoint x: 718, endPoint y: 471, distance: 59.7
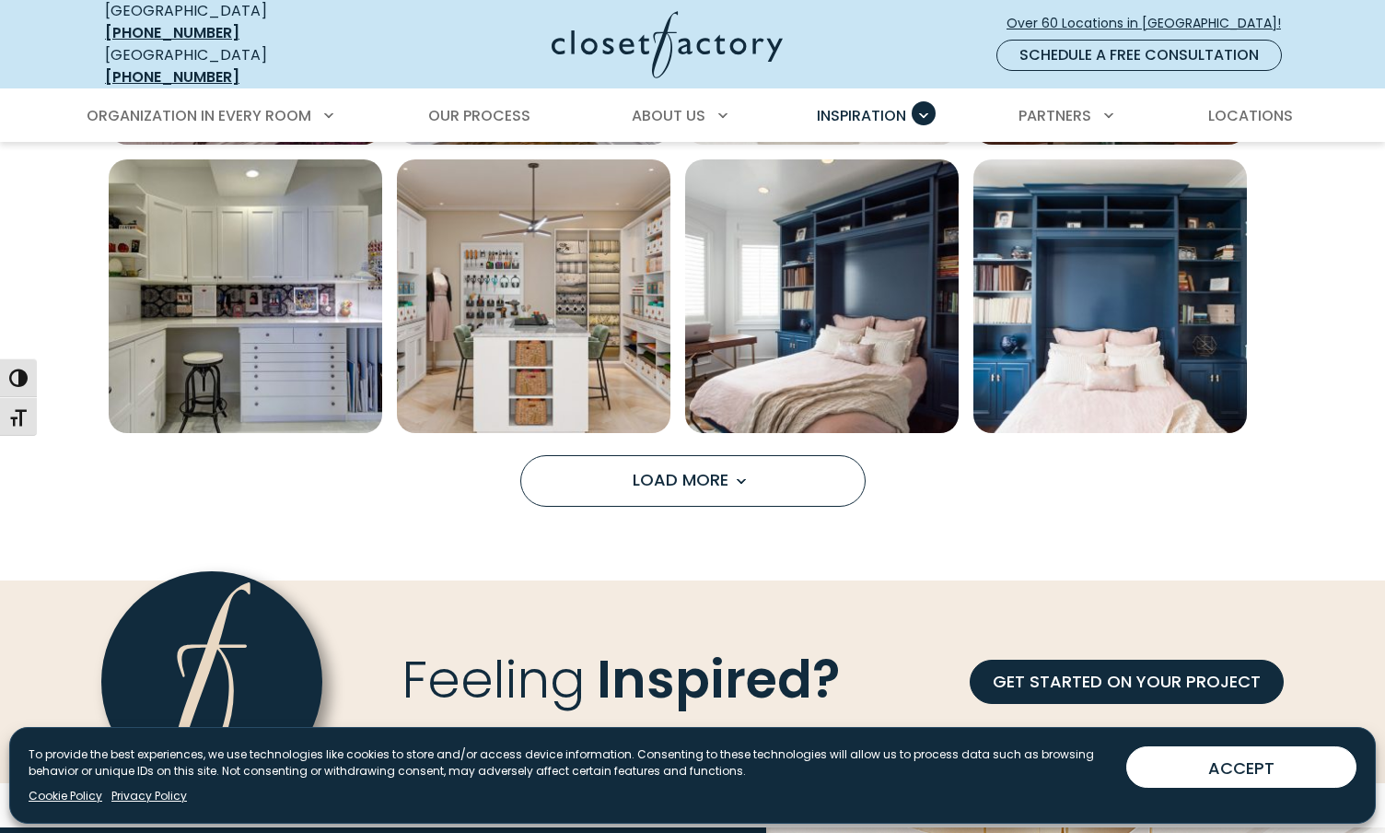
scroll to position [11867, 0]
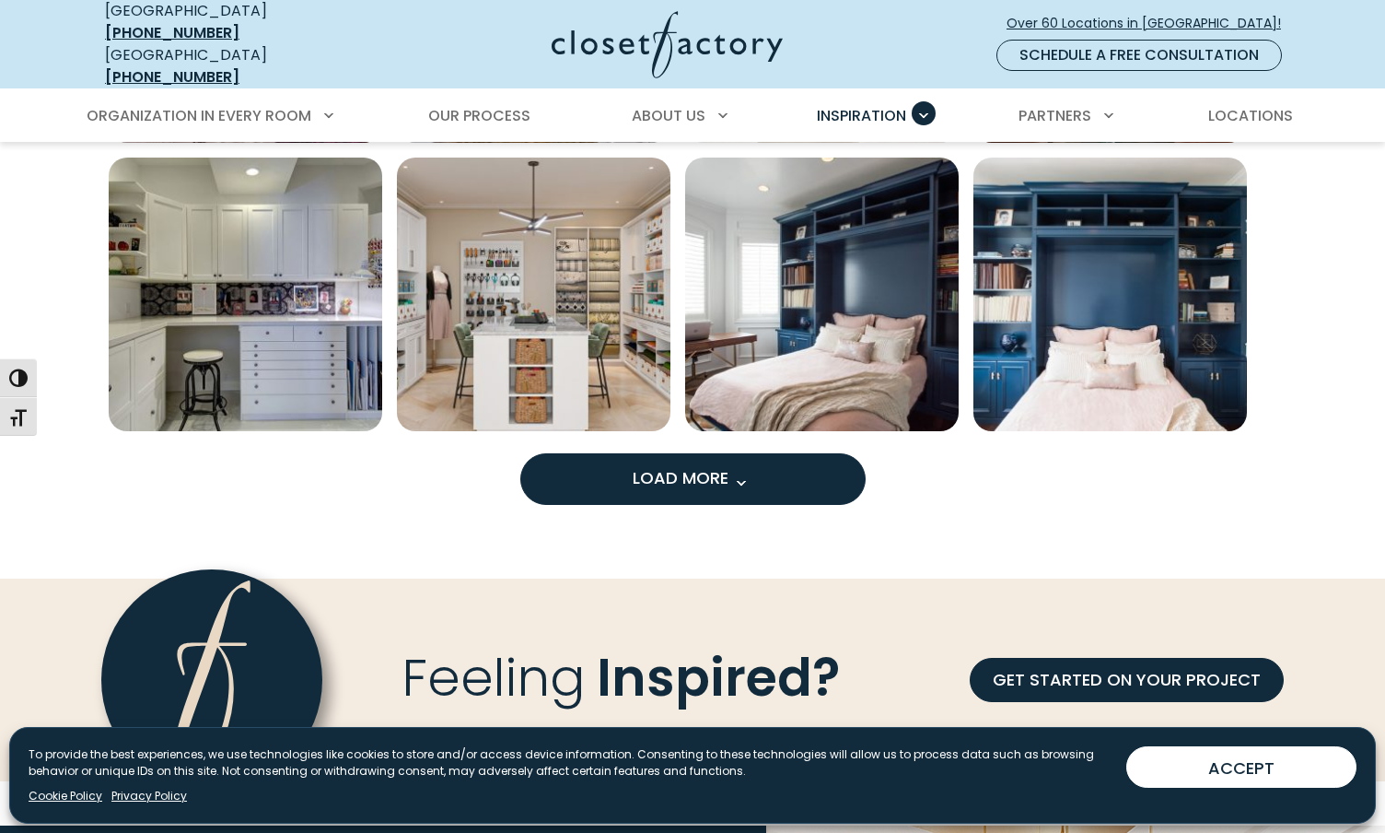
click at [705, 481] on button "Load More" at bounding box center [692, 479] width 345 height 52
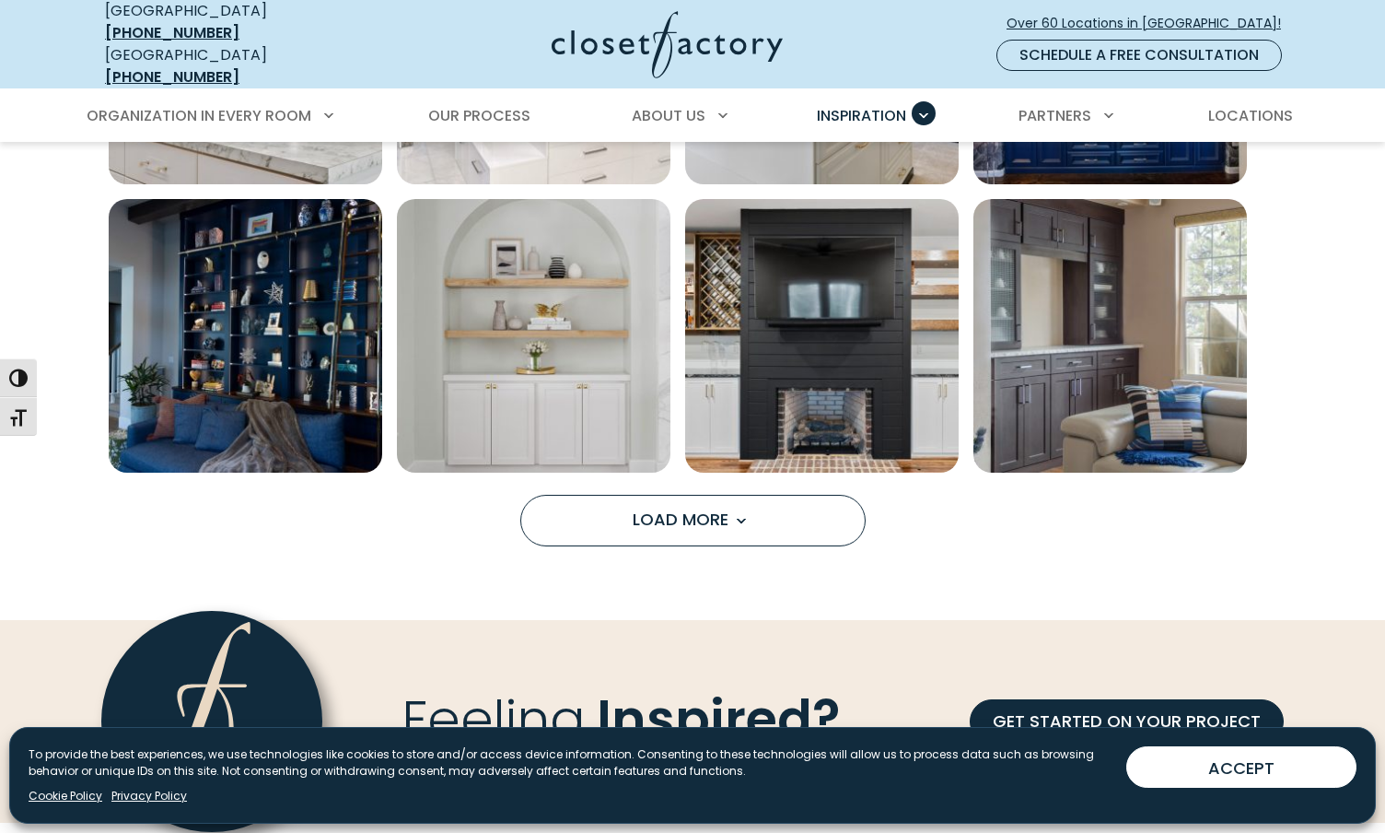
scroll to position [12983, 0]
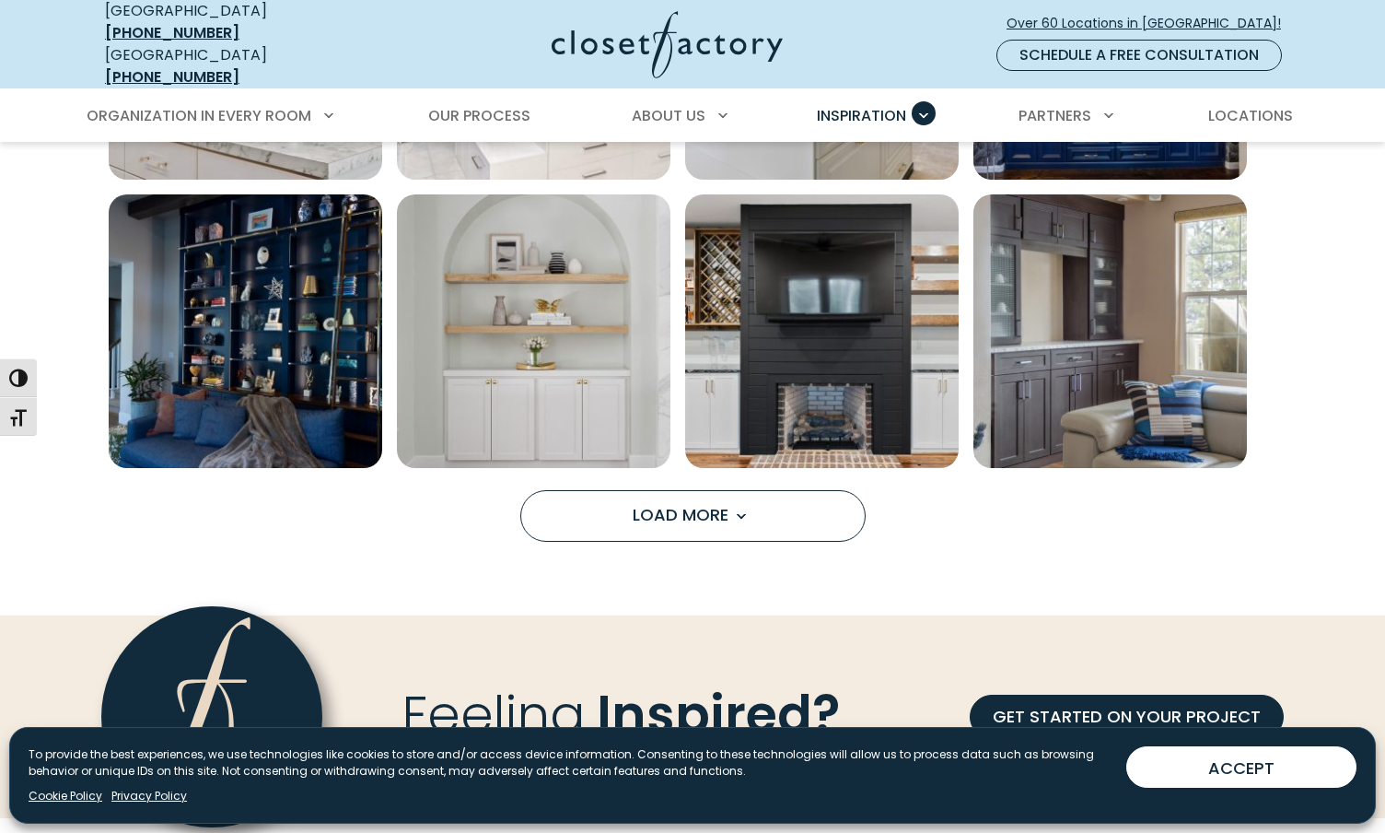
click at [703, 524] on button "Load More" at bounding box center [692, 516] width 345 height 52
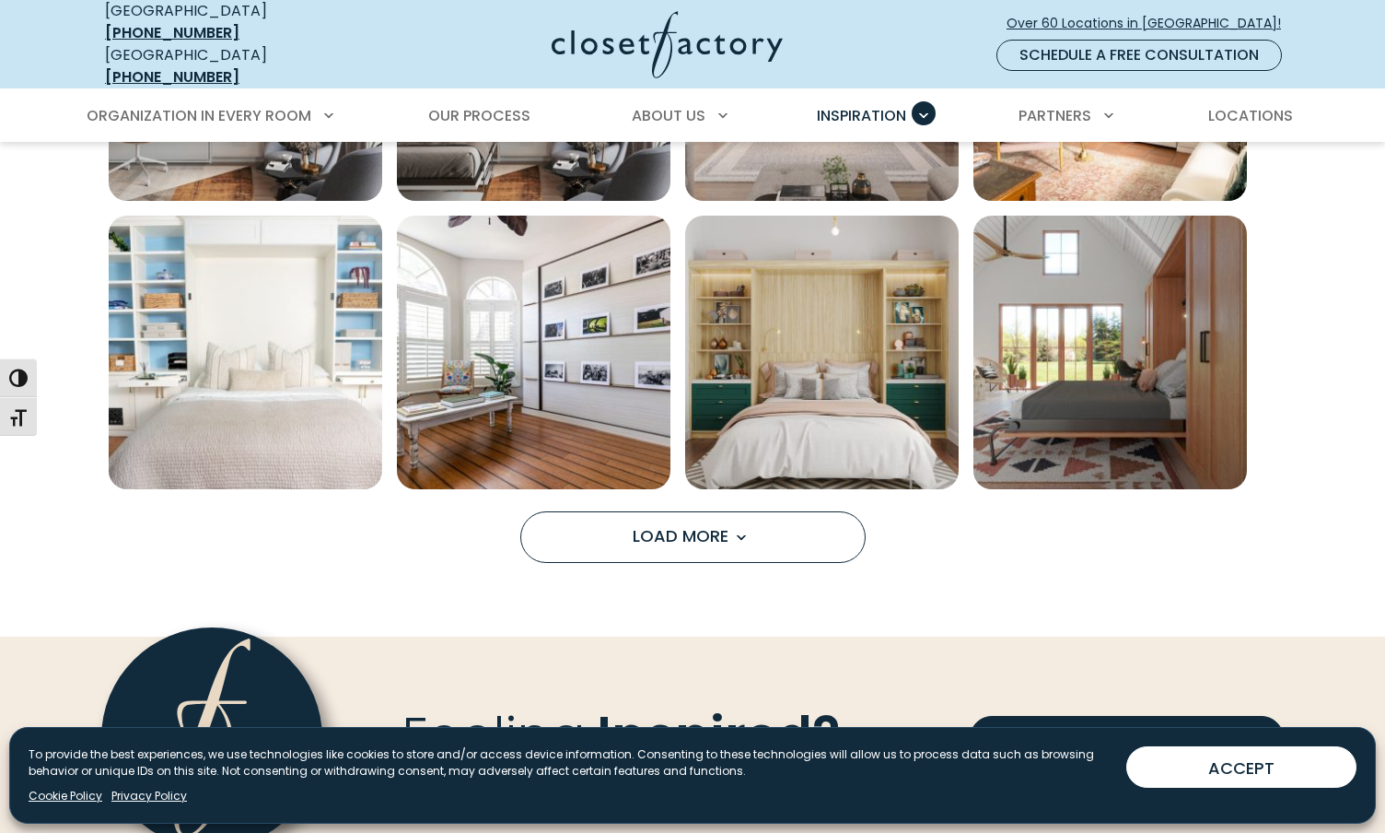
scroll to position [14120, 0]
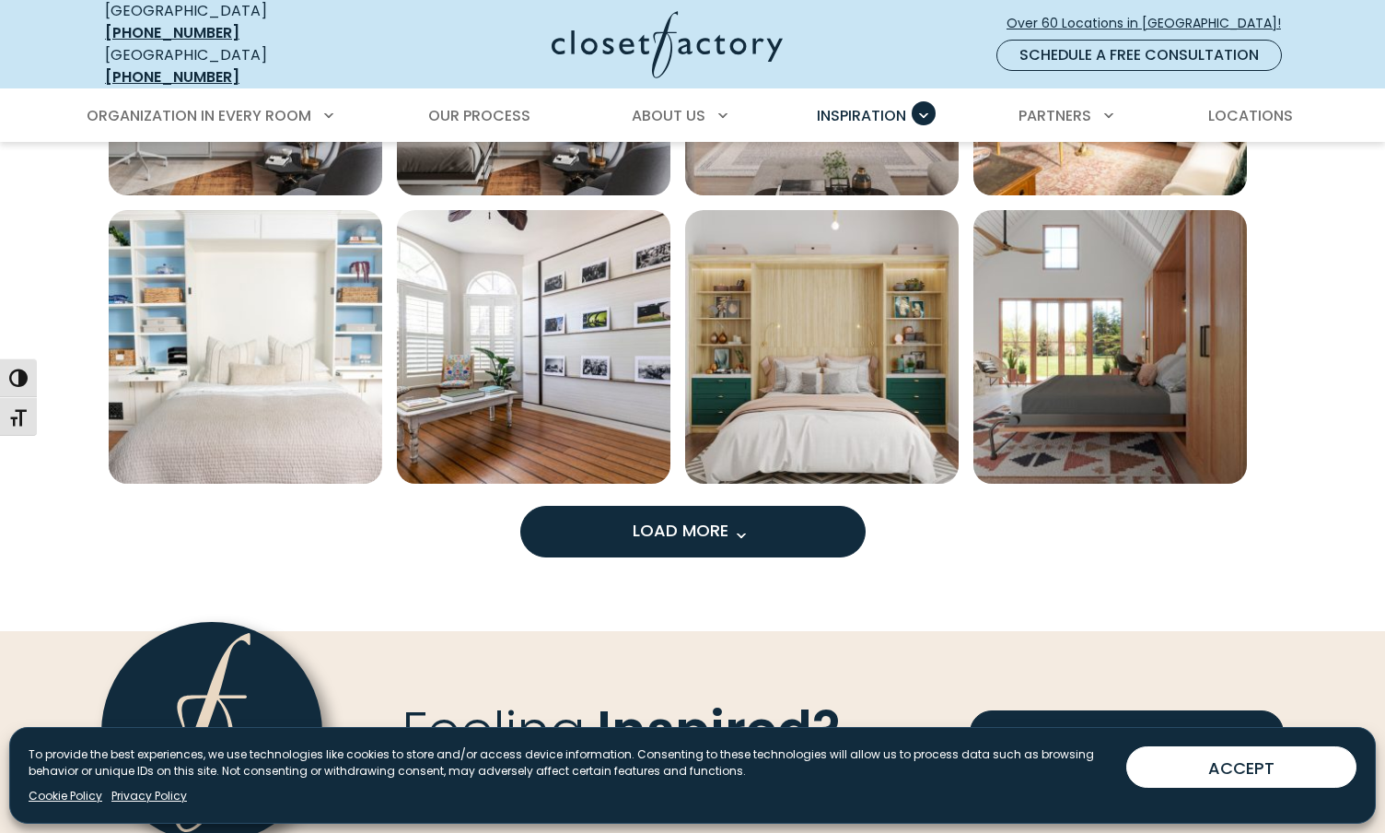
click at [721, 535] on button "Load More" at bounding box center [692, 532] width 345 height 52
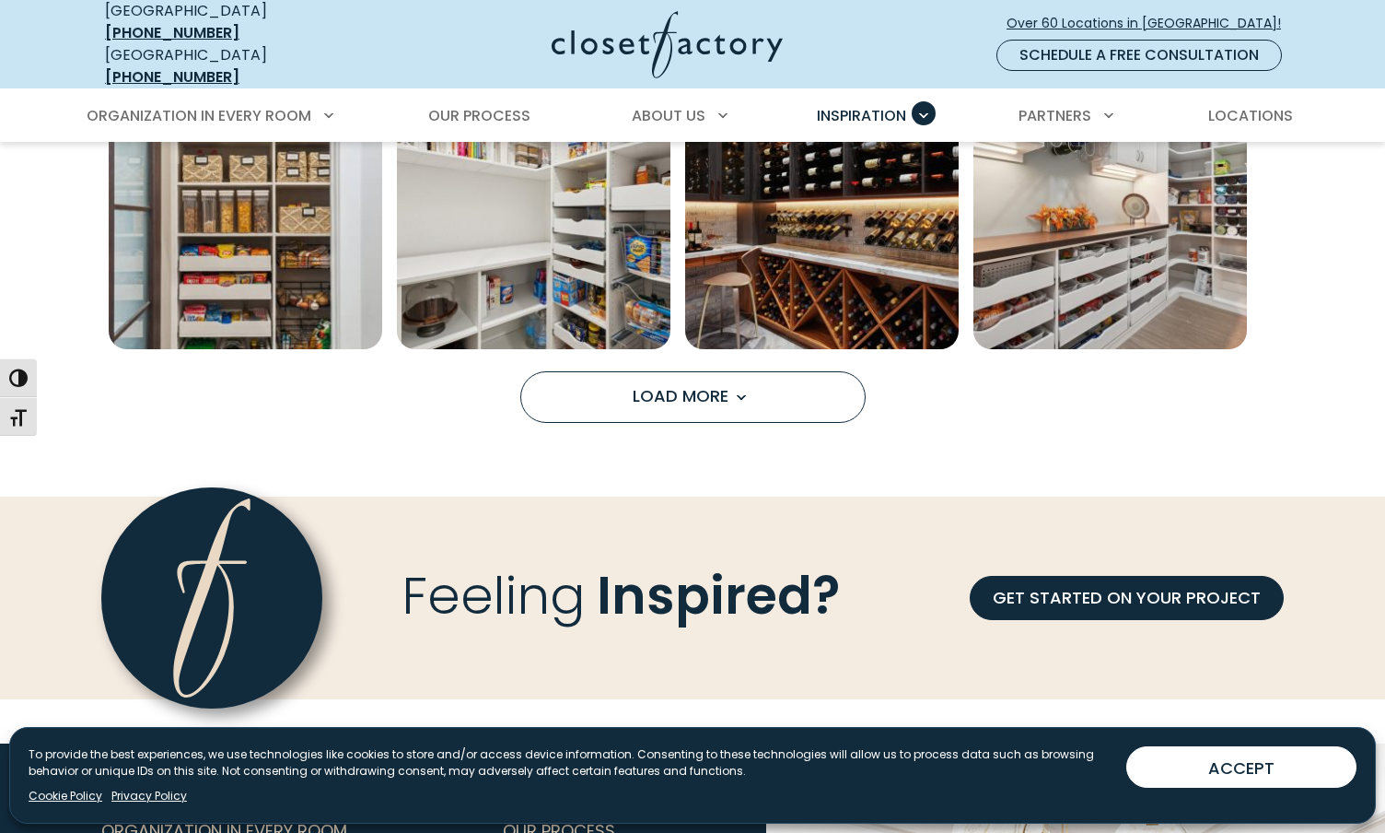
scroll to position [15413, 0]
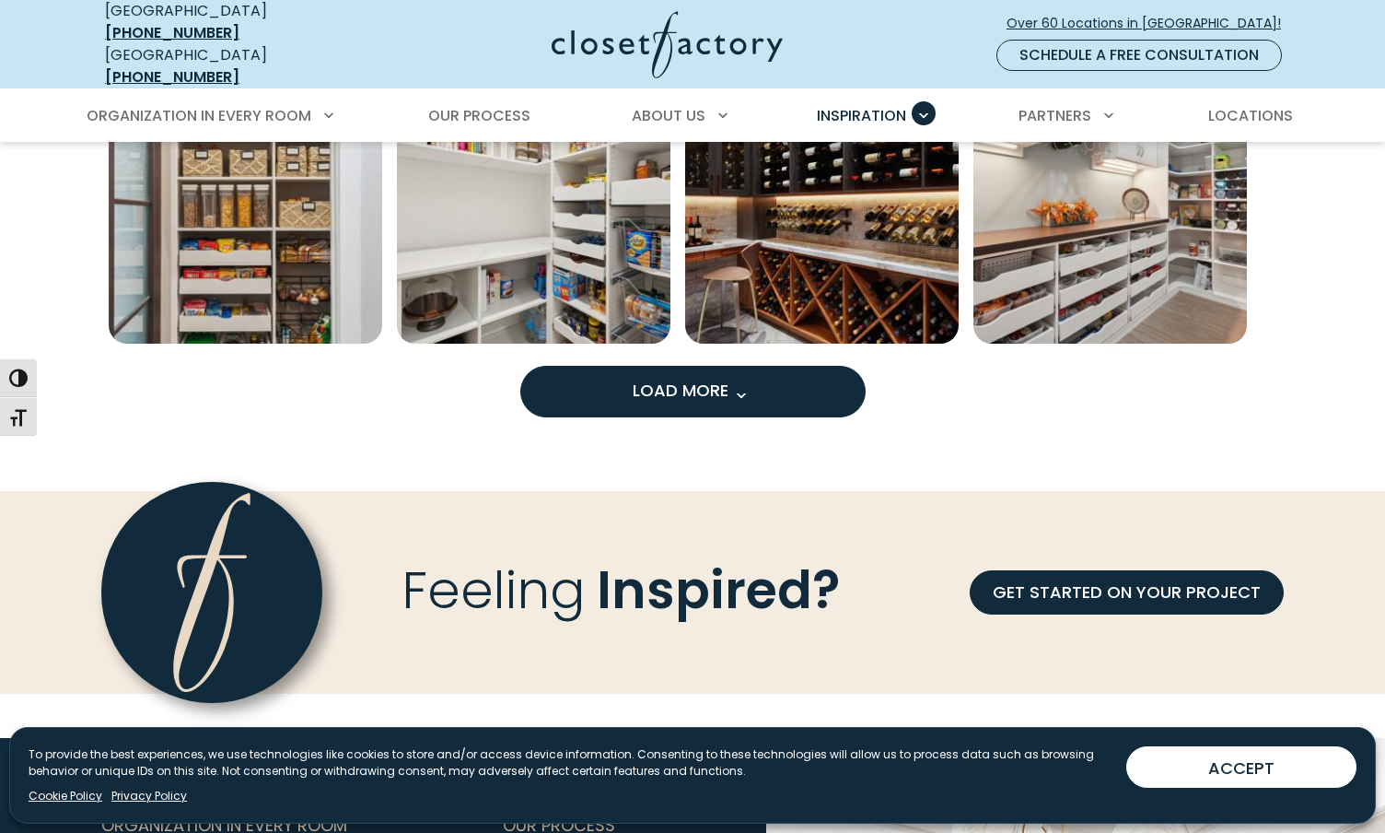
click at [769, 390] on button "Load More" at bounding box center [692, 392] width 345 height 52
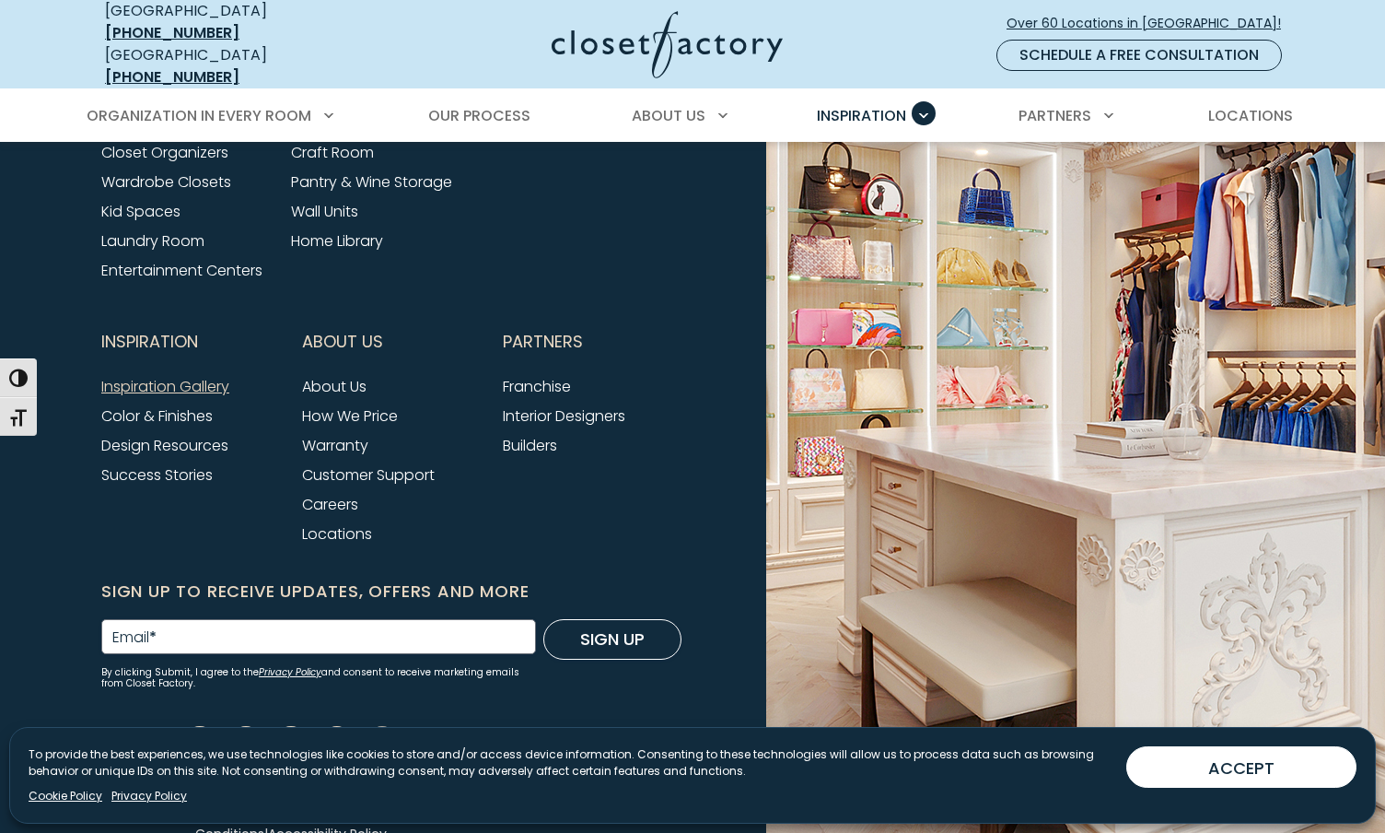
scroll to position [17449, 0]
